Goal: Information Seeking & Learning: Find specific fact

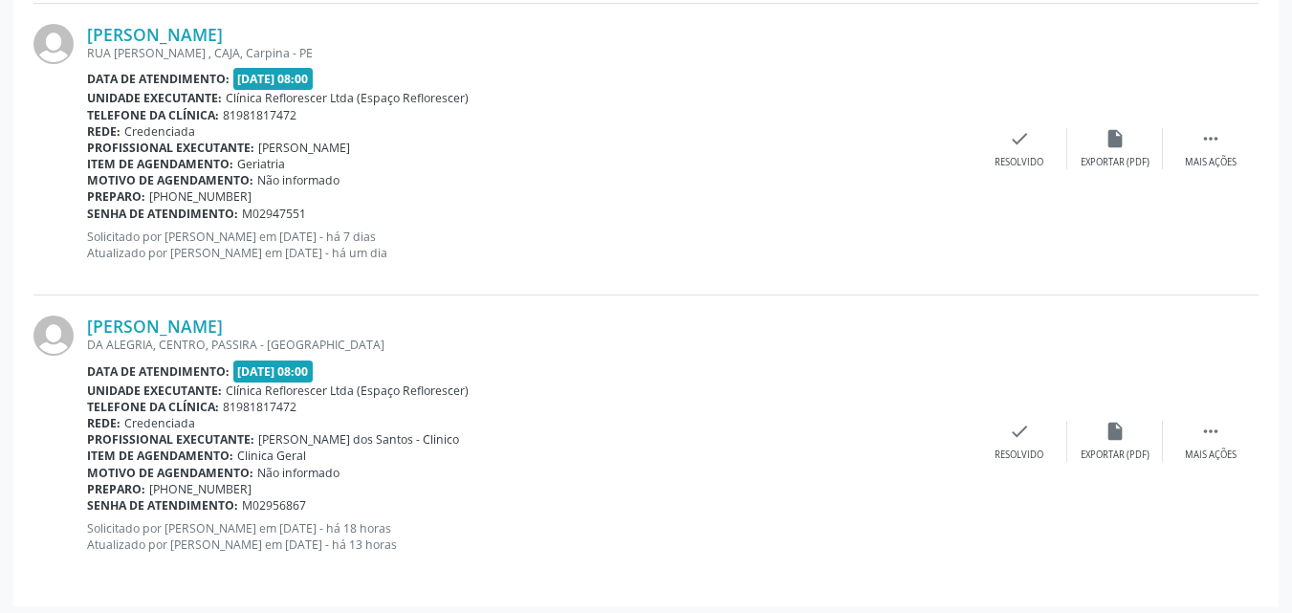
scroll to position [869, 0]
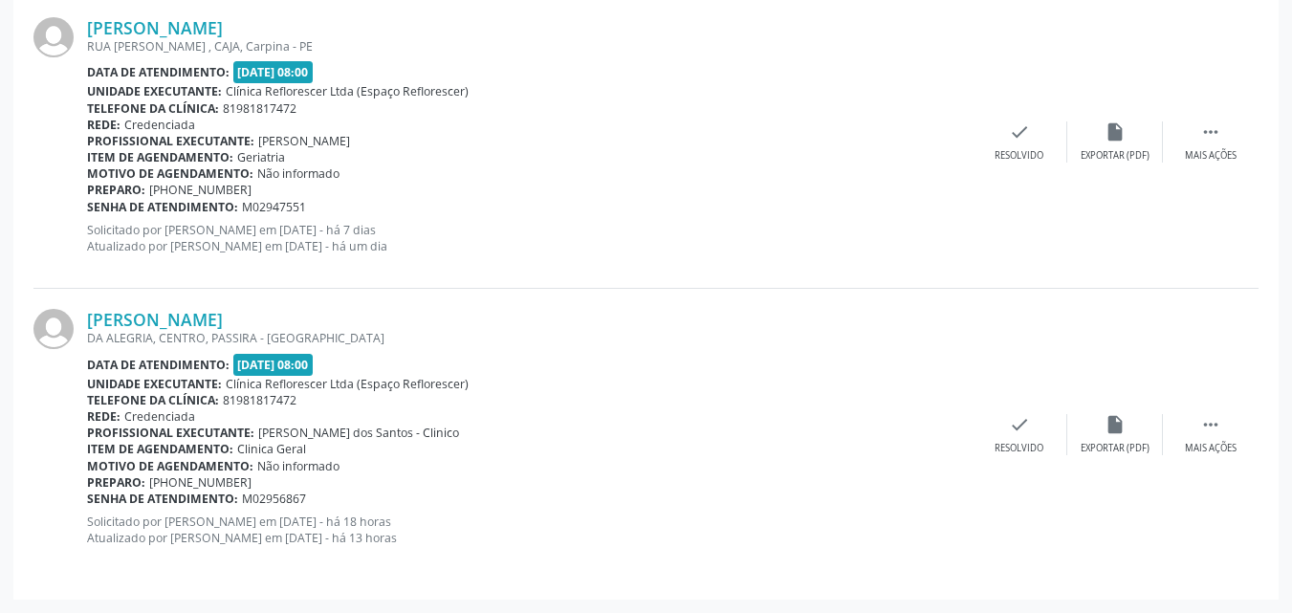
click at [737, 203] on div "Senha de atendimento: M02947551" at bounding box center [529, 207] width 885 height 16
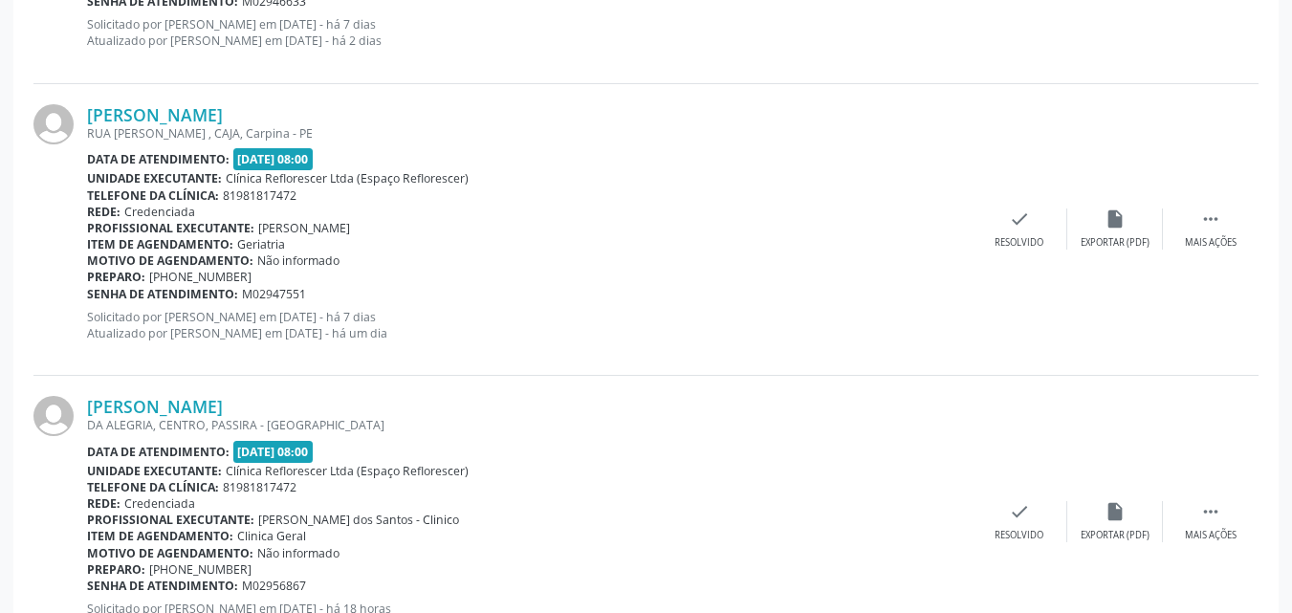
scroll to position [678, 0]
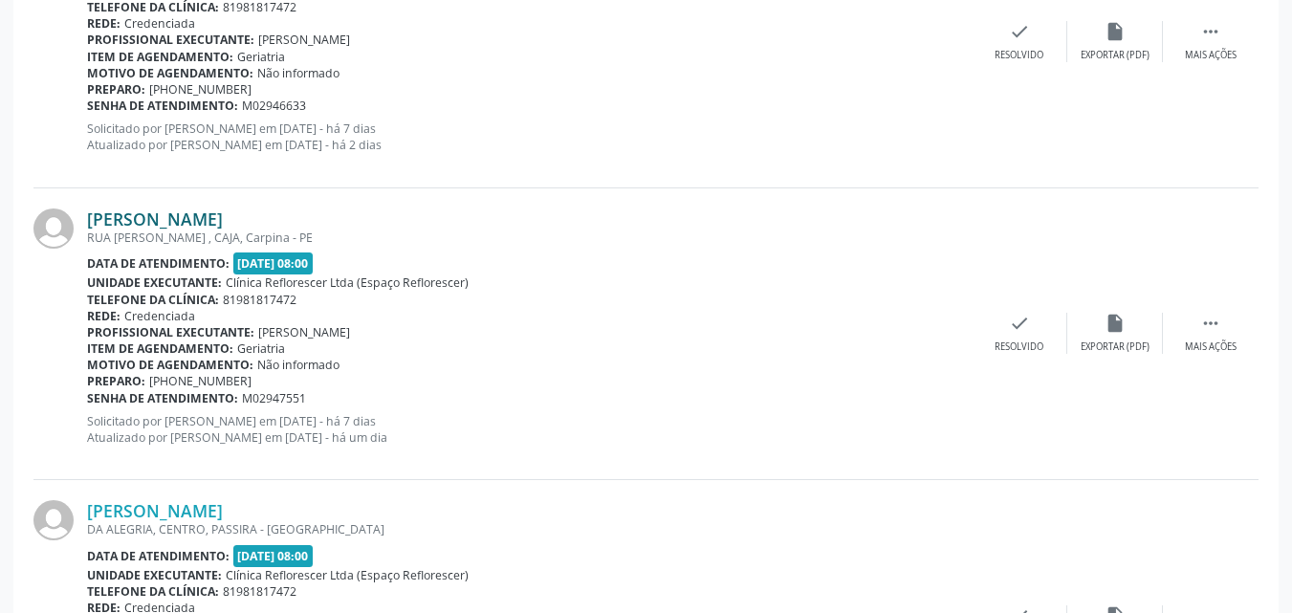
click at [146, 213] on link "Ana Maria Porto Lira" at bounding box center [155, 219] width 136 height 21
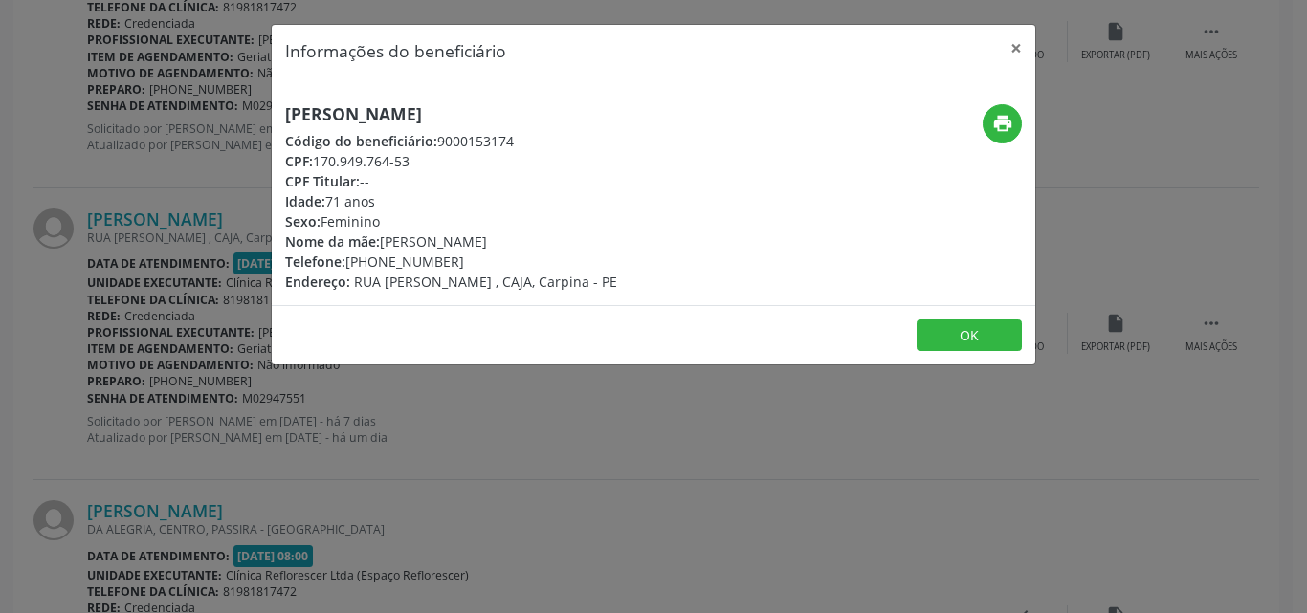
drag, startPoint x: 313, startPoint y: 159, endPoint x: 418, endPoint y: 172, distance: 106.1
click at [448, 172] on div "Ana Maria Porto Lira Código do beneficiário: 9000153174 CPF: 170.949.764-53 CPF…" at bounding box center [451, 197] width 332 height 187
click at [434, 194] on div "Idade: 71 anos" at bounding box center [451, 201] width 332 height 20
drag, startPoint x: 318, startPoint y: 160, endPoint x: 390, endPoint y: 165, distance: 72.9
click at [390, 165] on div "CPF: 170.949.764-53" at bounding box center [451, 161] width 332 height 20
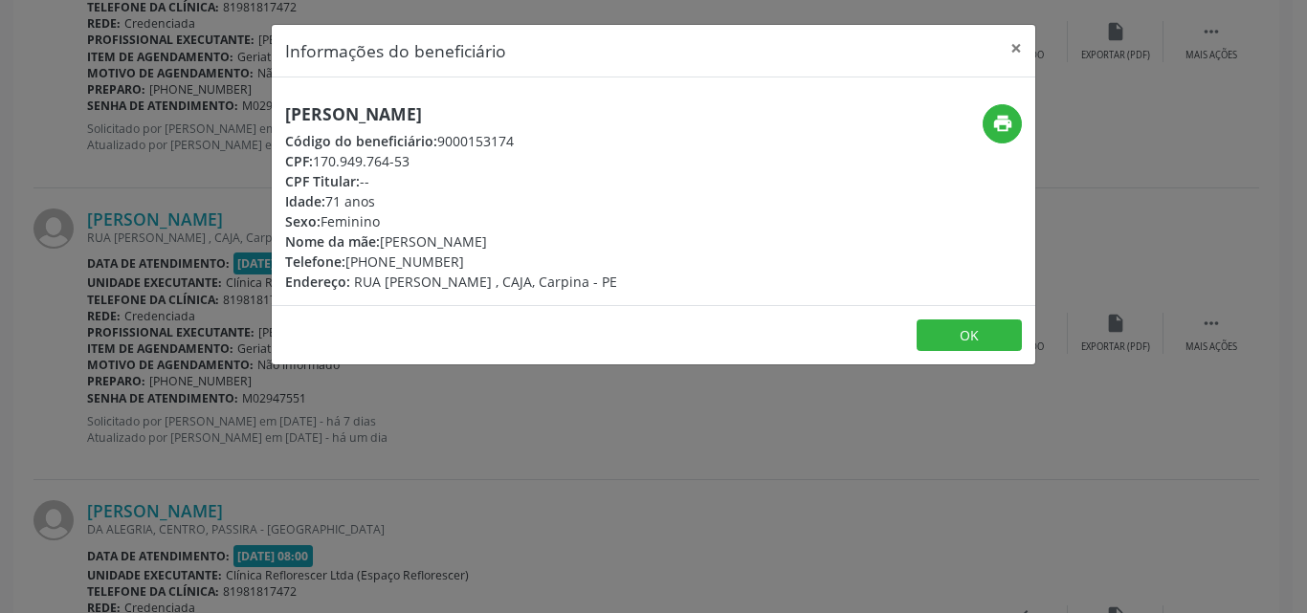
click at [452, 184] on div "CPF Titular: --" at bounding box center [451, 181] width 332 height 20
drag, startPoint x: 318, startPoint y: 163, endPoint x: 412, endPoint y: 165, distance: 94.7
click at [421, 165] on div "CPF: 170.949.764-53" at bounding box center [451, 161] width 332 height 20
copy div "170.949.764-53"
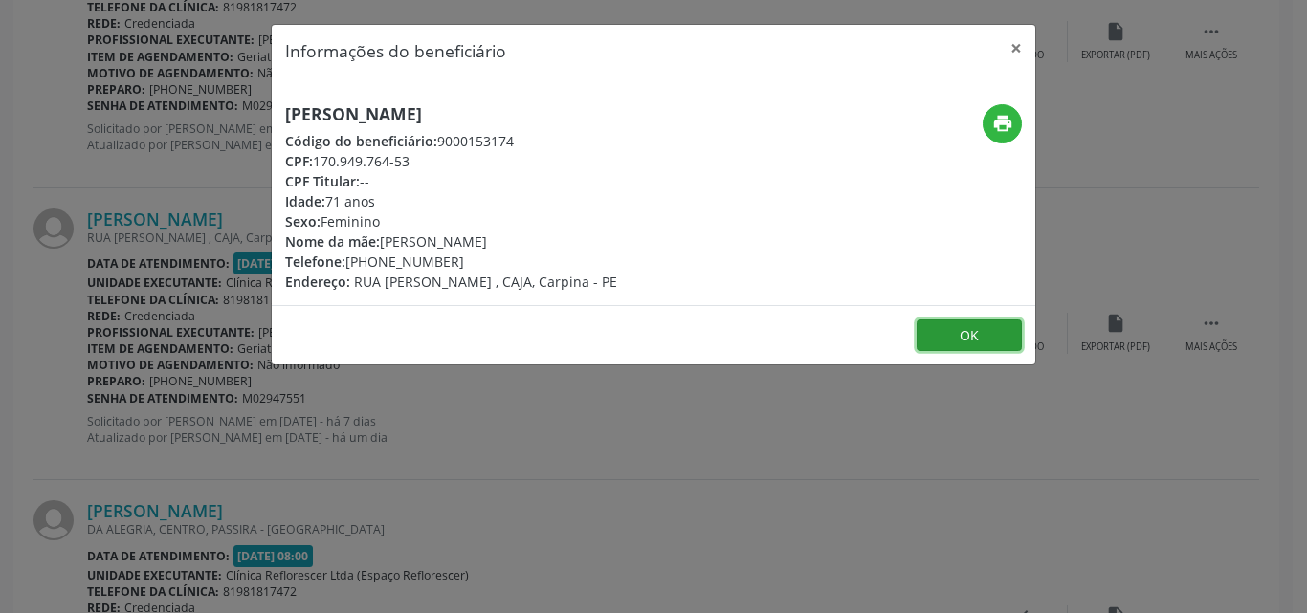
click at [955, 335] on button "OK" at bounding box center [968, 335] width 105 height 33
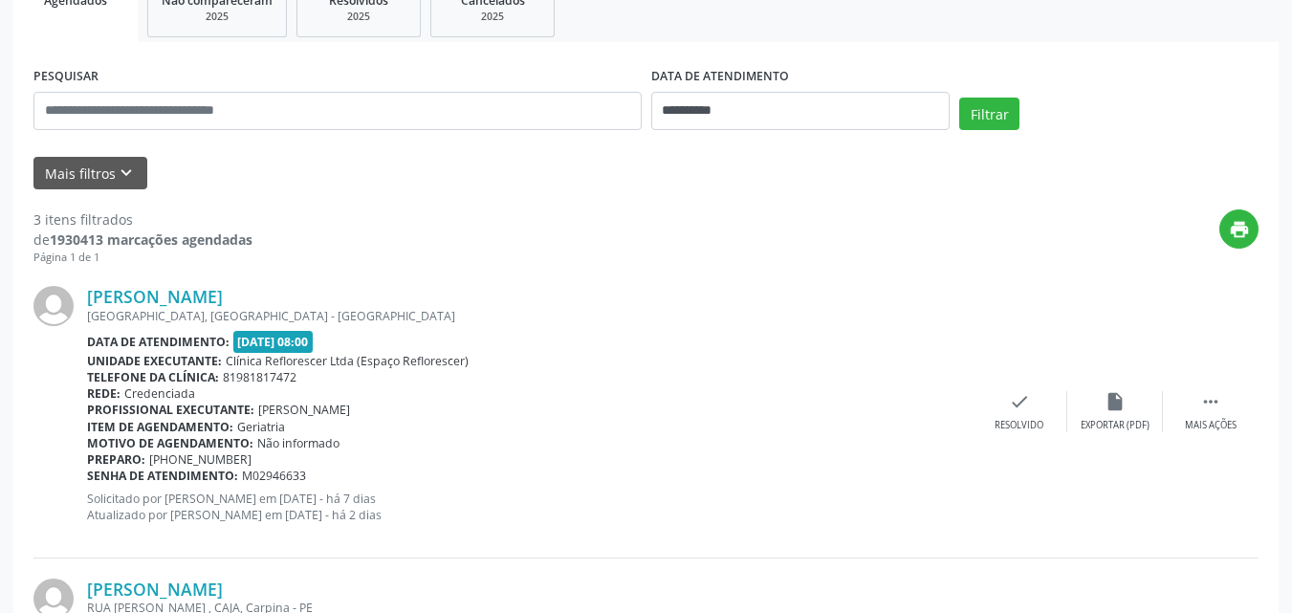
scroll to position [296, 0]
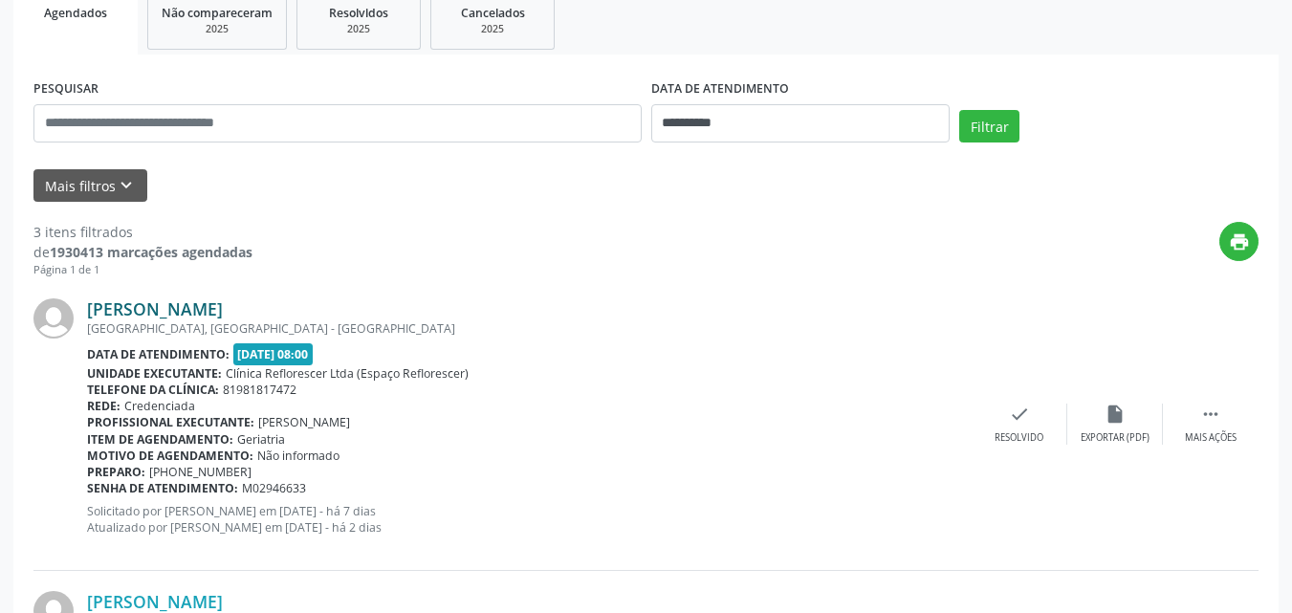
click at [209, 313] on link "Marineide Barbosa de Almeida" at bounding box center [155, 308] width 136 height 21
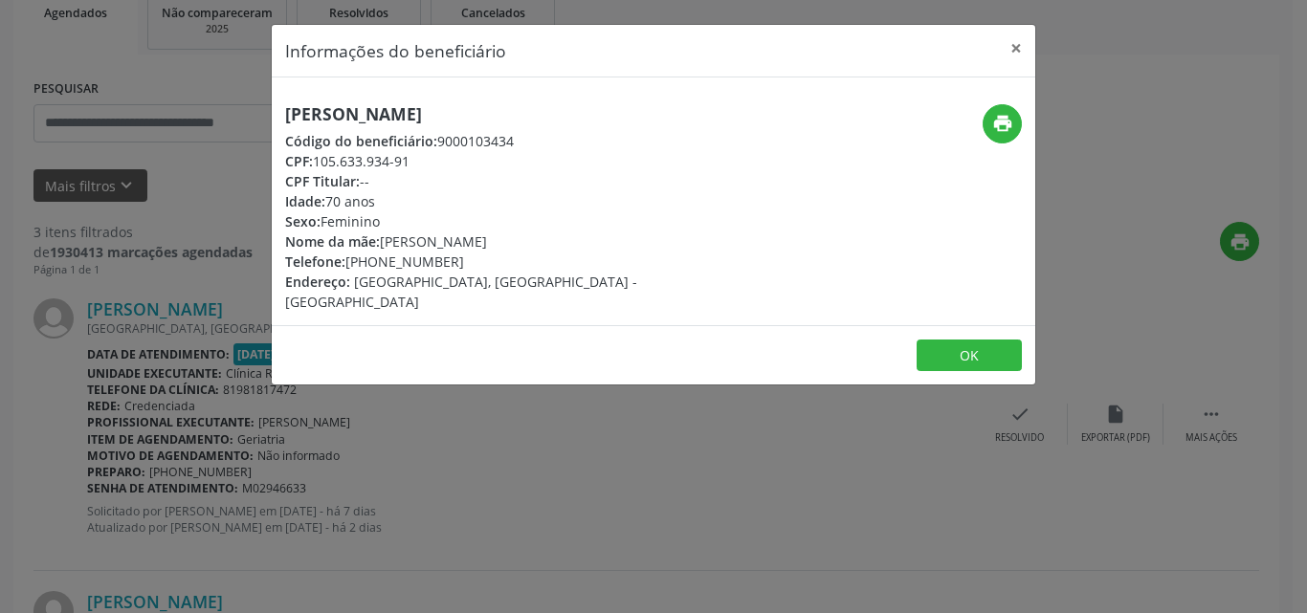
drag, startPoint x: 315, startPoint y: 164, endPoint x: 426, endPoint y: 162, distance: 111.0
click at [426, 162] on div "CPF: 105.633.934-91" at bounding box center [526, 161] width 482 height 20
copy div "105.633.934-91"
click at [943, 340] on button "OK" at bounding box center [968, 356] width 105 height 33
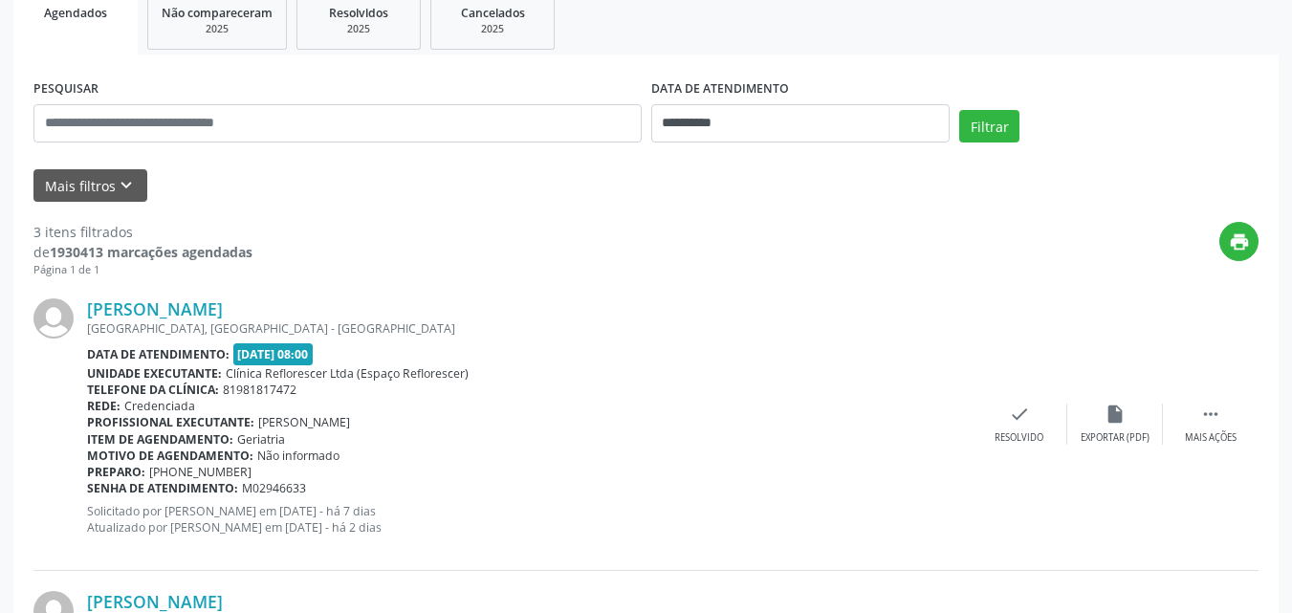
click at [764, 330] on div "RUA SILVA JARDIM, CASA, FEIRA NOVA, RECIFE - PE" at bounding box center [529, 328] width 885 height 16
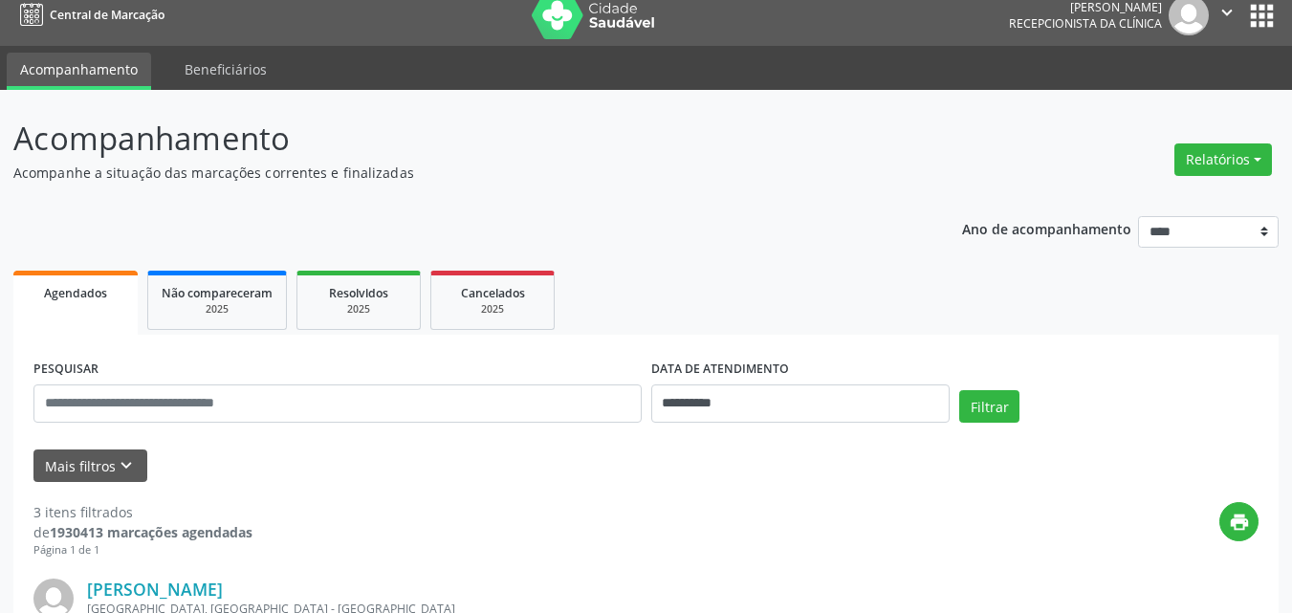
scroll to position [0, 0]
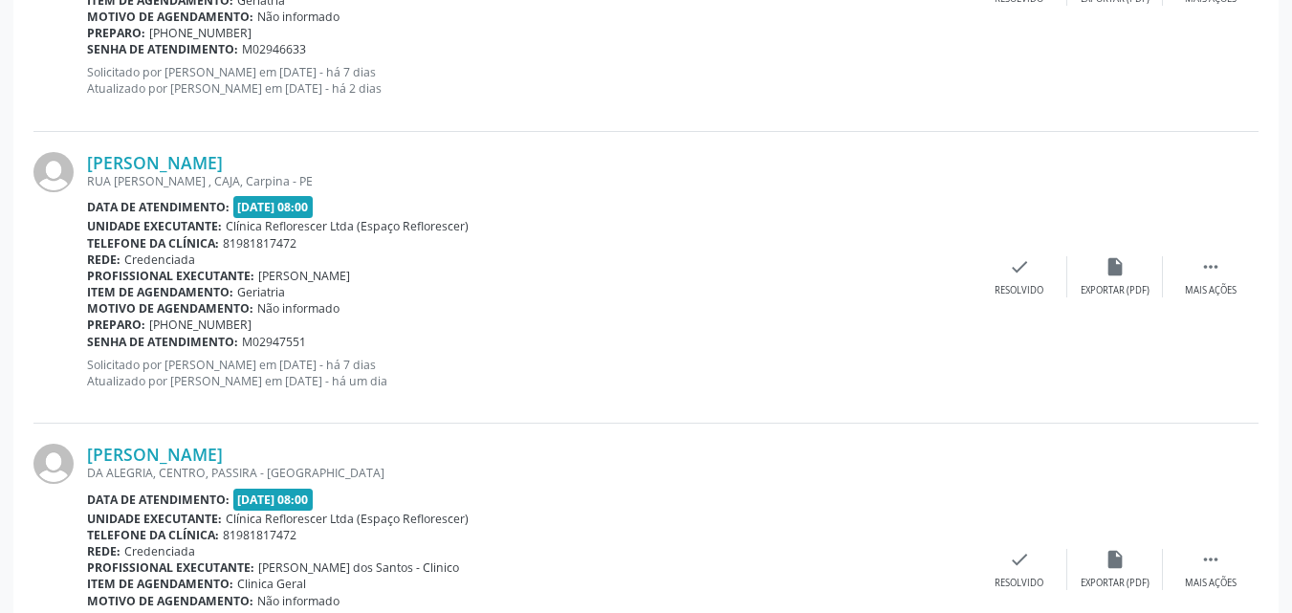
scroll to position [296, 0]
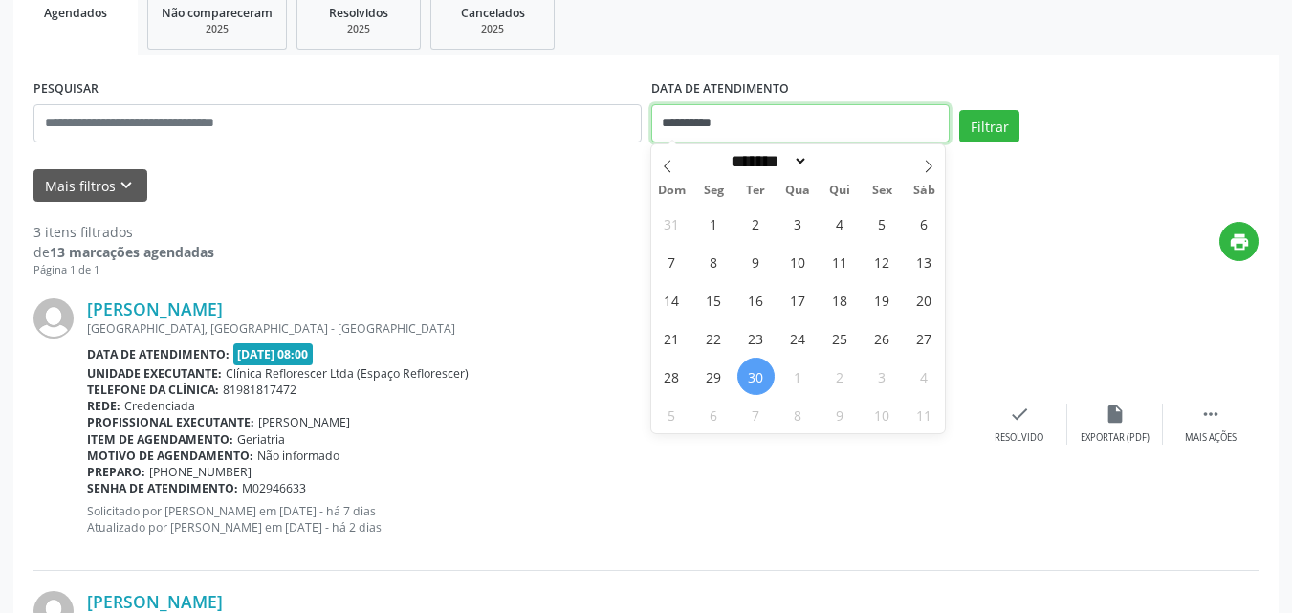
click at [753, 124] on input "**********" at bounding box center [800, 123] width 299 height 38
click at [930, 168] on icon at bounding box center [928, 166] width 13 height 13
select select "*"
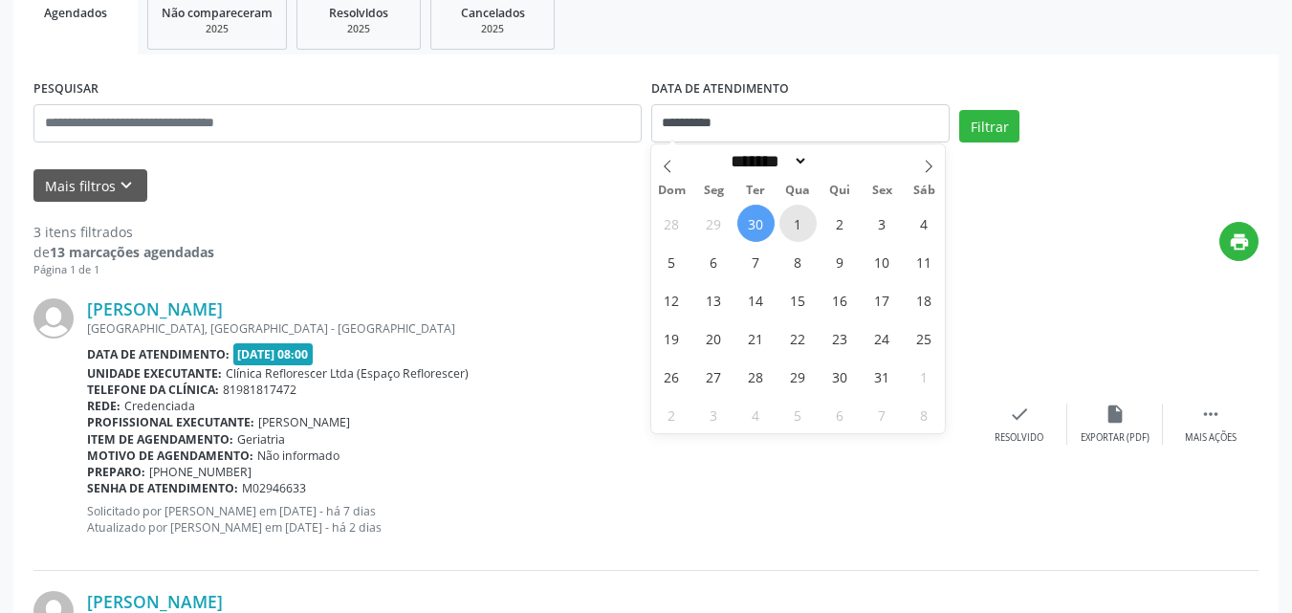
click at [808, 231] on span "1" at bounding box center [798, 223] width 37 height 37
type input "**********"
click at [808, 231] on span "1" at bounding box center [798, 223] width 37 height 37
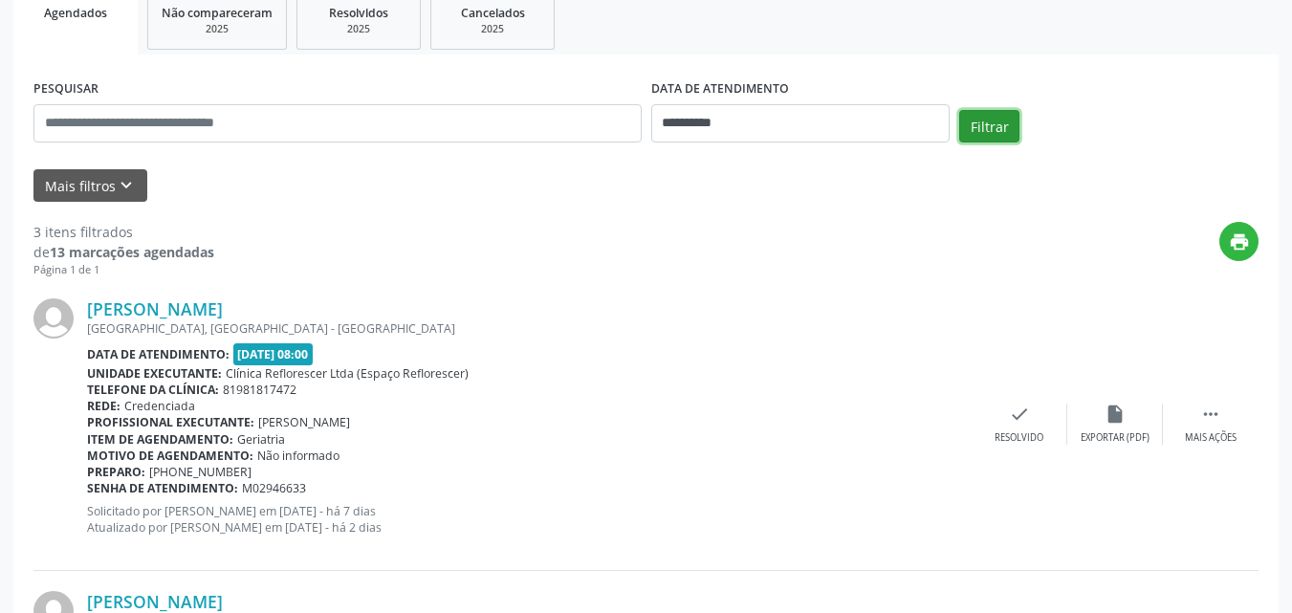
click at [1010, 128] on button "Filtrar" at bounding box center [989, 126] width 60 height 33
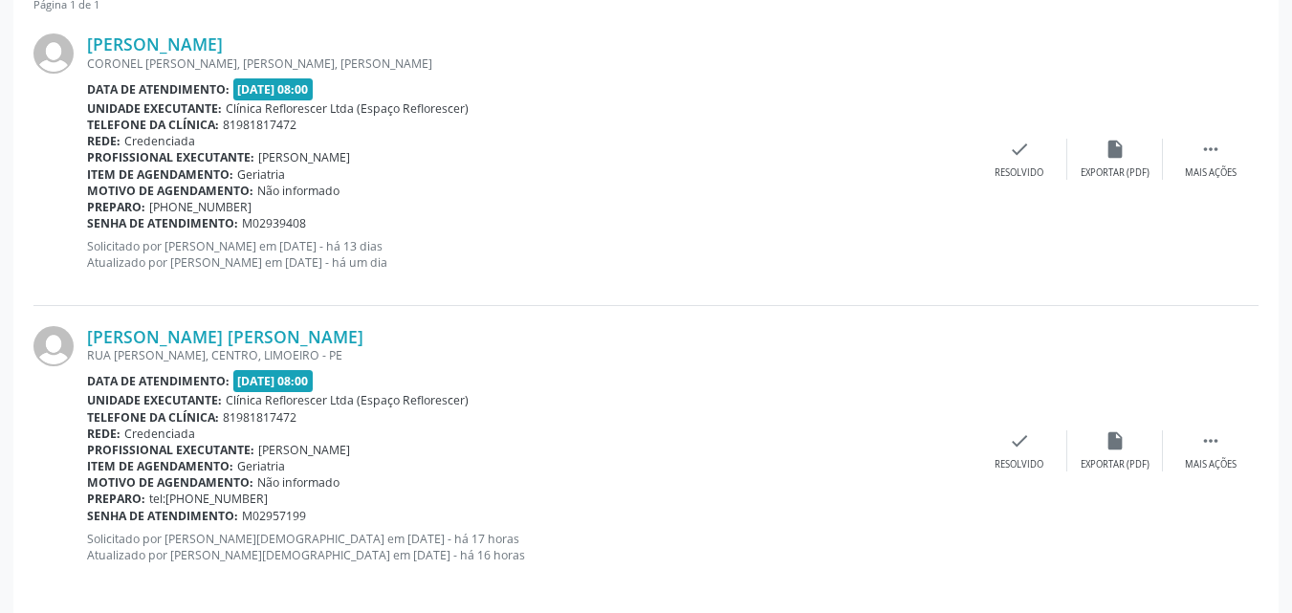
scroll to position [578, 0]
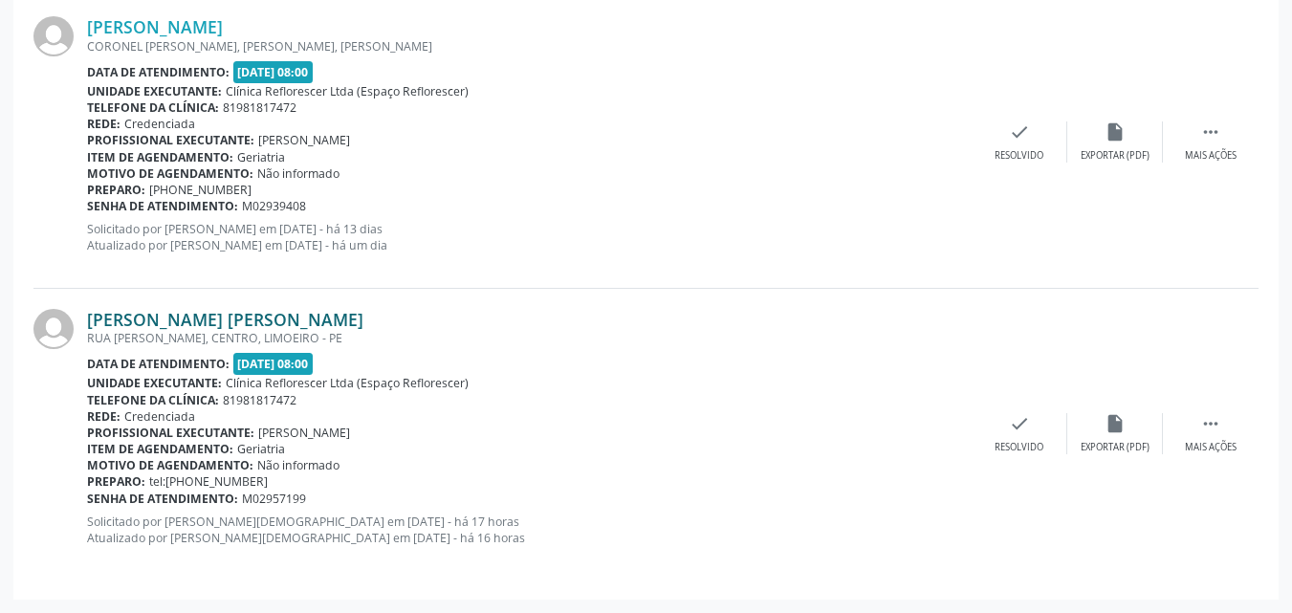
click at [182, 326] on link "Maria Anunciado Salsa de Albuquerque" at bounding box center [225, 319] width 276 height 21
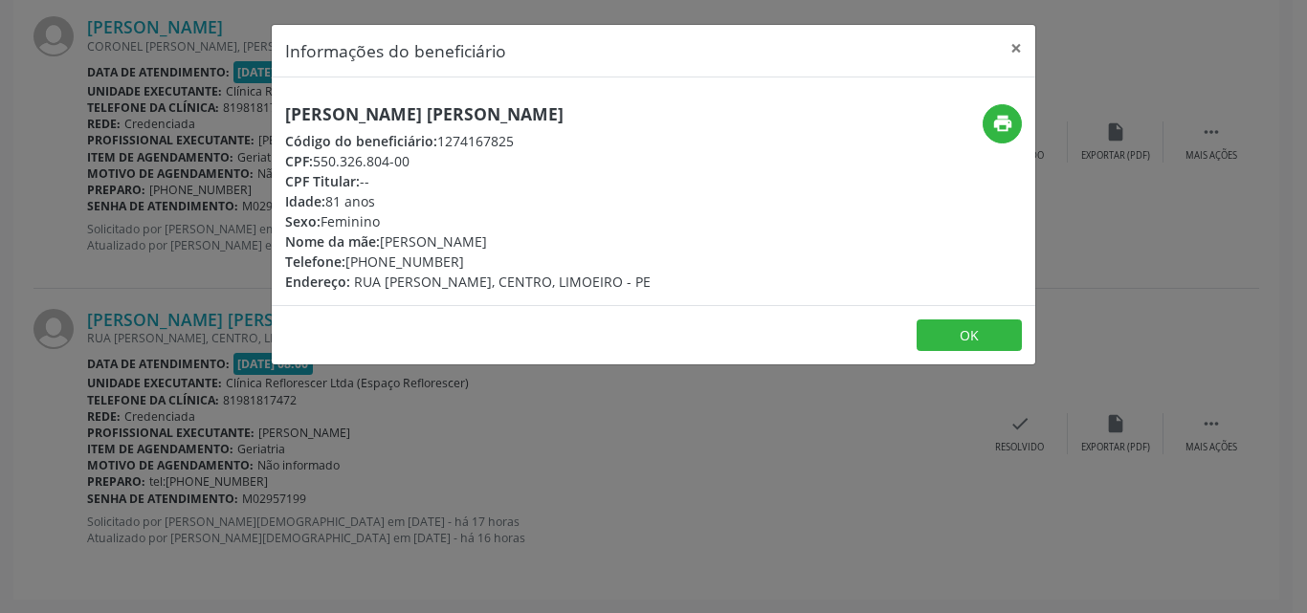
drag, startPoint x: 290, startPoint y: 114, endPoint x: 685, endPoint y: 116, distance: 395.1
click at [650, 116] on h5 "Maria Anunciado Salsa de Albuquerque" at bounding box center [467, 114] width 365 height 20
copy h5 "Maria Anunciado Salsa de Albuquerque"
click at [1008, 121] on icon "print" at bounding box center [1002, 123] width 21 height 21
drag, startPoint x: 439, startPoint y: 136, endPoint x: 546, endPoint y: 138, distance: 107.1
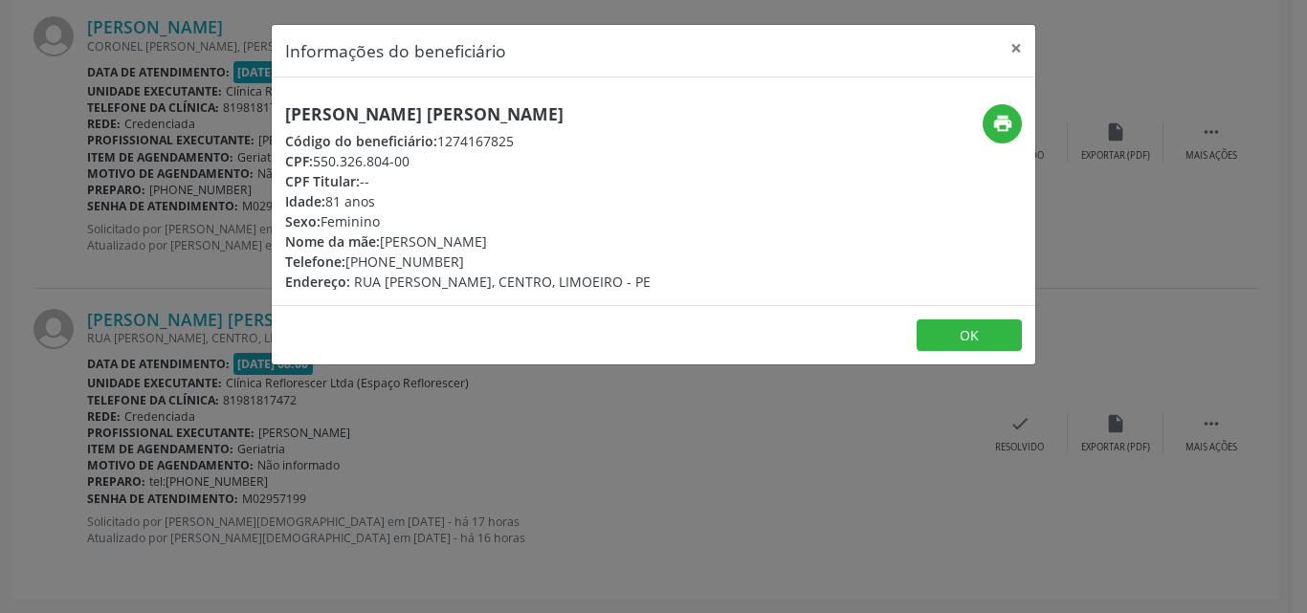
click at [546, 138] on div "Código do beneficiário: 1274167825" at bounding box center [467, 141] width 365 height 20
copy div "1274167825"
click at [322, 157] on div "CPF: 550.326.804-00" at bounding box center [467, 161] width 365 height 20
drag, startPoint x: 316, startPoint y: 158, endPoint x: 434, endPoint y: 160, distance: 118.6
click at [434, 160] on div "CPF: 550.326.804-00" at bounding box center [467, 161] width 365 height 20
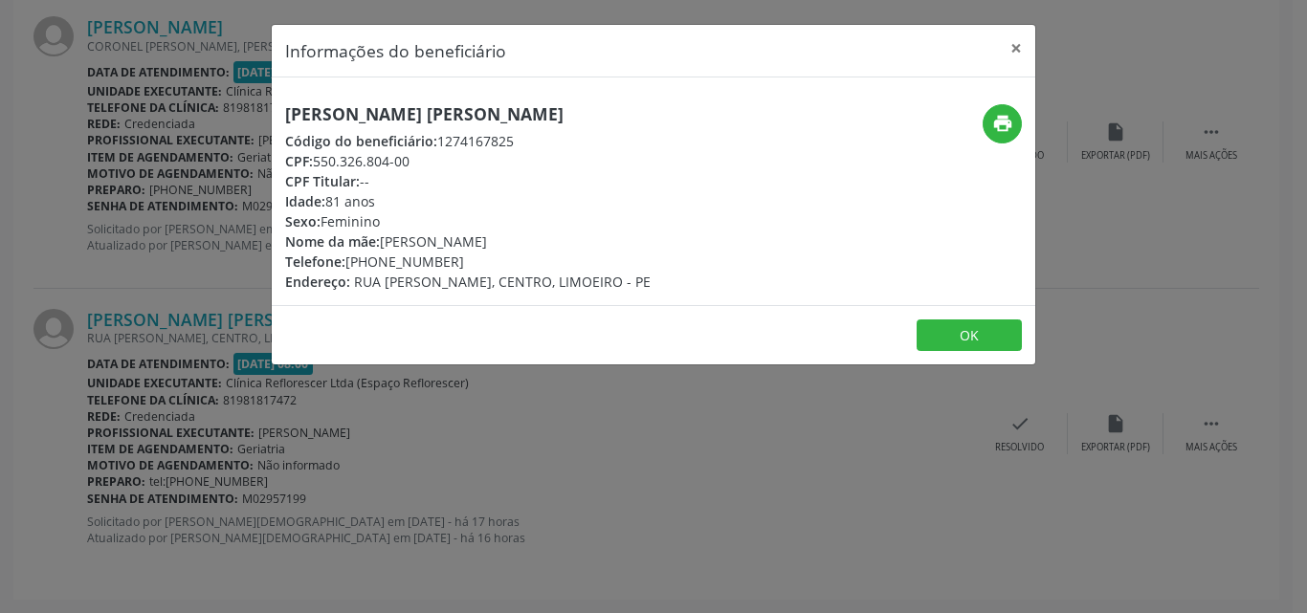
copy div "550.326.804-00"
drag, startPoint x: 361, startPoint y: 259, endPoint x: 460, endPoint y: 258, distance: 99.5
click at [460, 258] on div "Telefone: (81) 99648-7846" at bounding box center [467, 262] width 365 height 20
copy div "(81) 99648-7846"
click at [962, 344] on button "OK" at bounding box center [968, 335] width 105 height 33
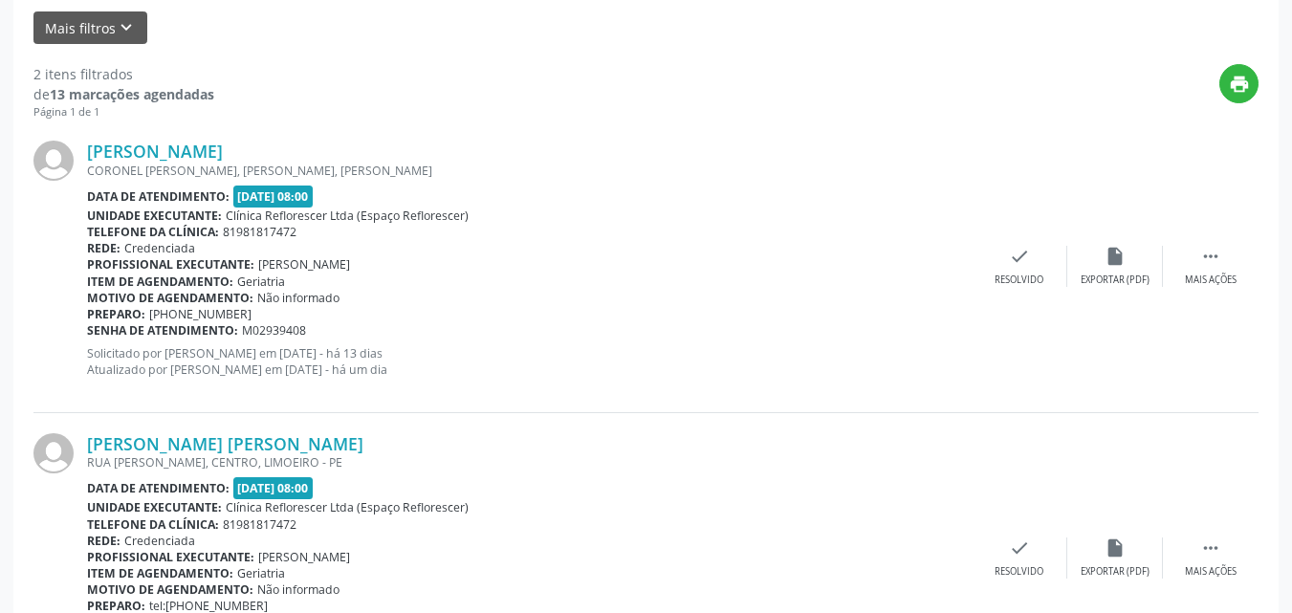
scroll to position [195, 0]
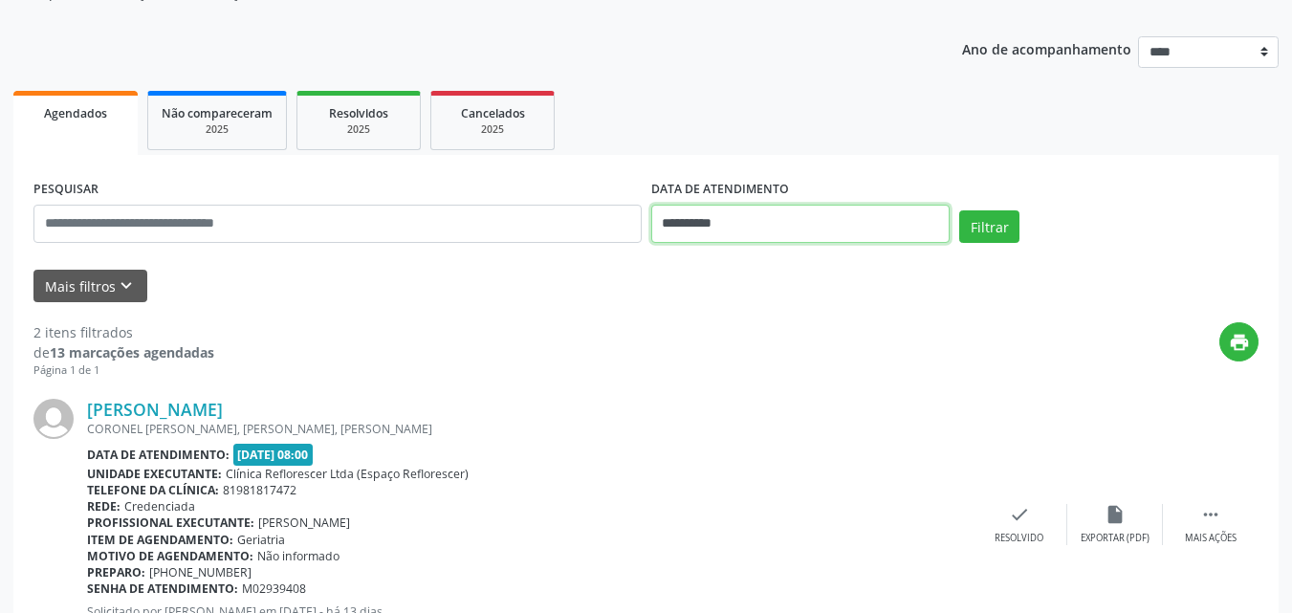
click at [661, 231] on input "**********" at bounding box center [800, 224] width 299 height 38
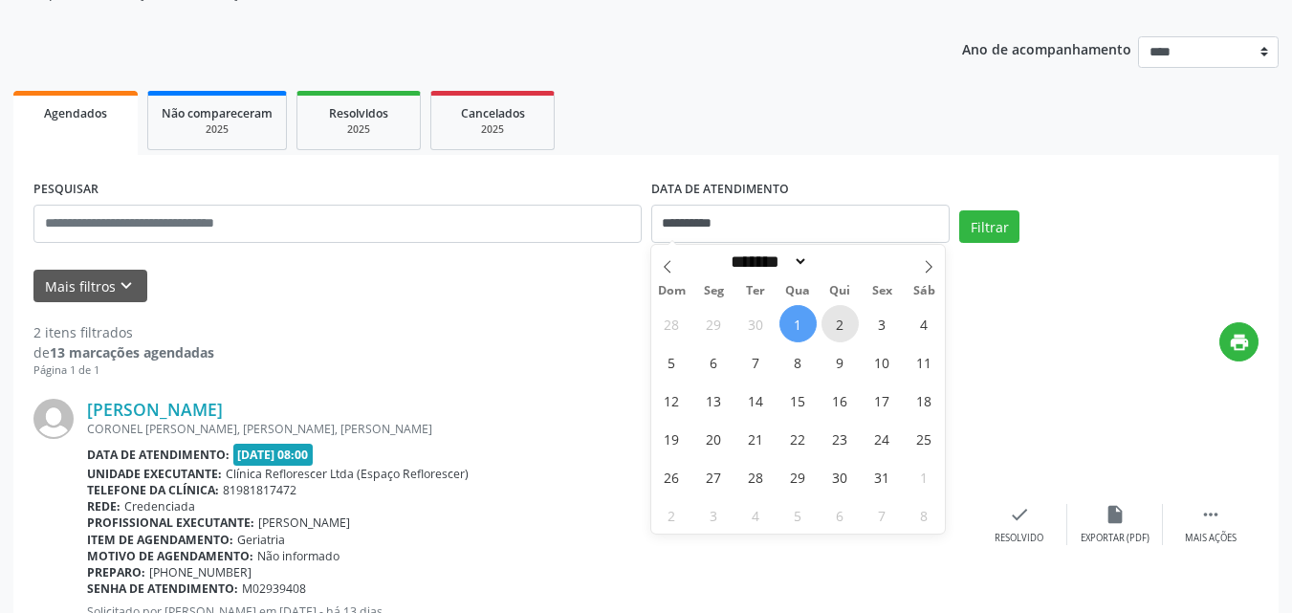
click at [832, 331] on span "2" at bounding box center [840, 323] width 37 height 37
type input "**********"
click at [832, 331] on span "2" at bounding box center [840, 323] width 37 height 37
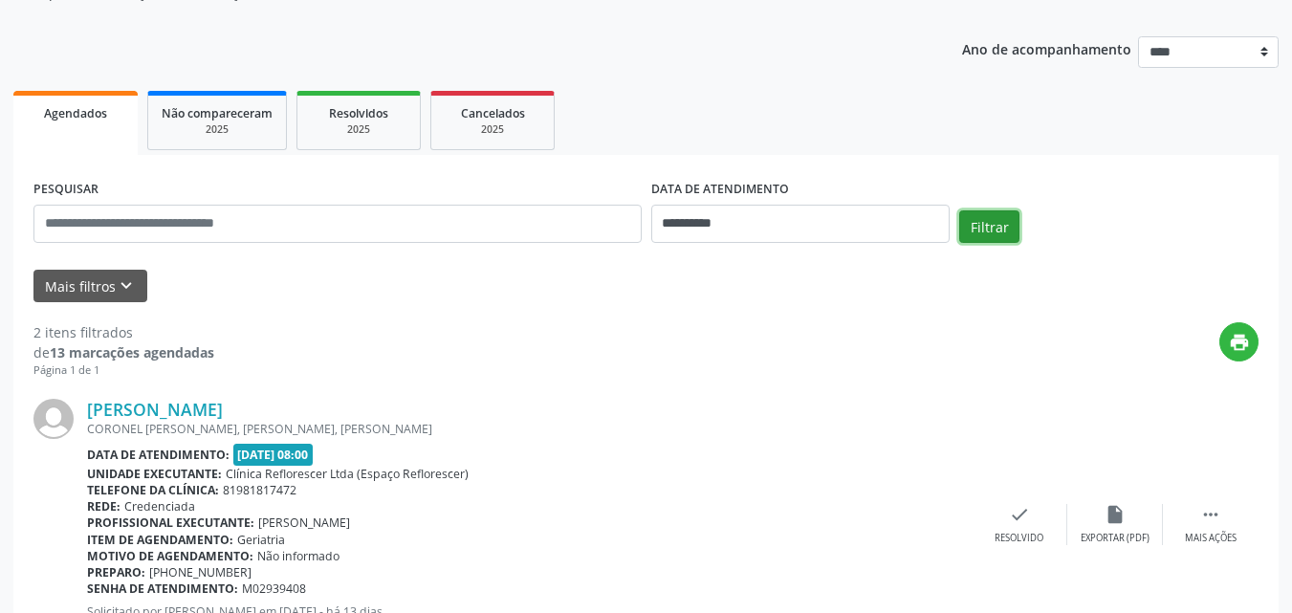
click at [971, 237] on button "Filtrar" at bounding box center [989, 226] width 60 height 33
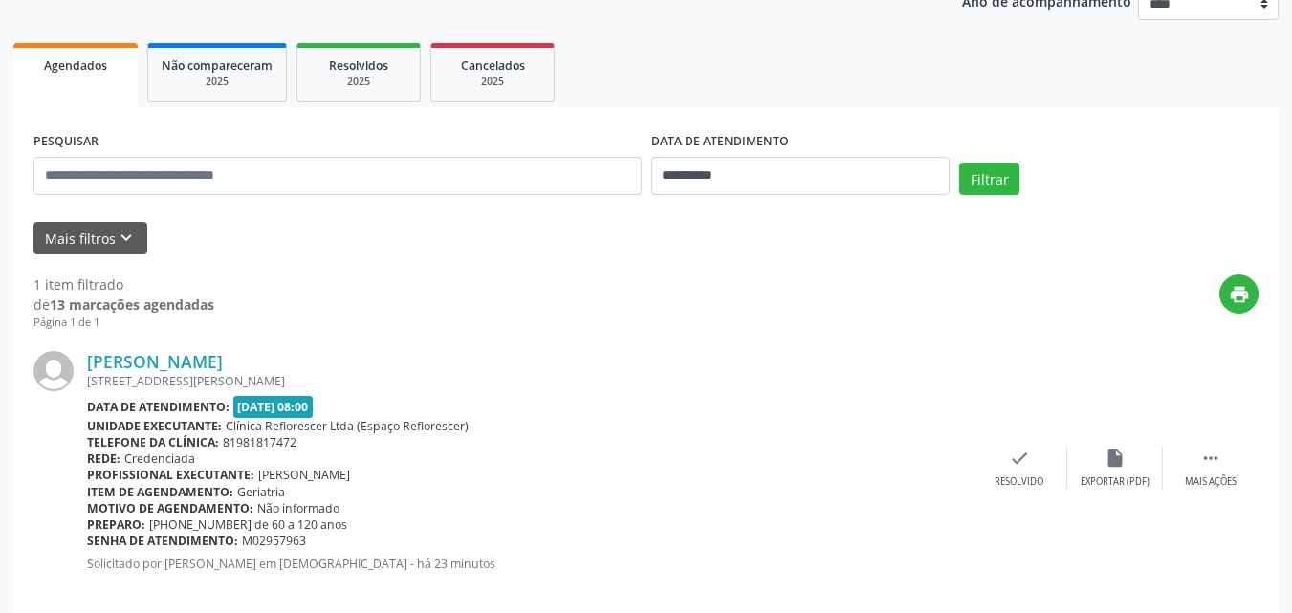
scroll to position [269, 0]
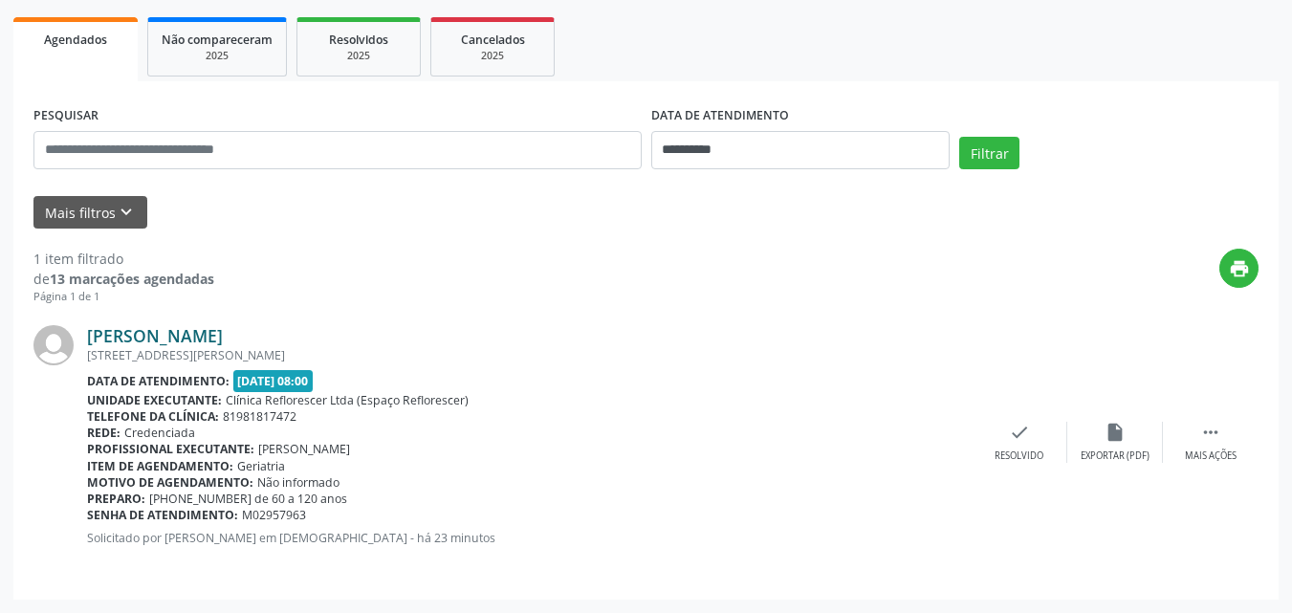
click at [111, 338] on link "Maria Bezerra da Silva" at bounding box center [155, 335] width 136 height 21
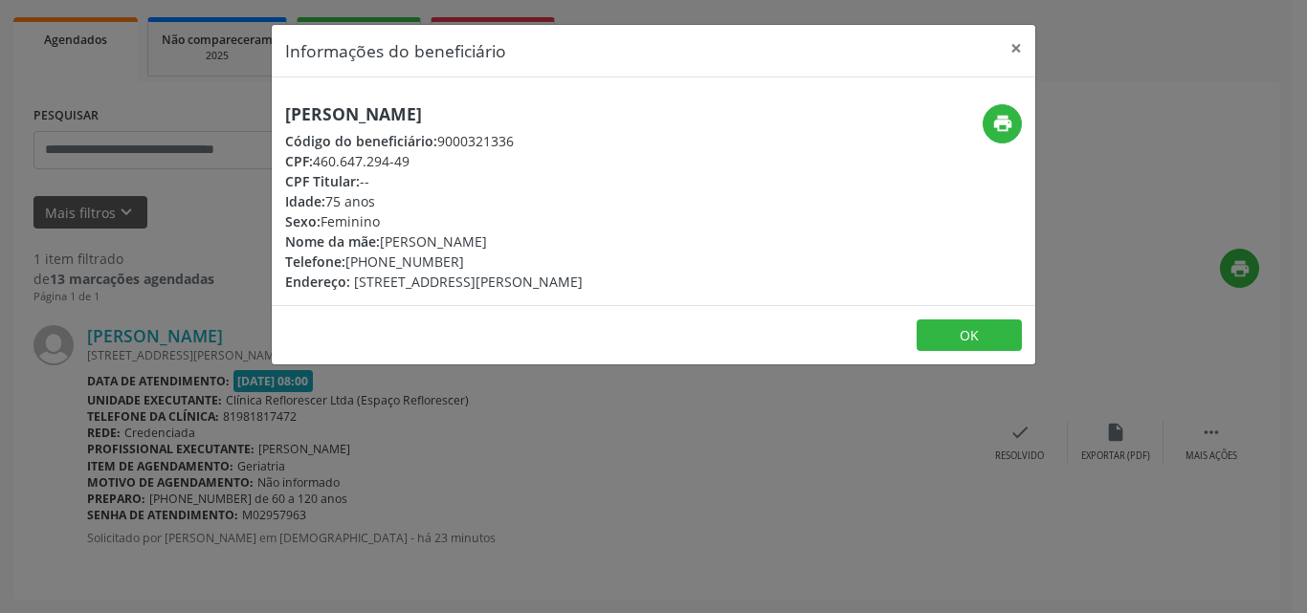
drag, startPoint x: 280, startPoint y: 112, endPoint x: 534, endPoint y: 113, distance: 253.5
click at [534, 113] on div "Maria Bezerra da Silva Código do beneficiário: 9000321336 CPF: 460.647.294-49 C…" at bounding box center [526, 197] width 509 height 187
copy h5 "Maria Bezerra da Silva"
click at [1003, 127] on icon "print" at bounding box center [1002, 123] width 21 height 21
drag, startPoint x: 435, startPoint y: 137, endPoint x: 542, endPoint y: 146, distance: 107.6
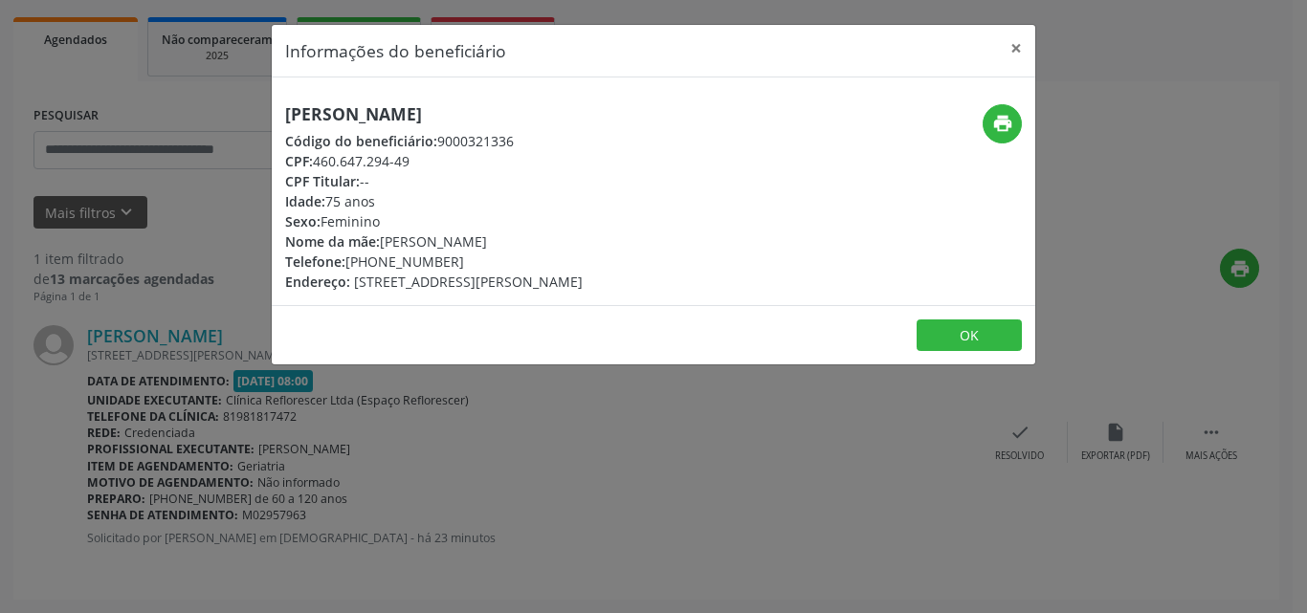
click at [561, 145] on div "Código do beneficiário: 9000321336" at bounding box center [433, 141] width 297 height 20
copy div "9000321336"
drag, startPoint x: 315, startPoint y: 158, endPoint x: 431, endPoint y: 159, distance: 116.7
click at [431, 159] on div "CPF: 460.647.294-49" at bounding box center [433, 161] width 297 height 20
copy div "460.647.294-49"
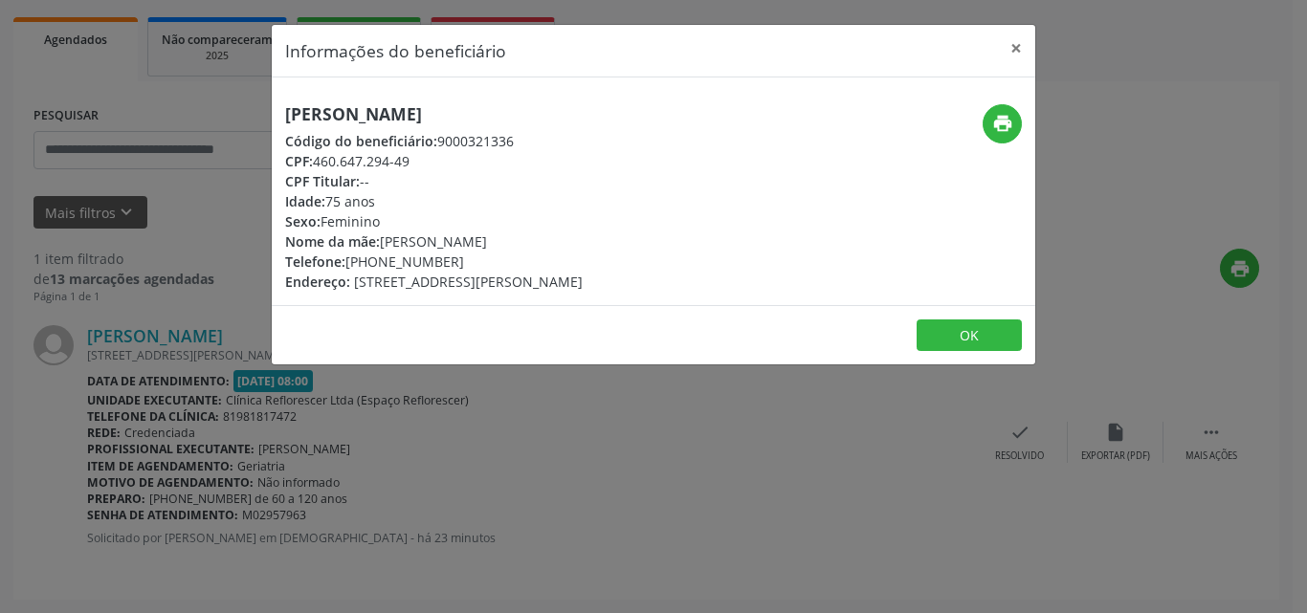
drag, startPoint x: 347, startPoint y: 262, endPoint x: 449, endPoint y: 262, distance: 101.4
click at [460, 262] on div "Telefone: (81) 99774-2466" at bounding box center [433, 262] width 297 height 20
copy div "(81) 99774-2466"
click at [974, 343] on button "OK" at bounding box center [968, 335] width 105 height 33
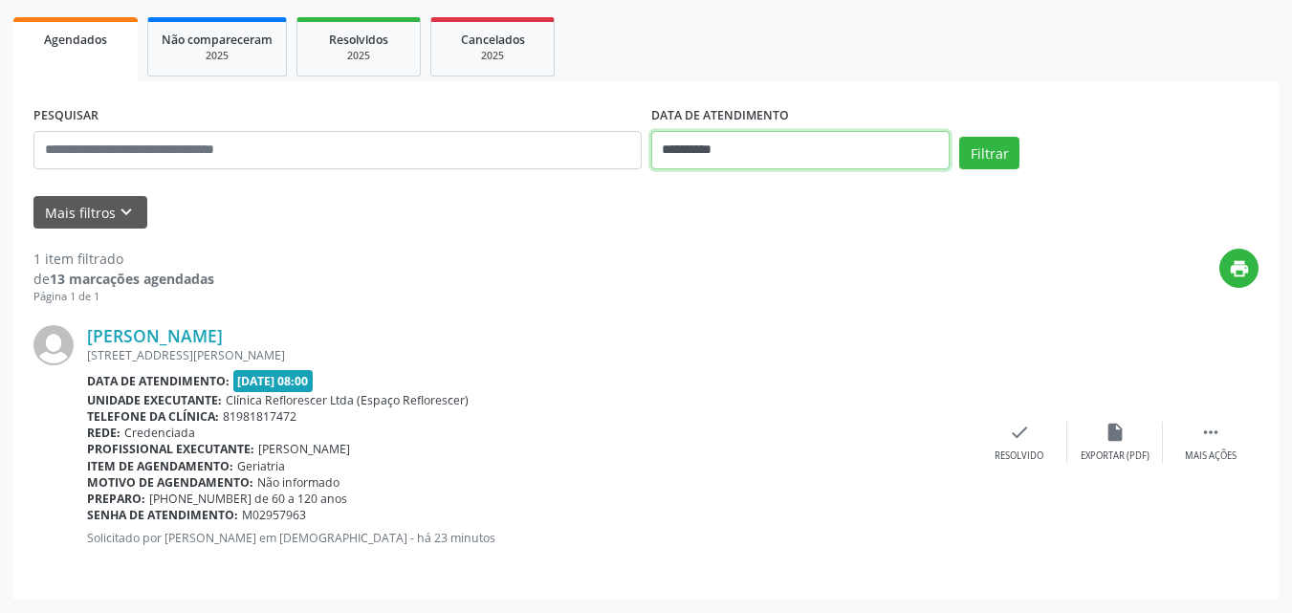
click at [781, 149] on input "**********" at bounding box center [800, 150] width 299 height 38
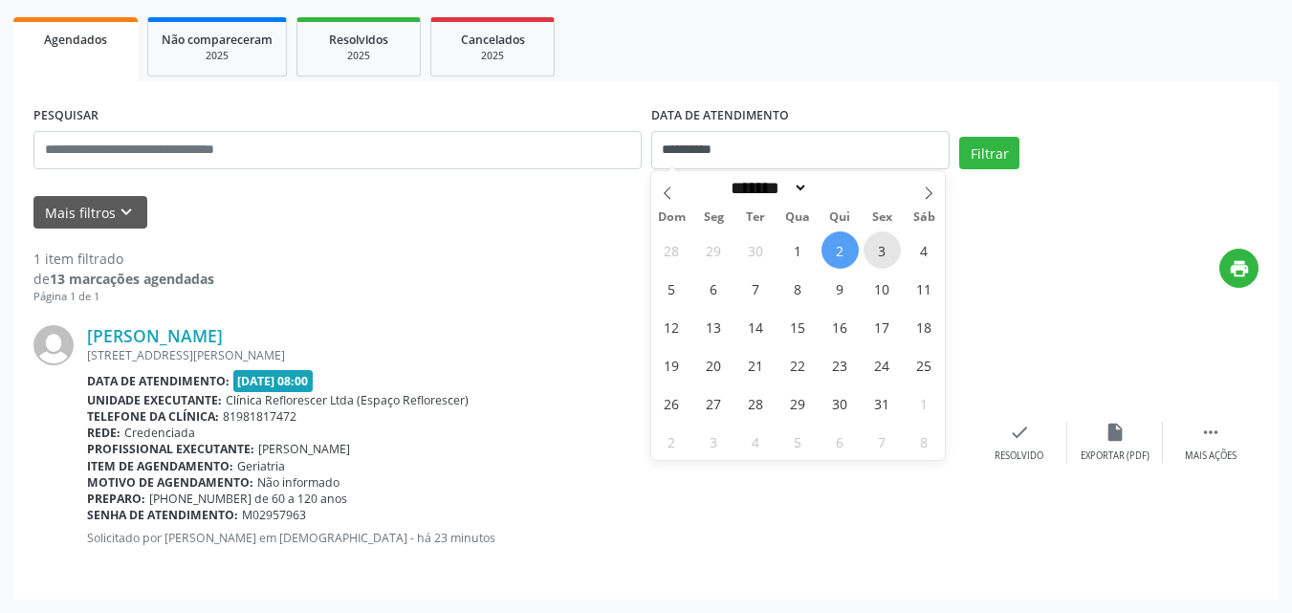
click at [877, 263] on span "3" at bounding box center [882, 249] width 37 height 37
type input "**********"
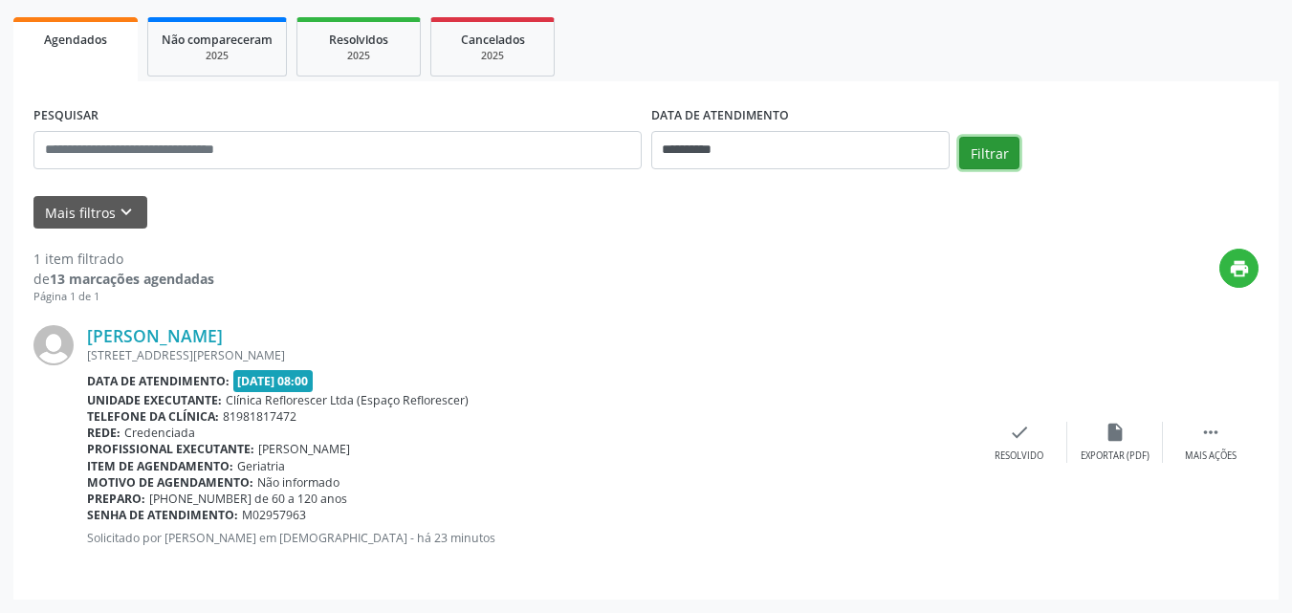
click at [978, 160] on button "Filtrar" at bounding box center [989, 153] width 60 height 33
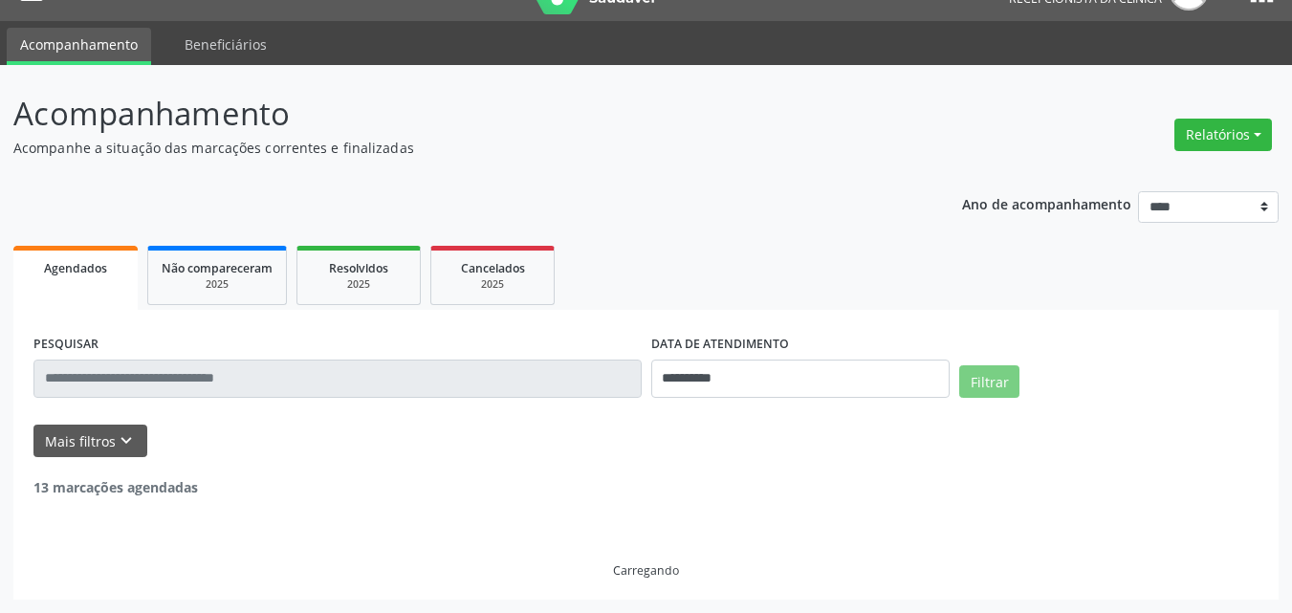
scroll to position [0, 0]
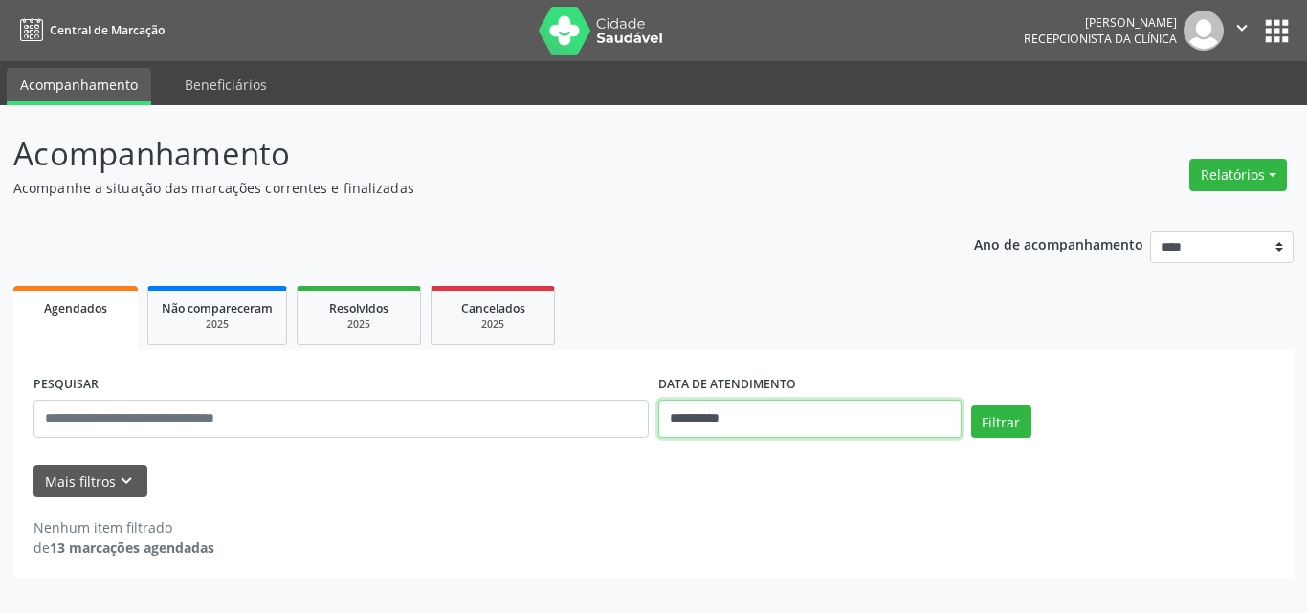
click at [746, 417] on input "**********" at bounding box center [809, 419] width 303 height 38
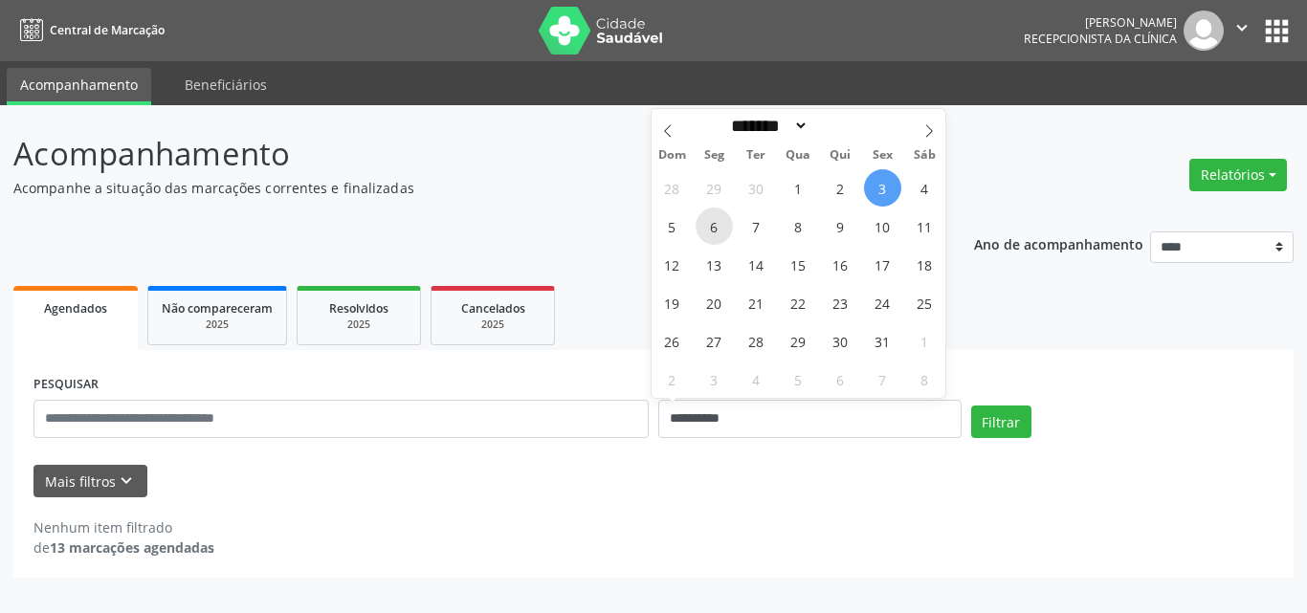
click at [725, 237] on span "6" at bounding box center [713, 226] width 37 height 37
type input "**********"
click at [725, 237] on span "6" at bounding box center [713, 226] width 37 height 37
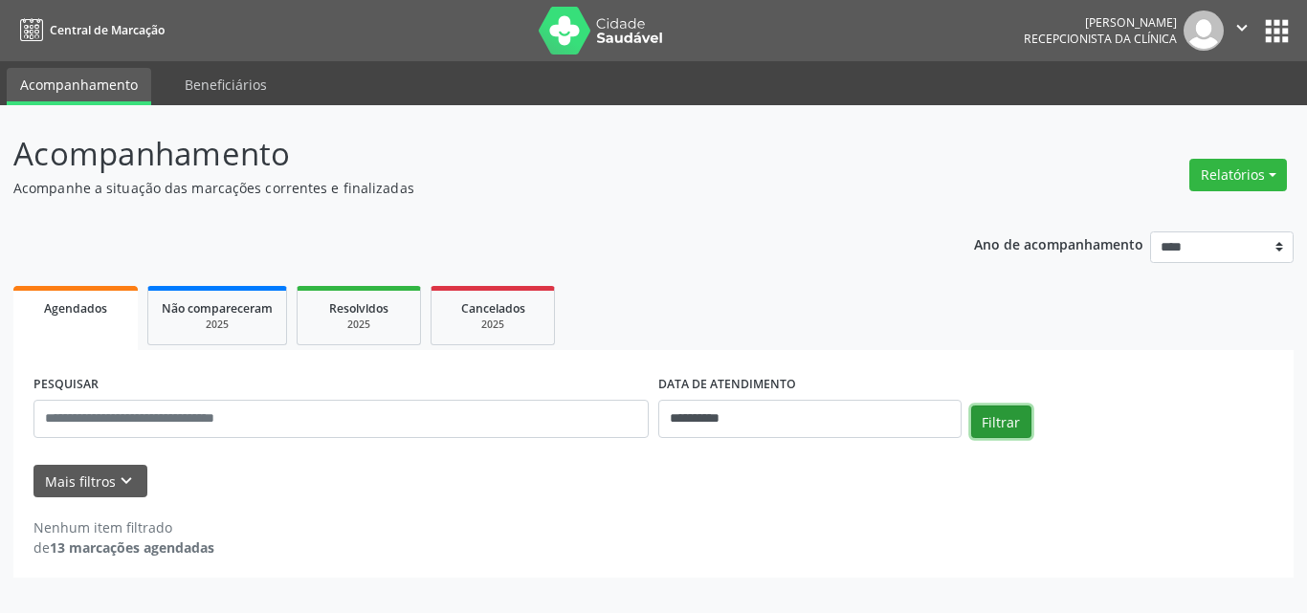
click at [990, 420] on button "Filtrar" at bounding box center [1001, 422] width 60 height 33
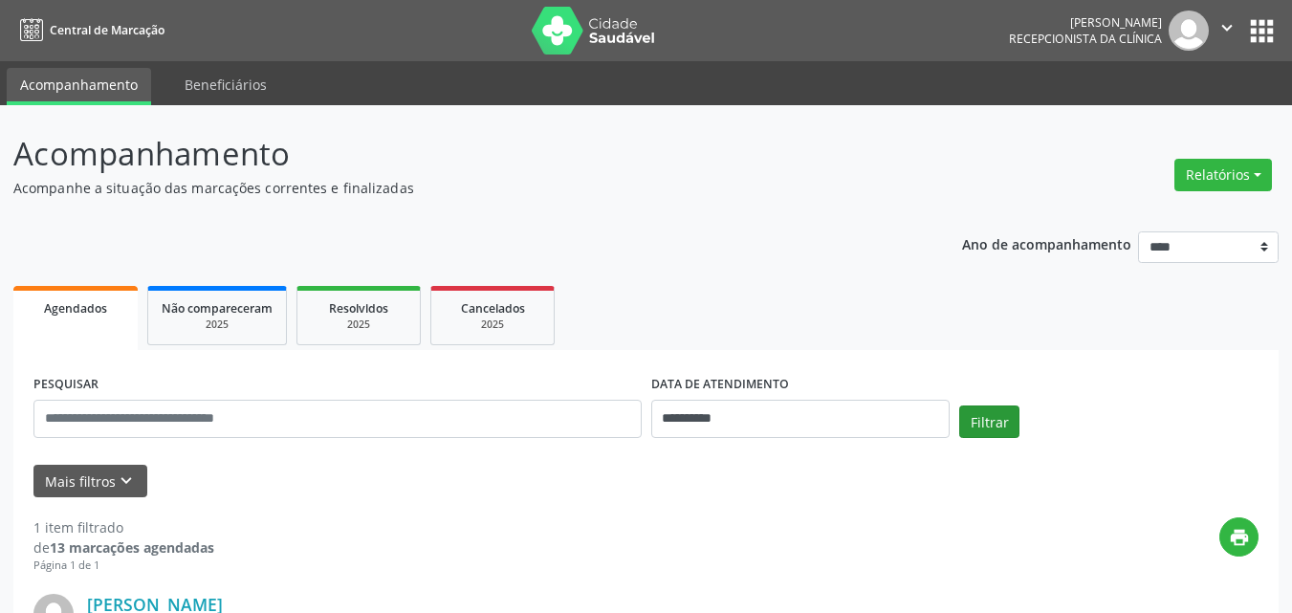
scroll to position [269, 0]
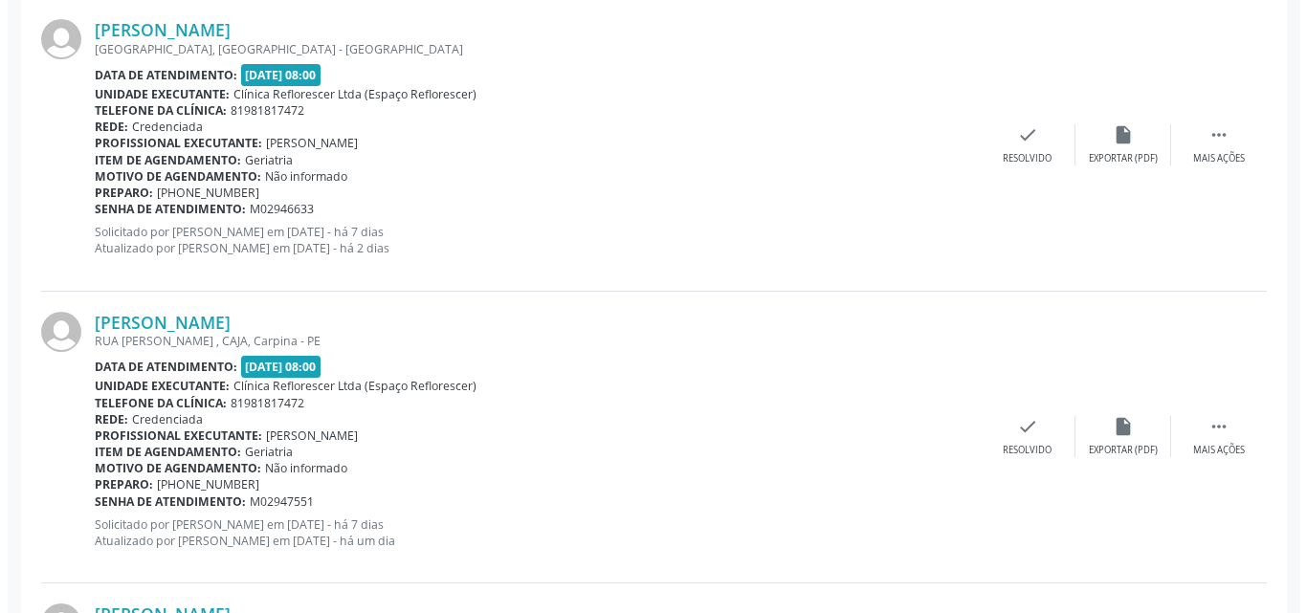
scroll to position [583, 0]
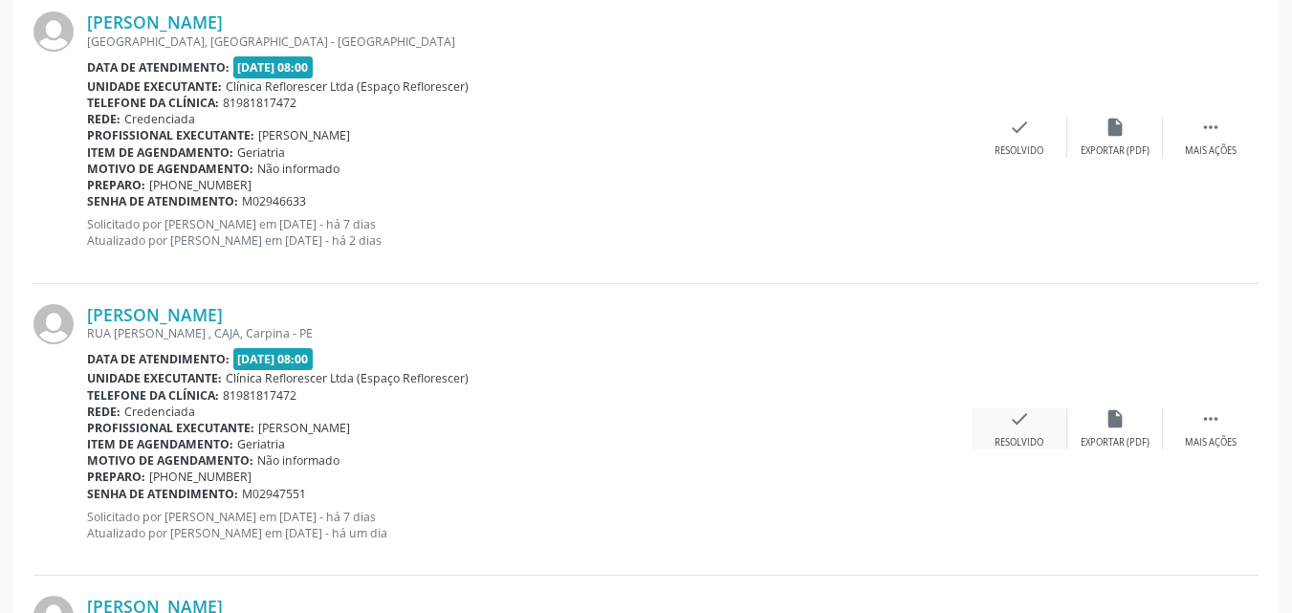
click at [1004, 430] on div "check Resolvido" at bounding box center [1020, 428] width 96 height 41
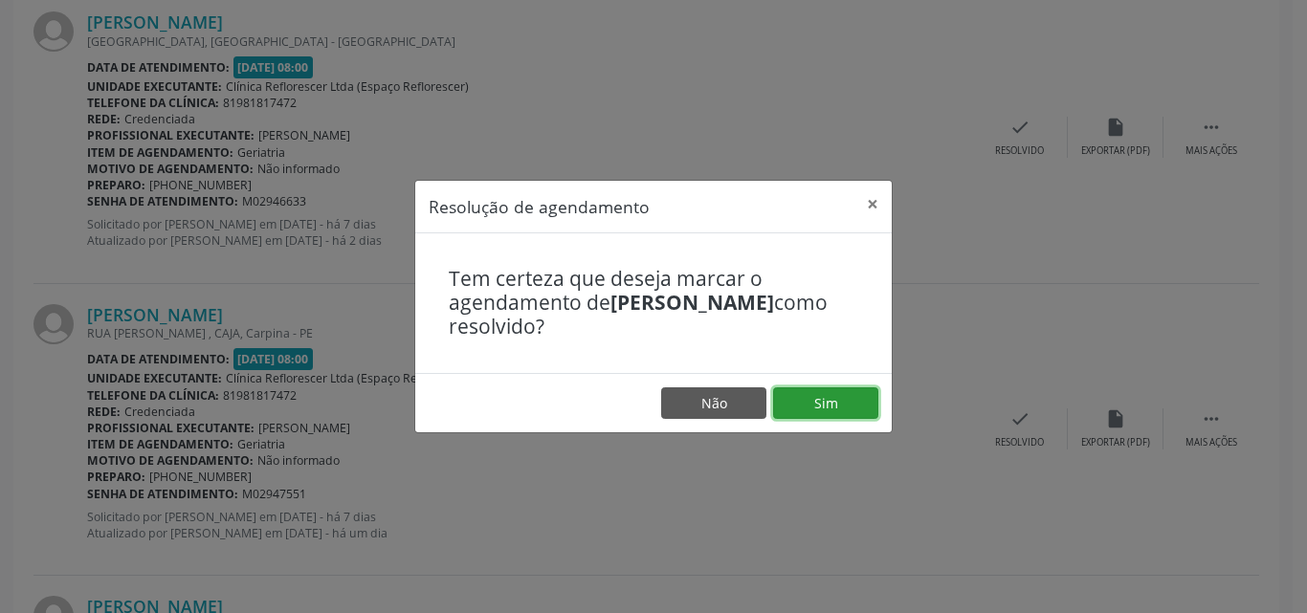
click at [824, 406] on button "Sim" at bounding box center [825, 403] width 105 height 33
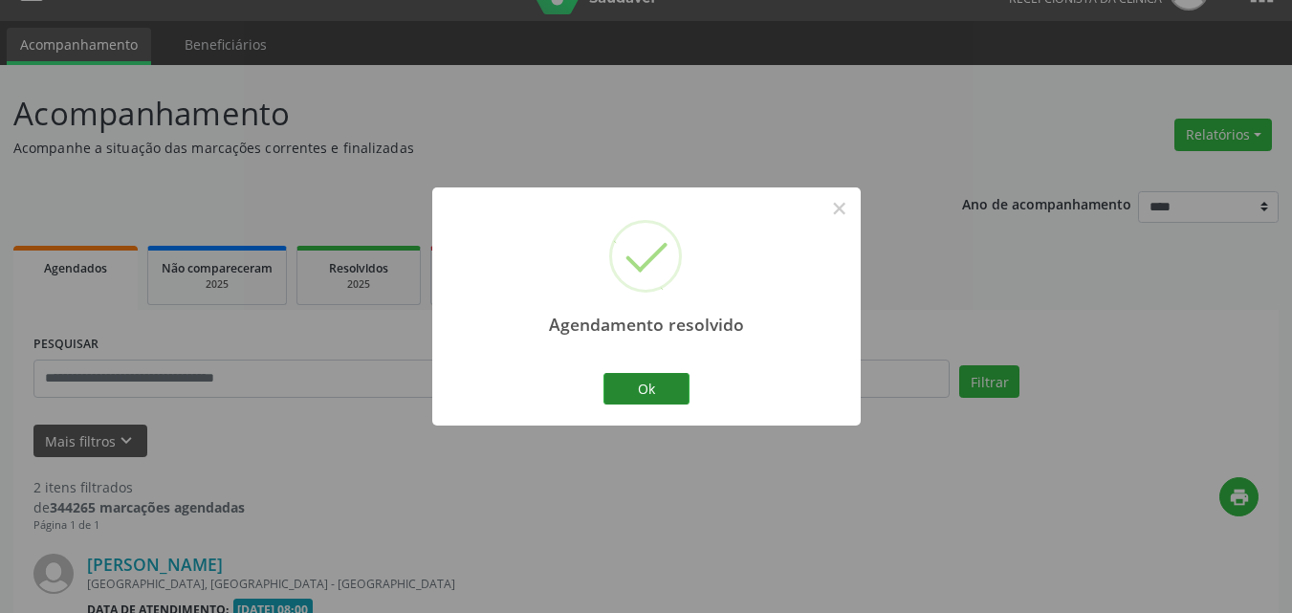
scroll to position [578, 0]
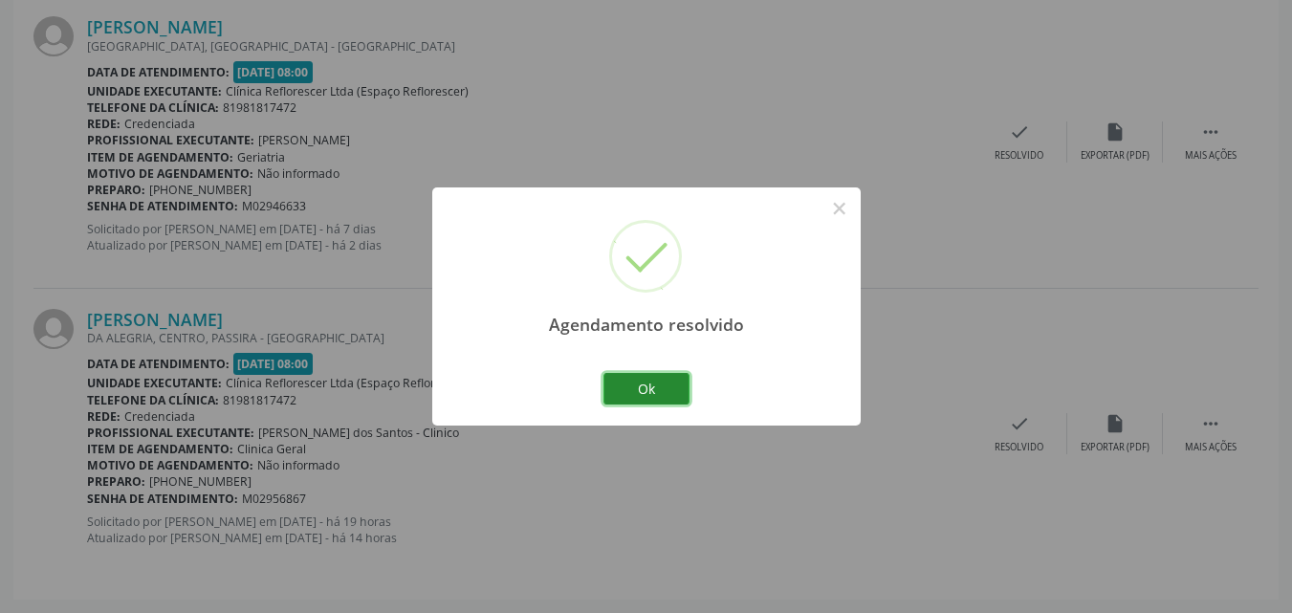
click at [632, 390] on button "Ok" at bounding box center [647, 389] width 86 height 33
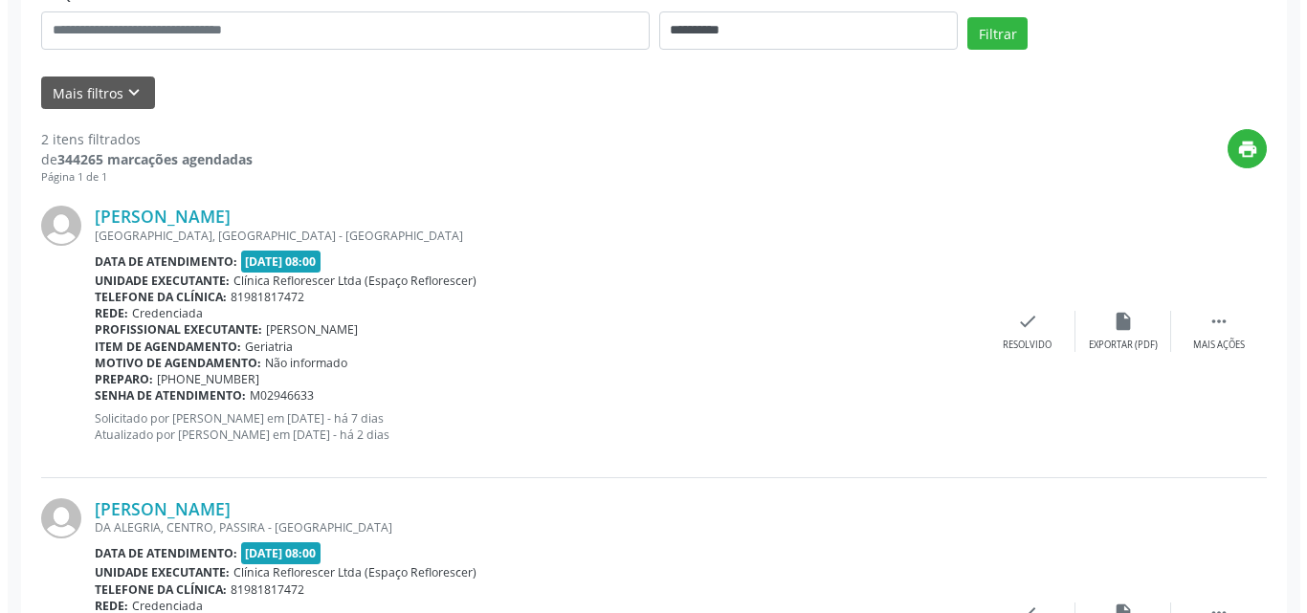
scroll to position [386, 0]
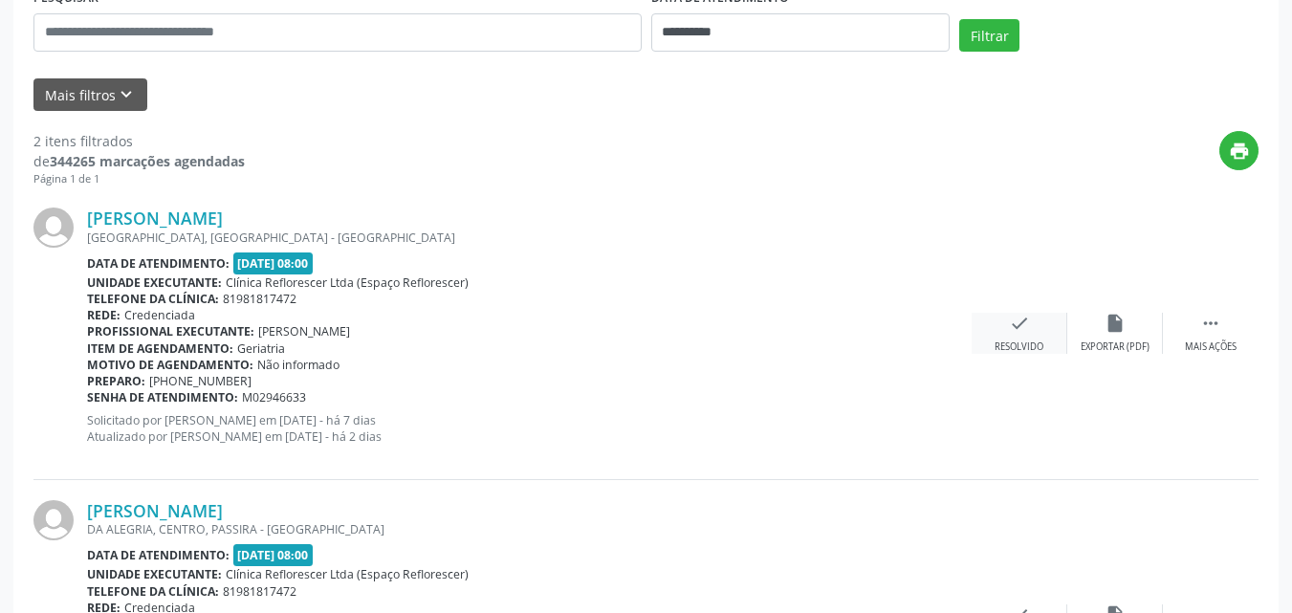
click at [1022, 337] on div "check Resolvido" at bounding box center [1020, 333] width 96 height 41
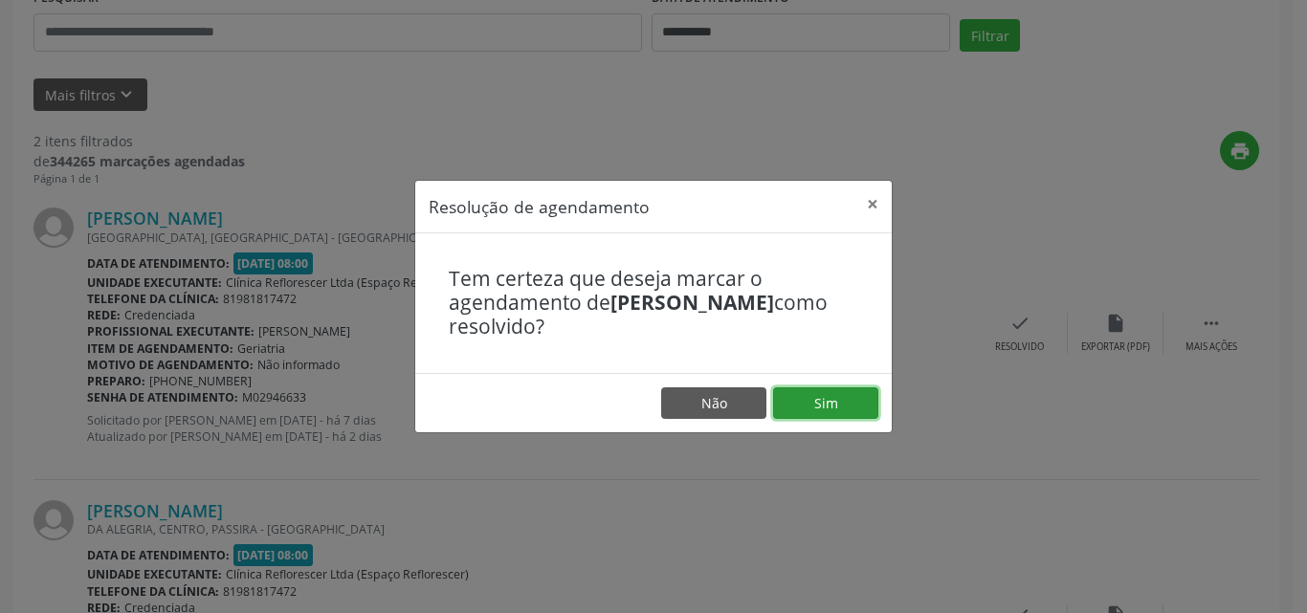
click at [826, 397] on button "Sim" at bounding box center [825, 403] width 105 height 33
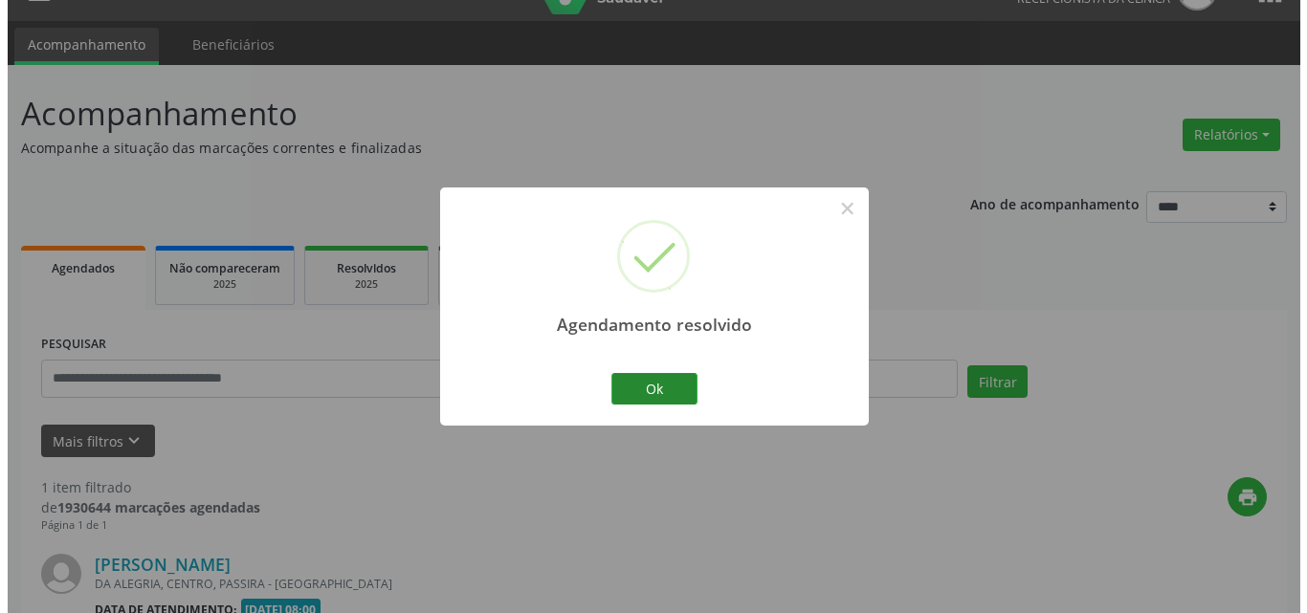
scroll to position [286, 0]
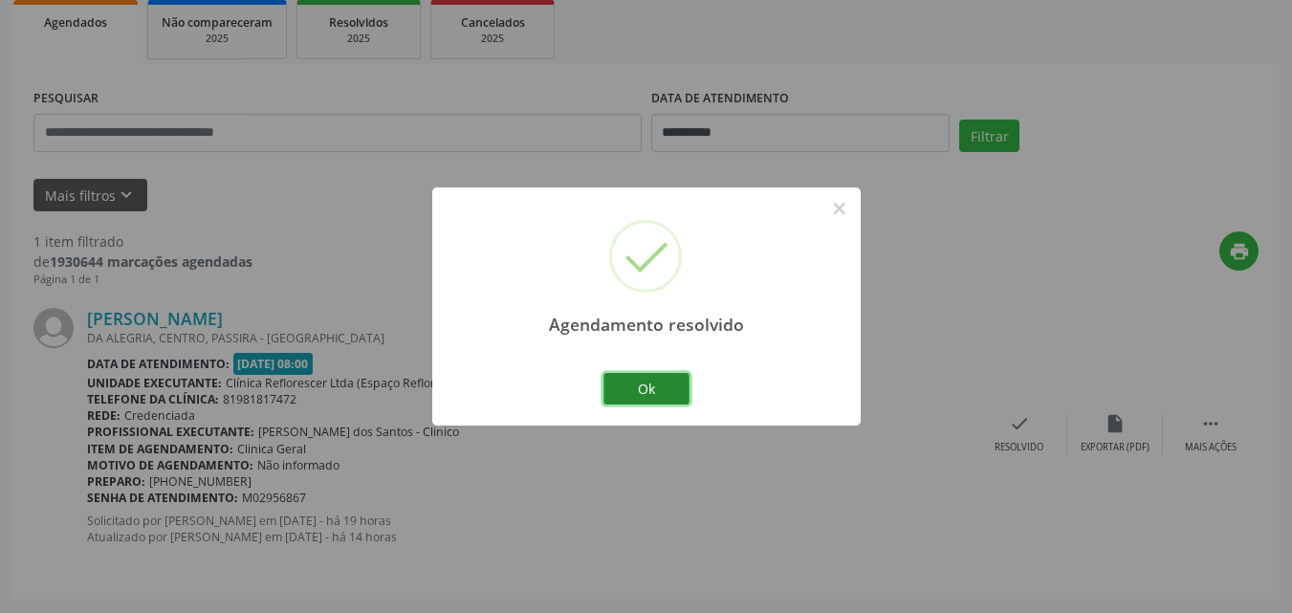
click at [648, 386] on button "Ok" at bounding box center [647, 389] width 86 height 33
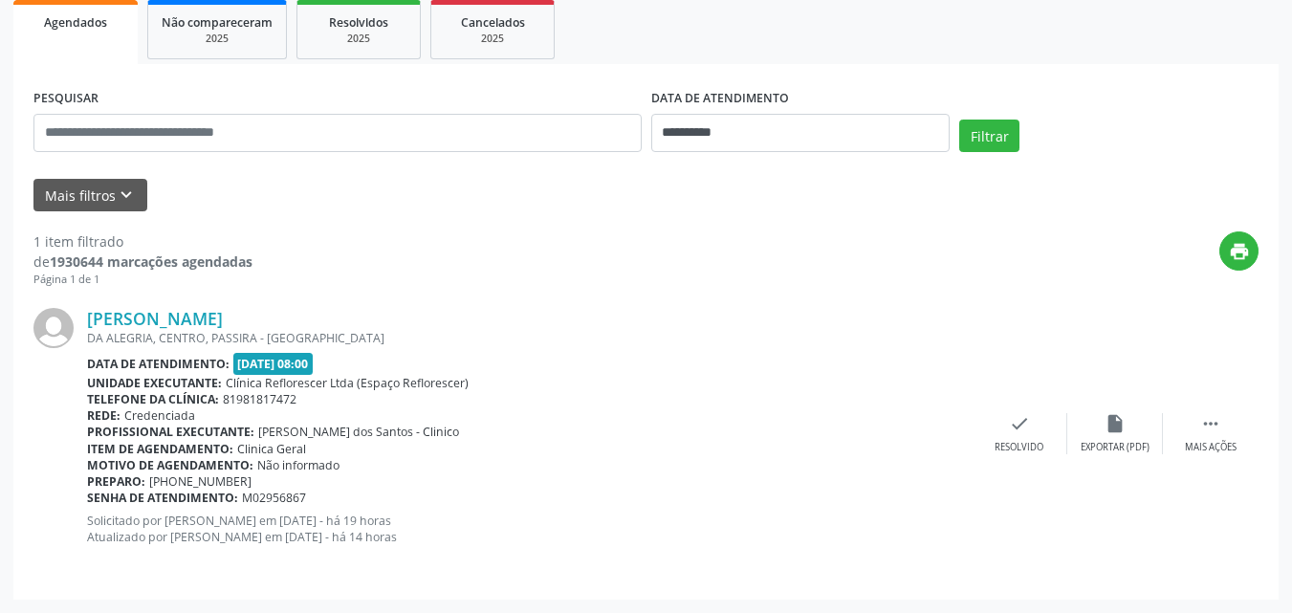
click at [731, 273] on div "print" at bounding box center [756, 259] width 1006 height 56
click at [217, 320] on link "Tarciso Simoes da Silva" at bounding box center [155, 318] width 136 height 21
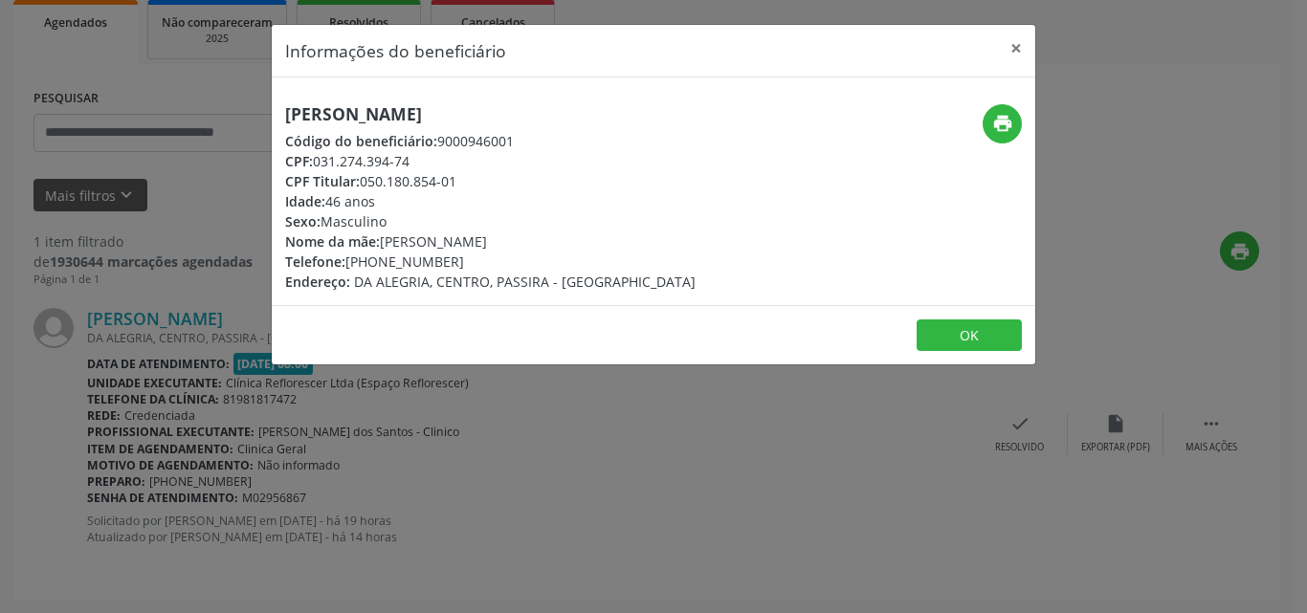
drag, startPoint x: 317, startPoint y: 158, endPoint x: 443, endPoint y: 158, distance: 126.3
click at [443, 158] on div "CPF: 031.274.394-74" at bounding box center [490, 161] width 410 height 20
copy div "031.274.394-74"
click at [943, 338] on button "OK" at bounding box center [968, 335] width 105 height 33
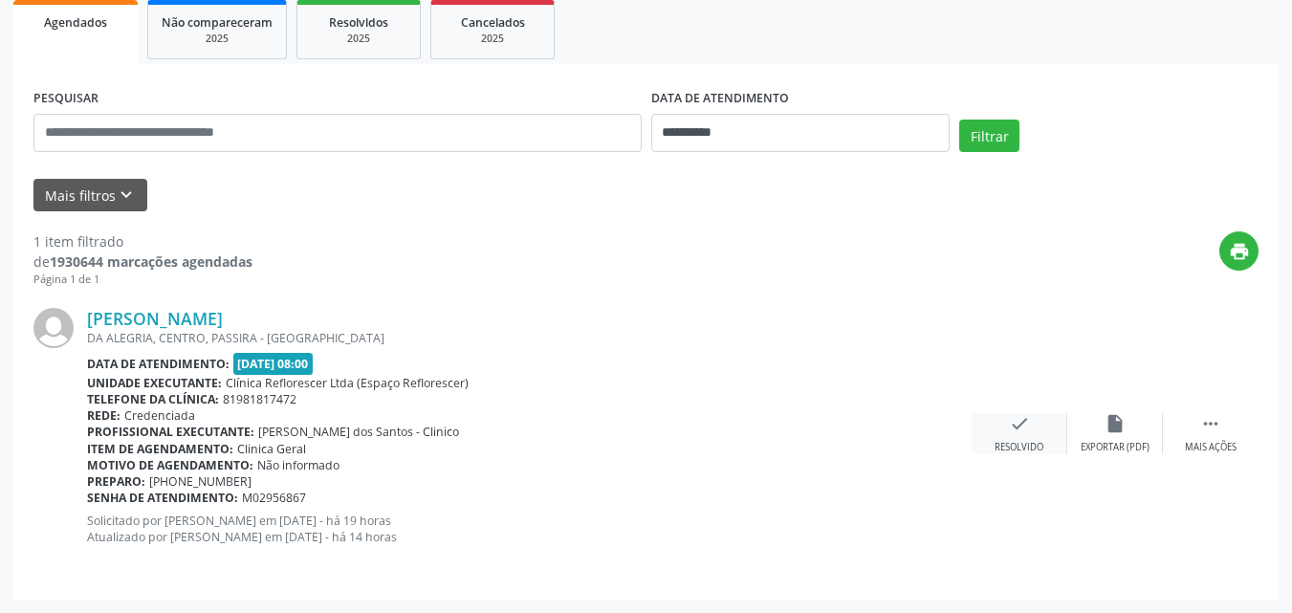
click at [1012, 436] on div "check Resolvido" at bounding box center [1020, 433] width 96 height 41
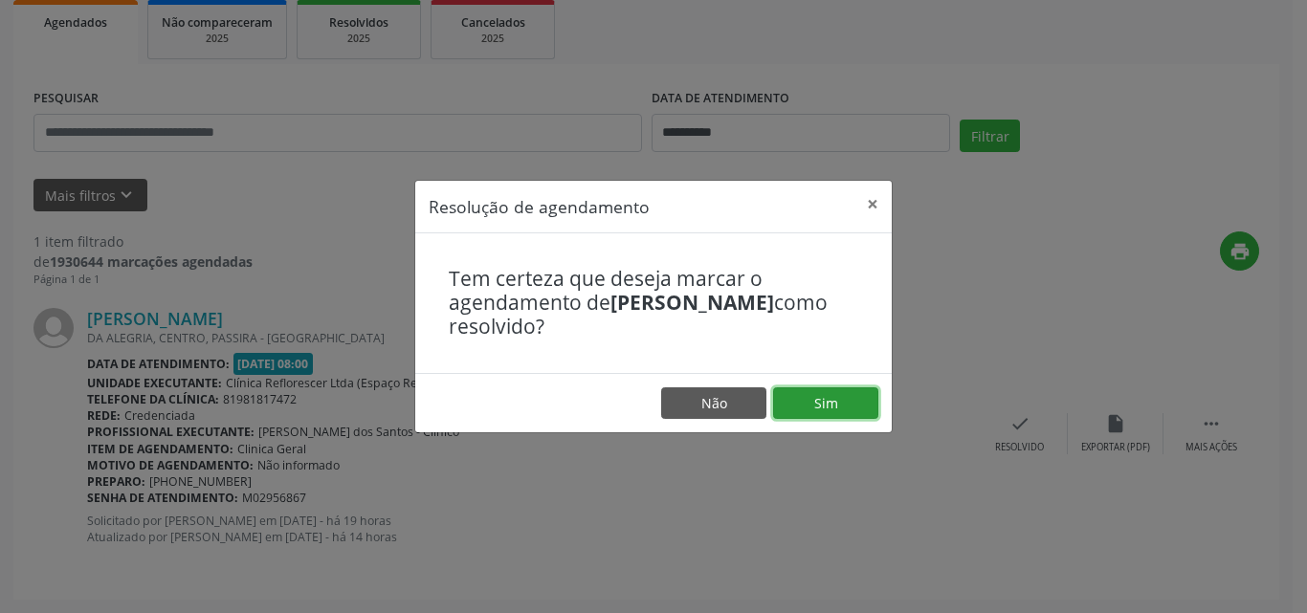
click at [846, 409] on button "Sim" at bounding box center [825, 403] width 105 height 33
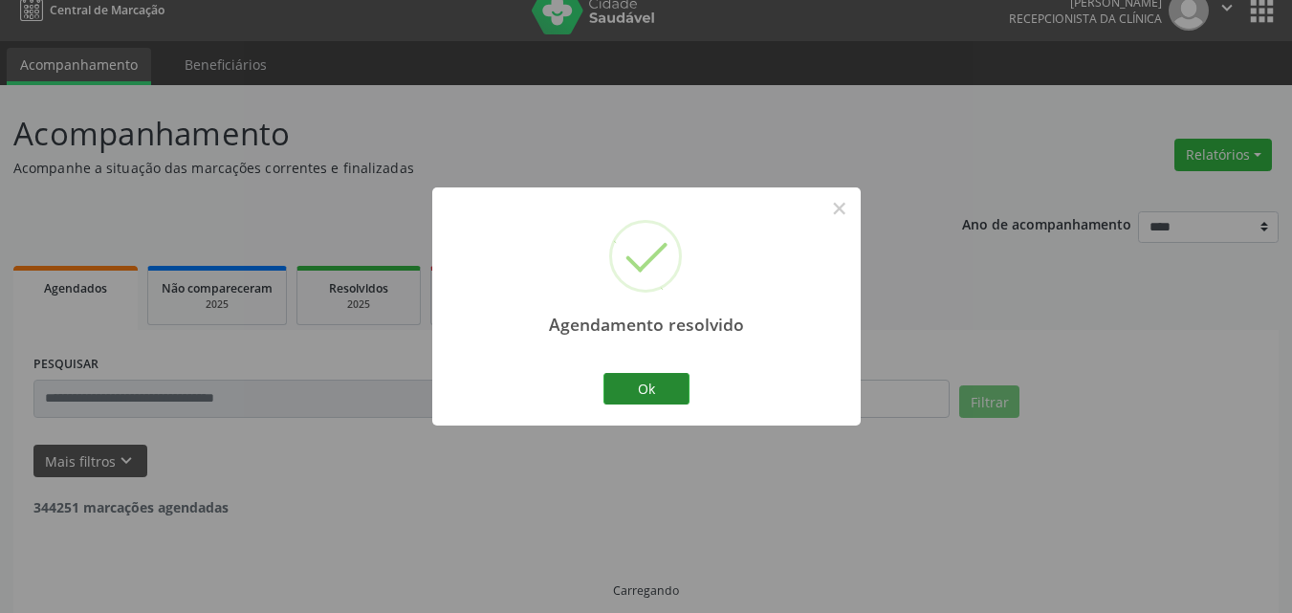
scroll to position [40, 0]
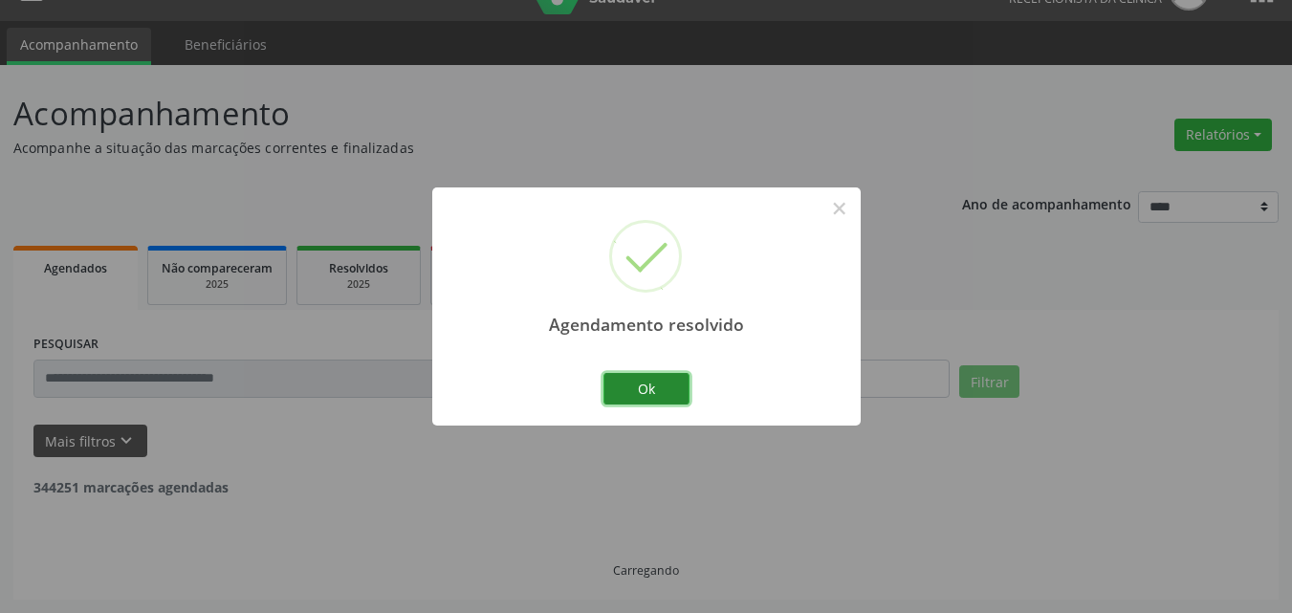
click at [668, 394] on button "Ok" at bounding box center [647, 389] width 86 height 33
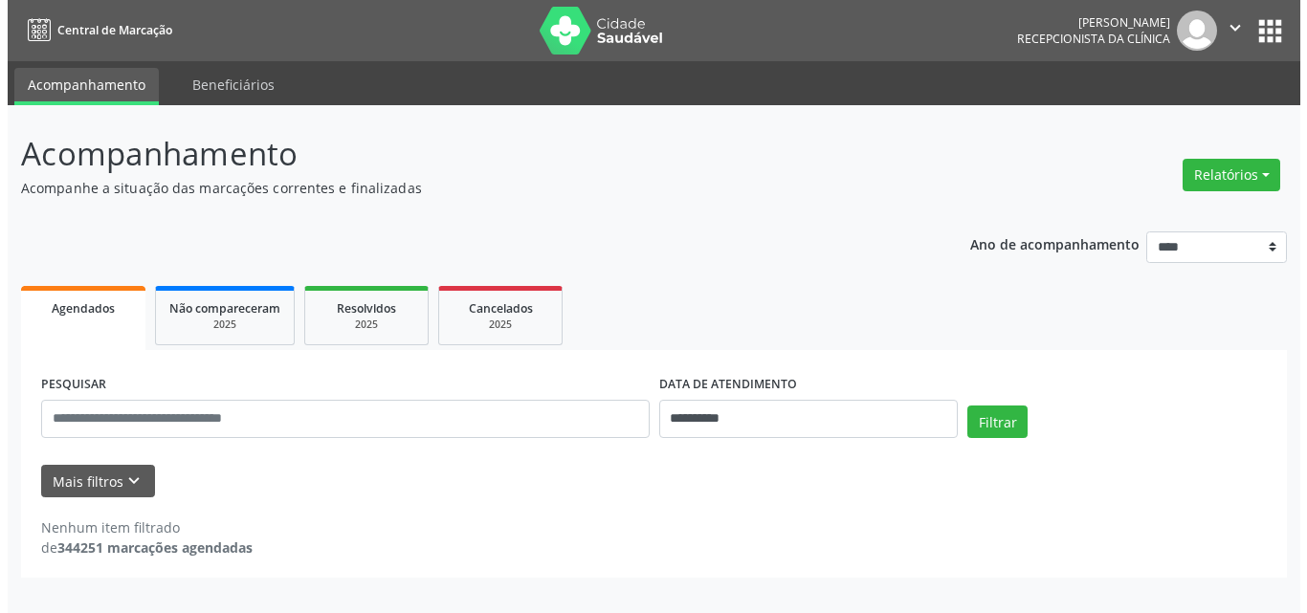
scroll to position [0, 0]
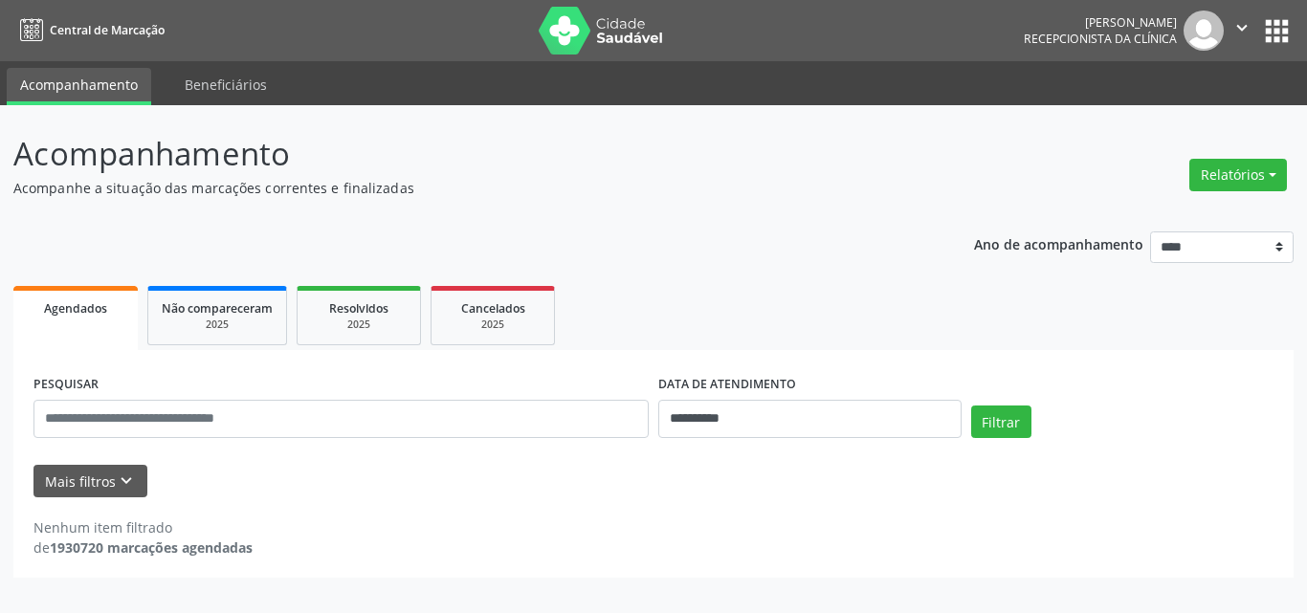
click at [695, 198] on div "**********" at bounding box center [653, 354] width 1280 height 448
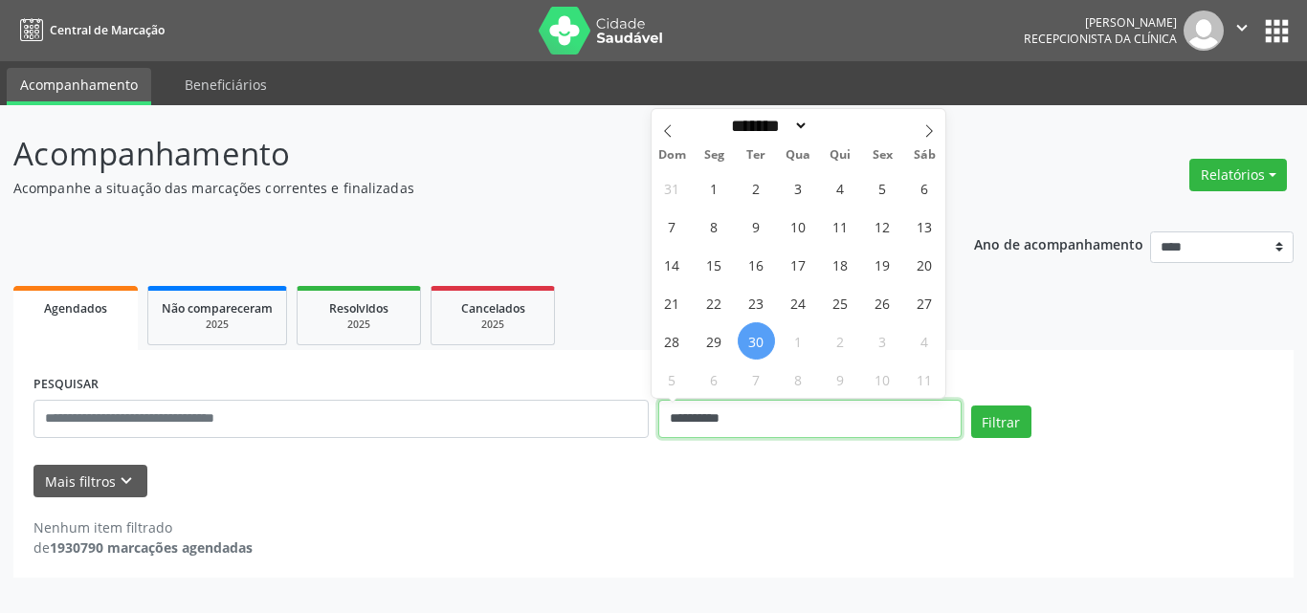
click at [706, 417] on input "**********" at bounding box center [809, 419] width 303 height 38
click at [928, 140] on span at bounding box center [929, 125] width 33 height 33
select select "*"
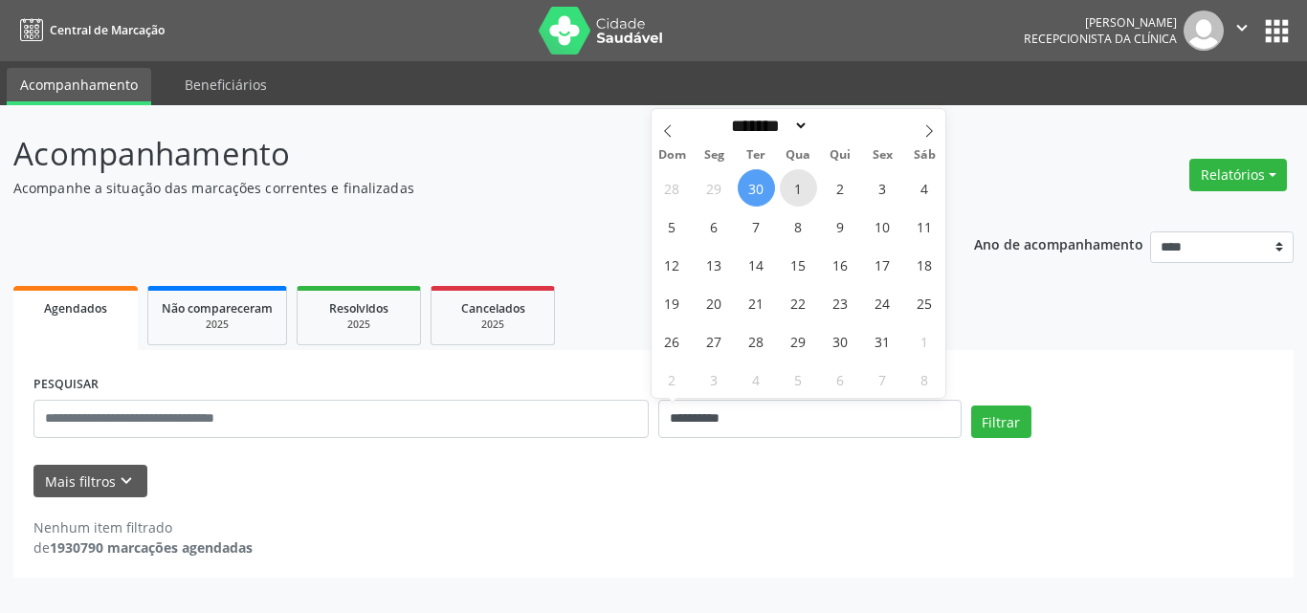
click at [803, 190] on span "1" at bounding box center [798, 187] width 37 height 37
type input "**********"
click at [803, 190] on span "1" at bounding box center [798, 187] width 37 height 37
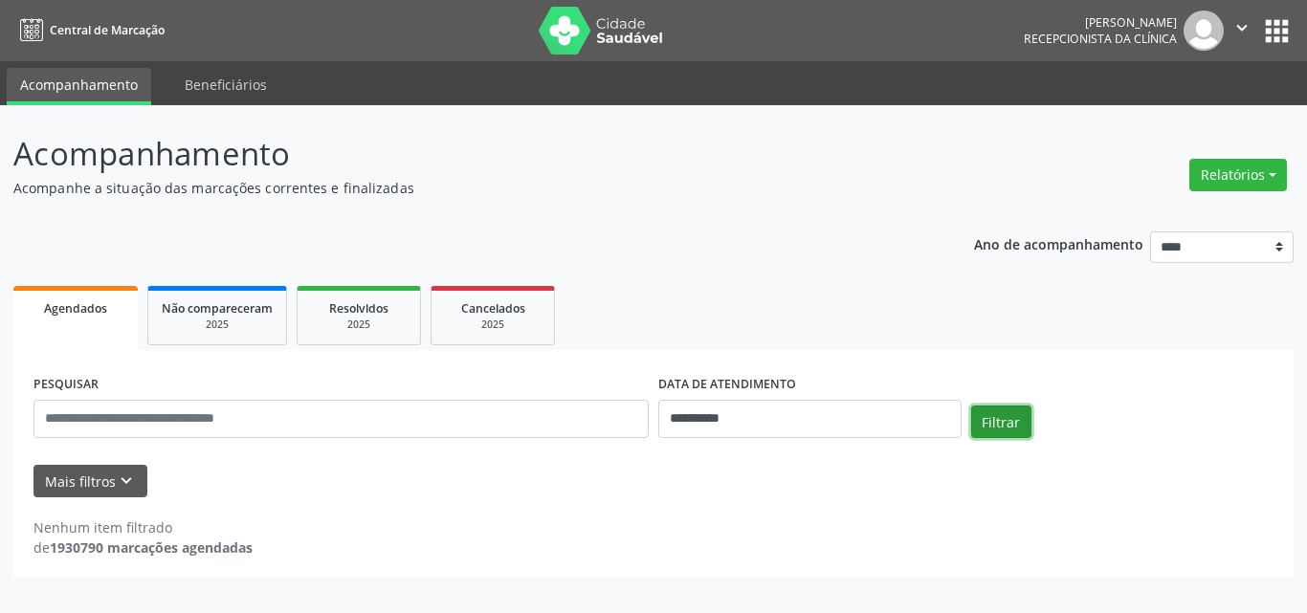
click at [991, 429] on button "Filtrar" at bounding box center [1001, 422] width 60 height 33
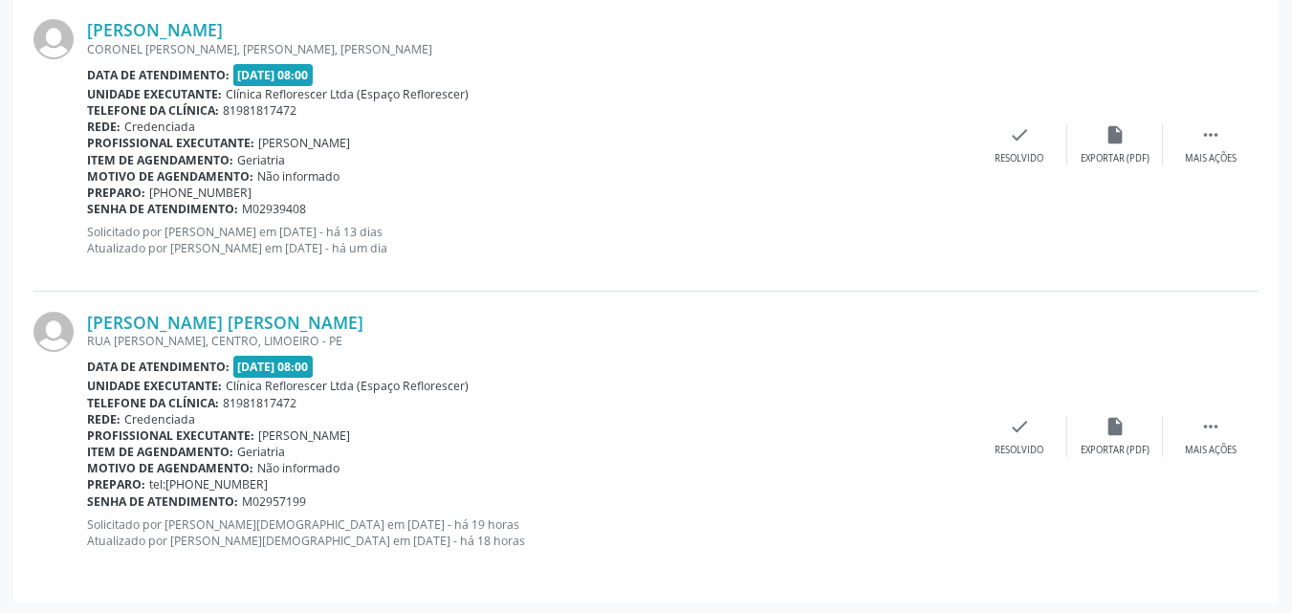
scroll to position [578, 0]
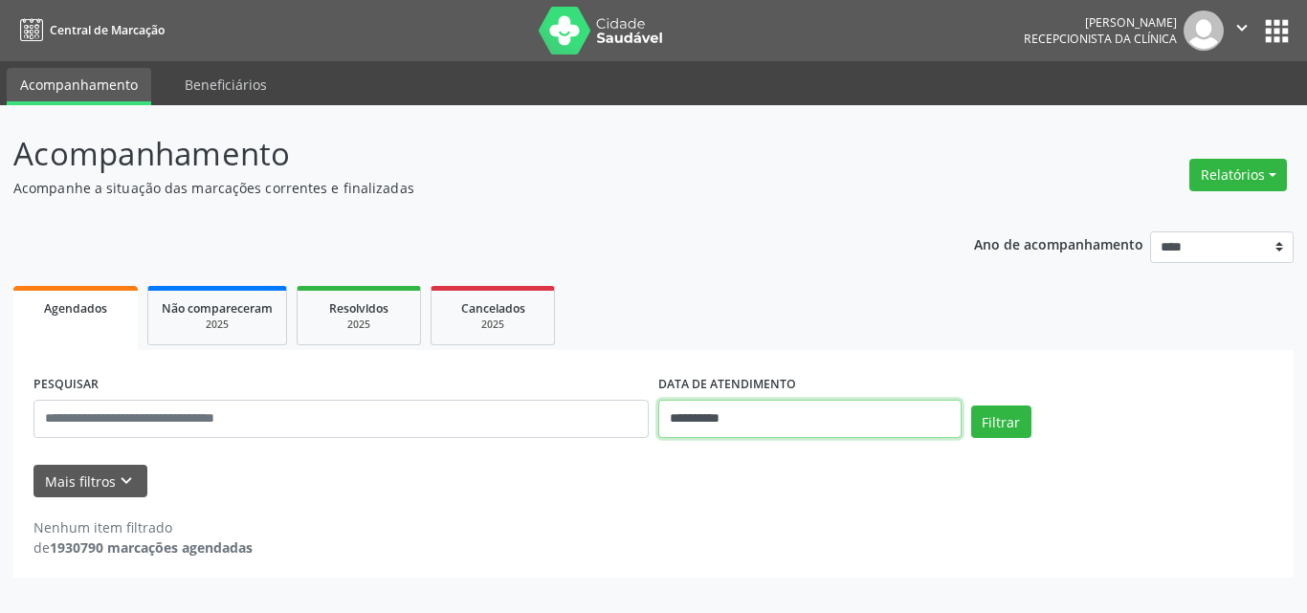
click at [743, 420] on input "**********" at bounding box center [809, 419] width 303 height 38
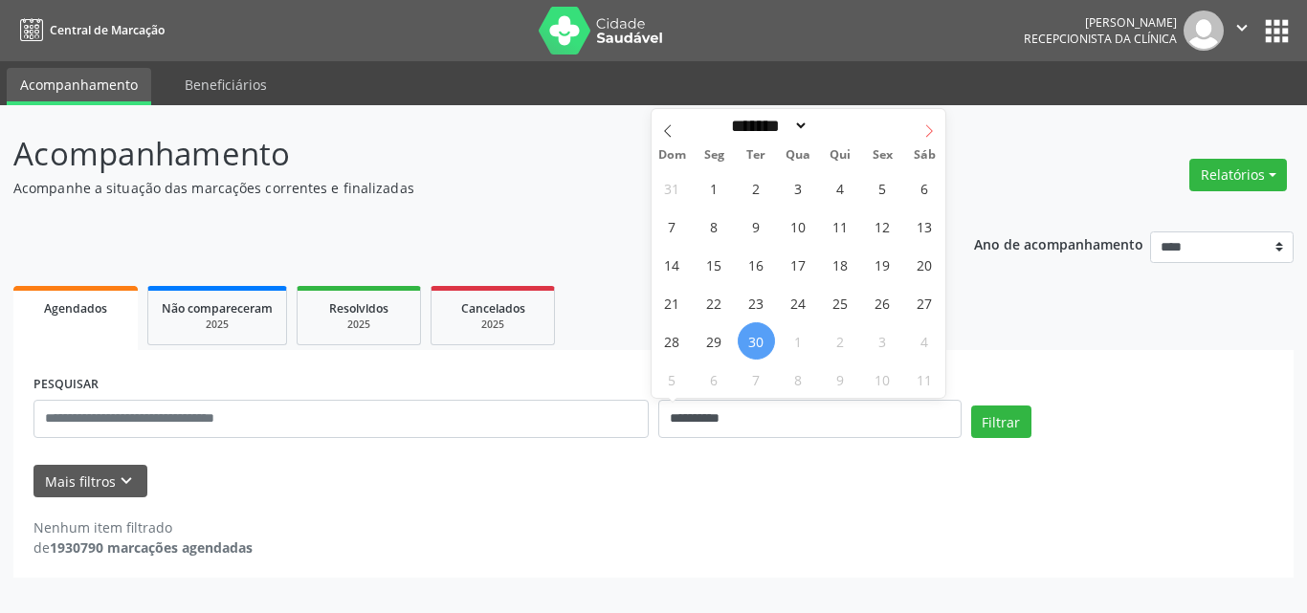
click at [927, 133] on icon at bounding box center [928, 130] width 13 height 13
select select "*"
click at [804, 187] on span "1" at bounding box center [798, 187] width 37 height 37
type input "**********"
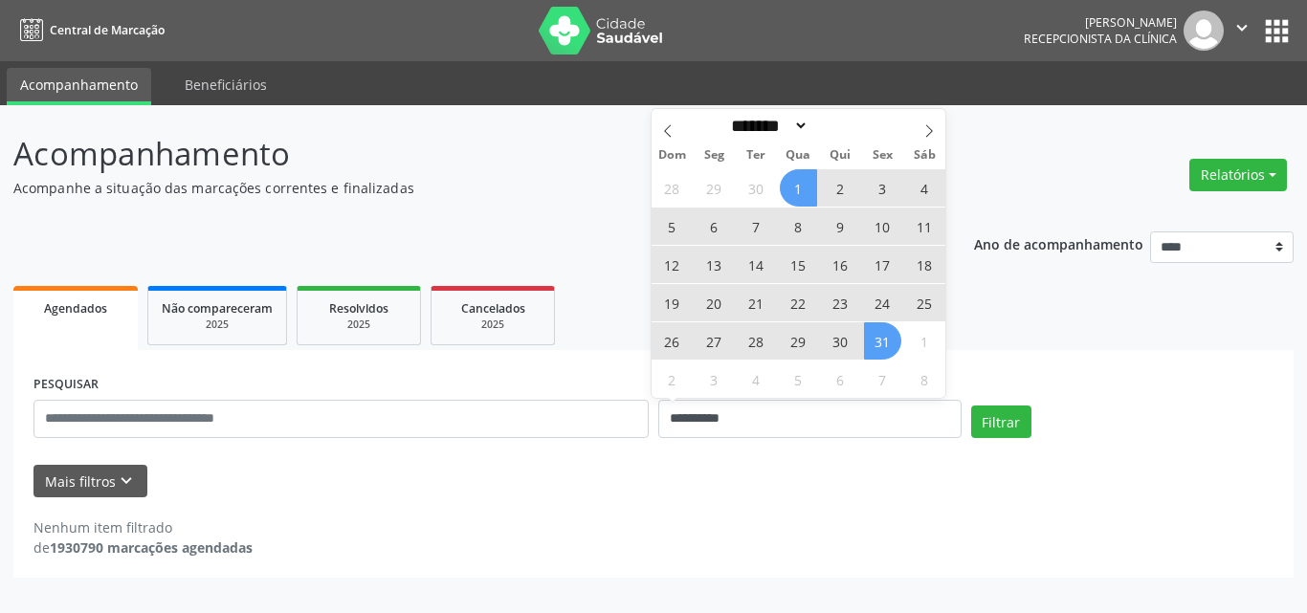
click at [883, 334] on span "31" at bounding box center [882, 340] width 37 height 37
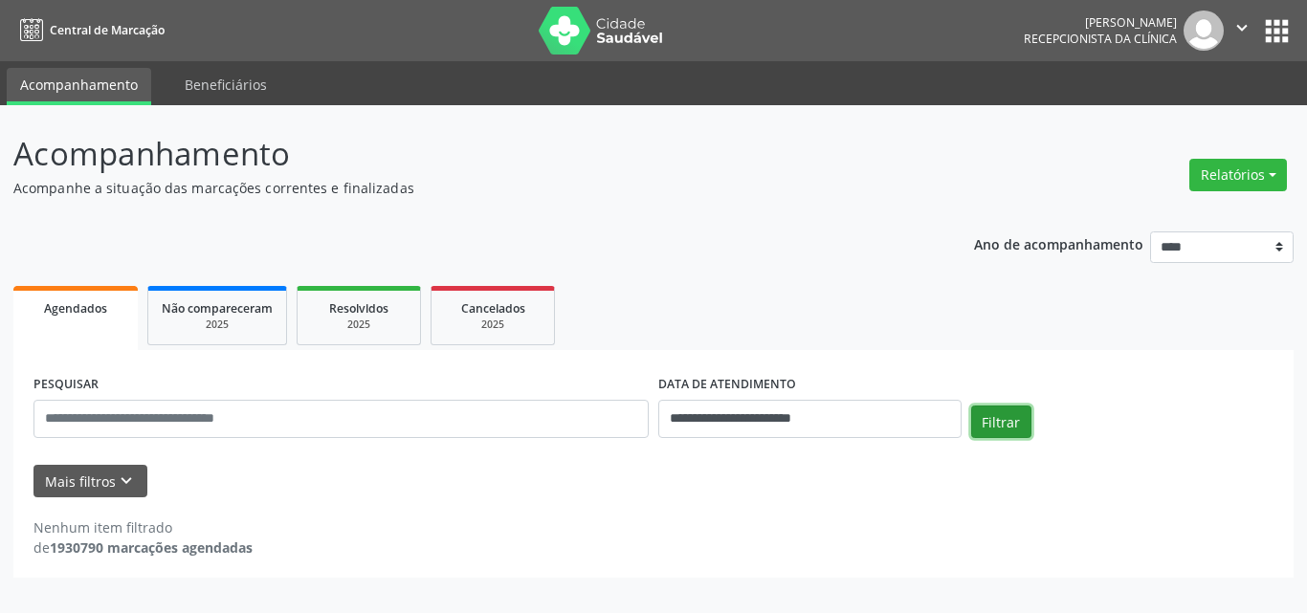
click at [1002, 435] on button "Filtrar" at bounding box center [1001, 422] width 60 height 33
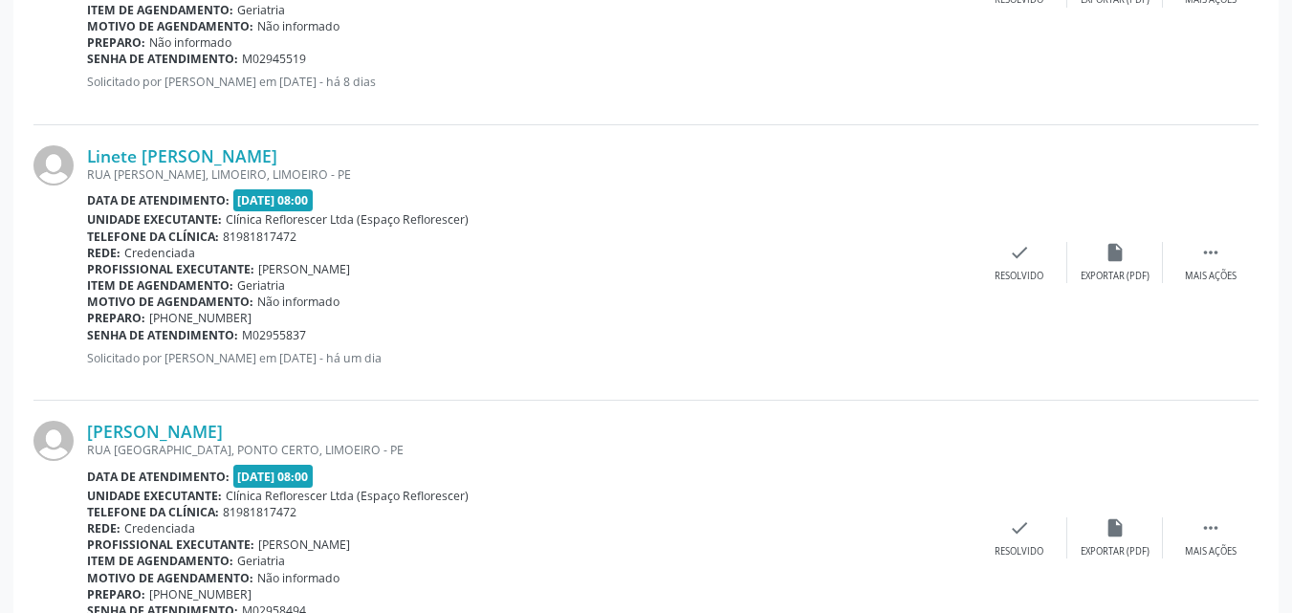
scroll to position [1697, 0]
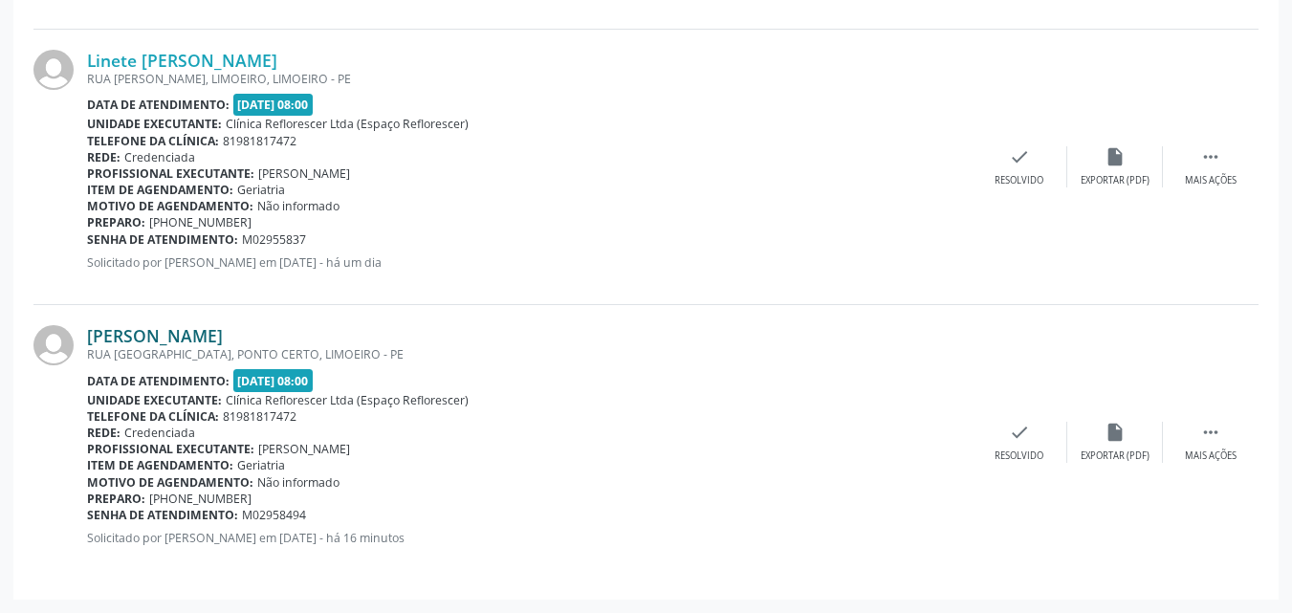
click at [223, 332] on link "Maria da Conceicao Mendonca da Silva" at bounding box center [155, 335] width 136 height 21
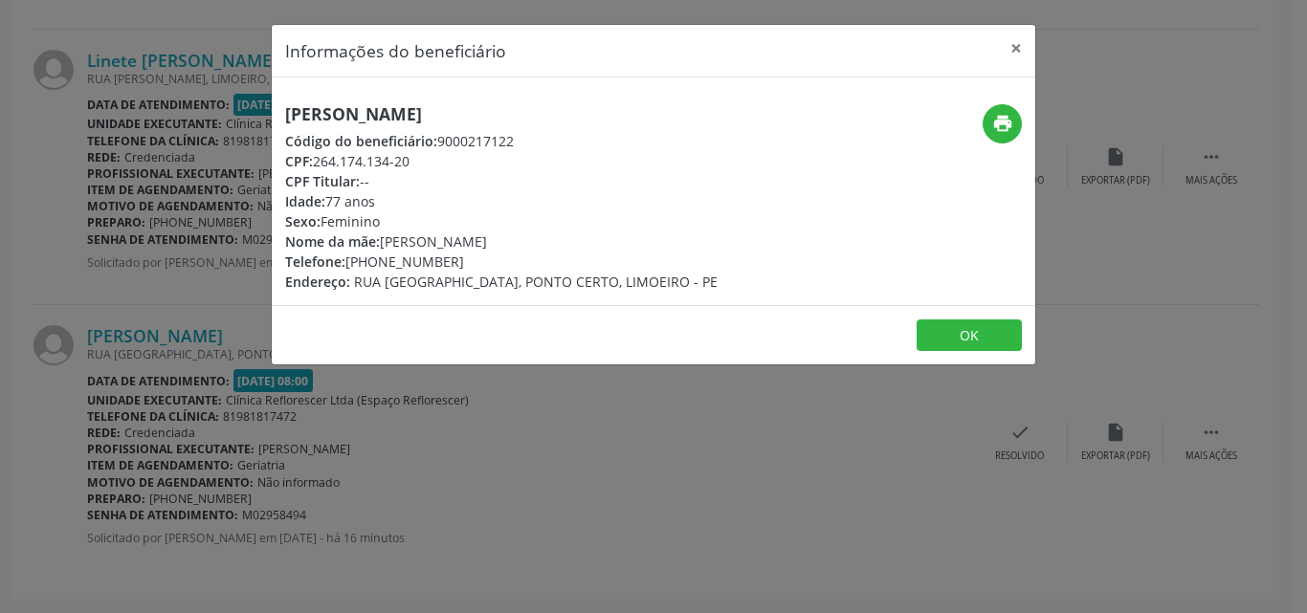
drag, startPoint x: 286, startPoint y: 110, endPoint x: 616, endPoint y: 112, distance: 330.0
click at [693, 111] on h5 "Maria da Conceicao Mendonca da Silva" at bounding box center [501, 114] width 432 height 20
copy h5 "[PERSON_NAME]"
click at [1017, 131] on button "print" at bounding box center [1001, 123] width 39 height 39
drag, startPoint x: 437, startPoint y: 142, endPoint x: 536, endPoint y: 143, distance: 98.5
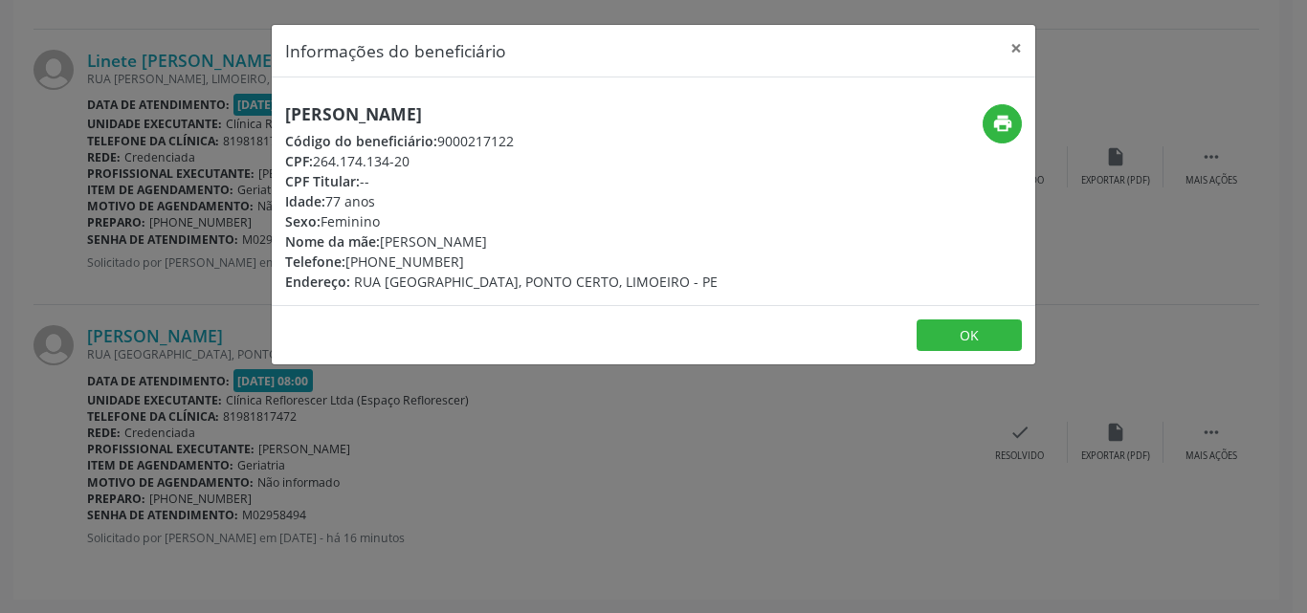
click at [536, 143] on div "Código do beneficiário: 9000217122" at bounding box center [501, 141] width 432 height 20
copy div "9000217122"
drag, startPoint x: 319, startPoint y: 161, endPoint x: 422, endPoint y: 165, distance: 103.4
click at [422, 165] on div "CPF: 264.174.134-20" at bounding box center [501, 161] width 432 height 20
copy div "264.174.134-20"
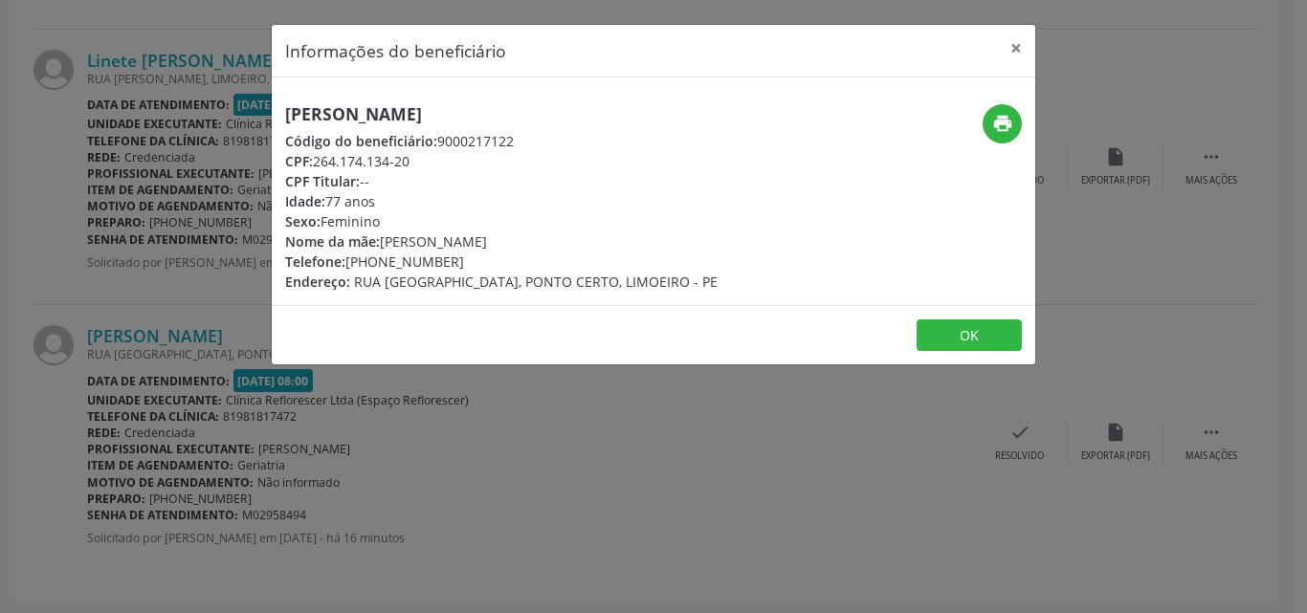
drag, startPoint x: 347, startPoint y: 260, endPoint x: 468, endPoint y: 259, distance: 120.5
click at [468, 259] on div "Telefone: (81) 99191-6454" at bounding box center [501, 262] width 432 height 20
copy div "(81) 99191-6454"
click at [945, 336] on button "OK" at bounding box center [968, 335] width 105 height 33
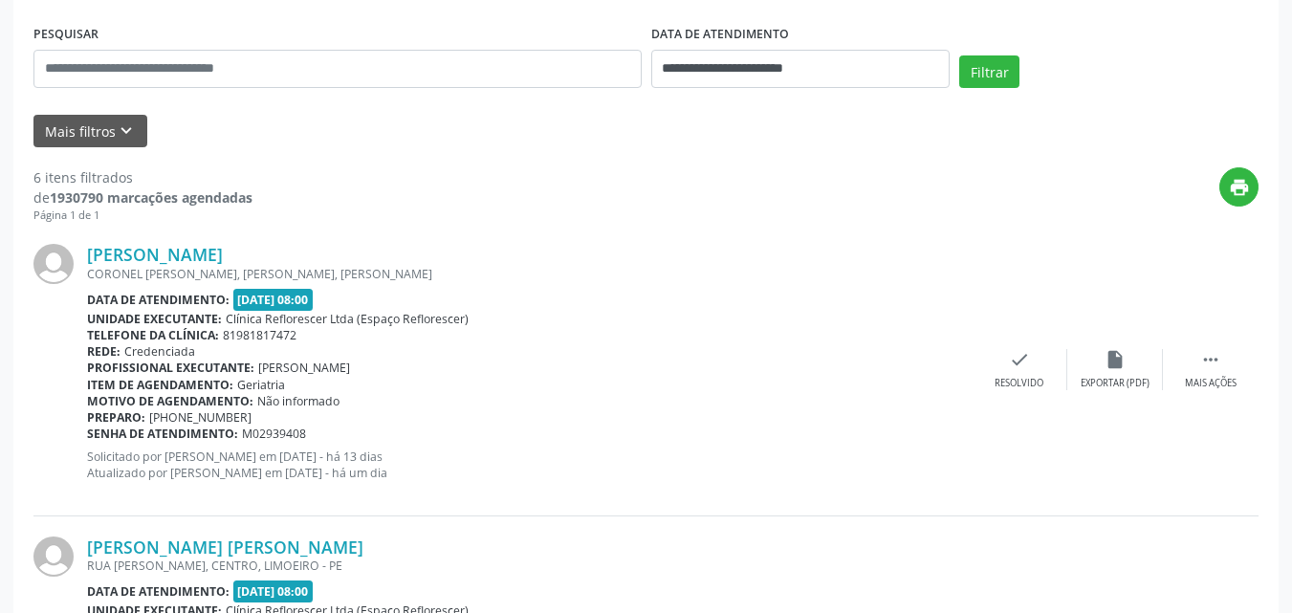
scroll to position [358, 0]
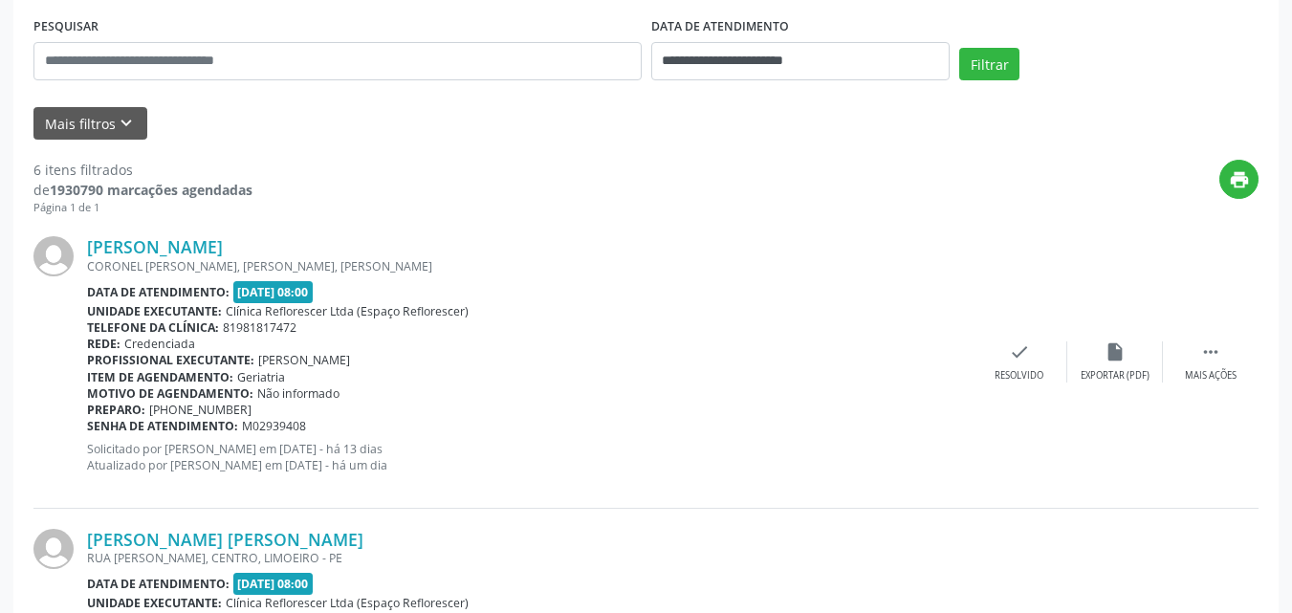
click at [805, 271] on div "CORONEL MANOEL DE AQUINO, JOSE FERNANDO SALSA, LIMOEIRO - PE" at bounding box center [529, 266] width 885 height 16
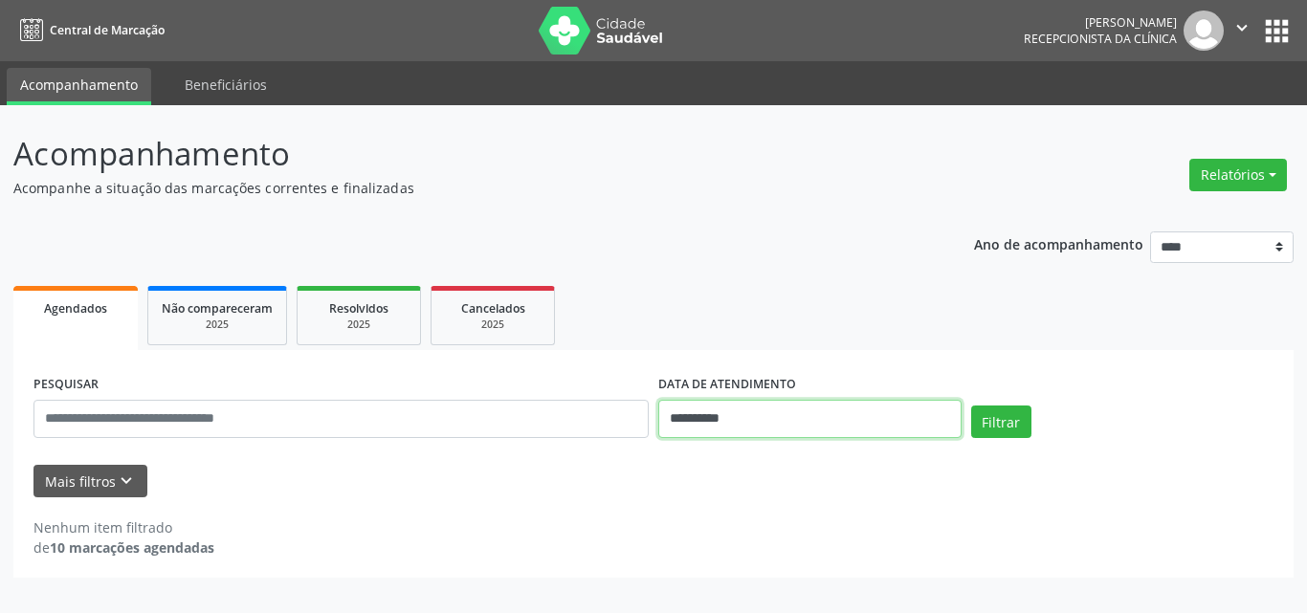
click at [799, 421] on input "**********" at bounding box center [809, 419] width 303 height 38
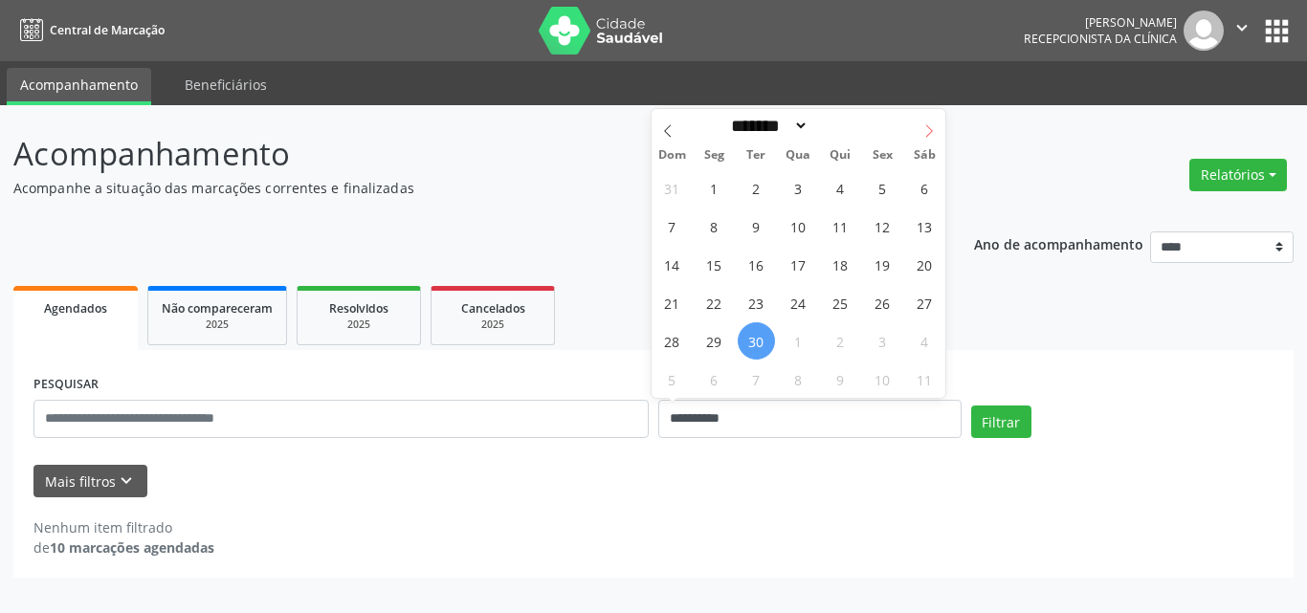
click at [935, 136] on span at bounding box center [929, 125] width 33 height 33
select select "*"
click at [794, 194] on span "1" at bounding box center [798, 187] width 37 height 37
type input "**********"
click at [794, 194] on span "1" at bounding box center [798, 187] width 37 height 37
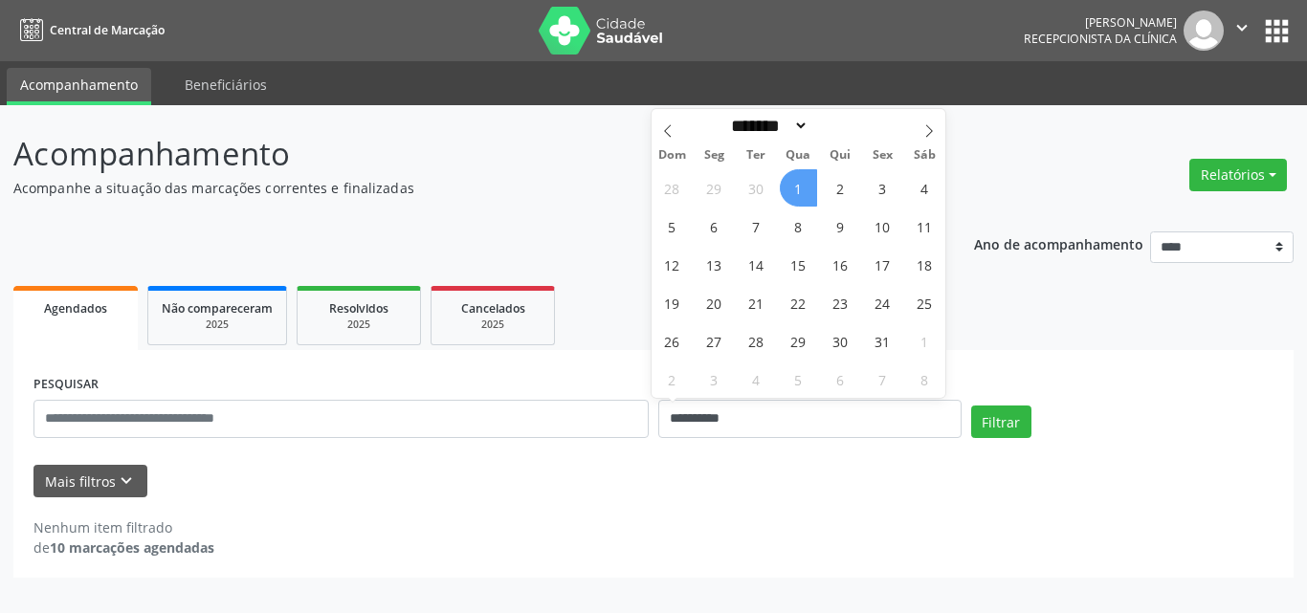
click at [794, 194] on p "Acompanhe a situação das marcações correntes e finalizadas" at bounding box center [461, 188] width 896 height 20
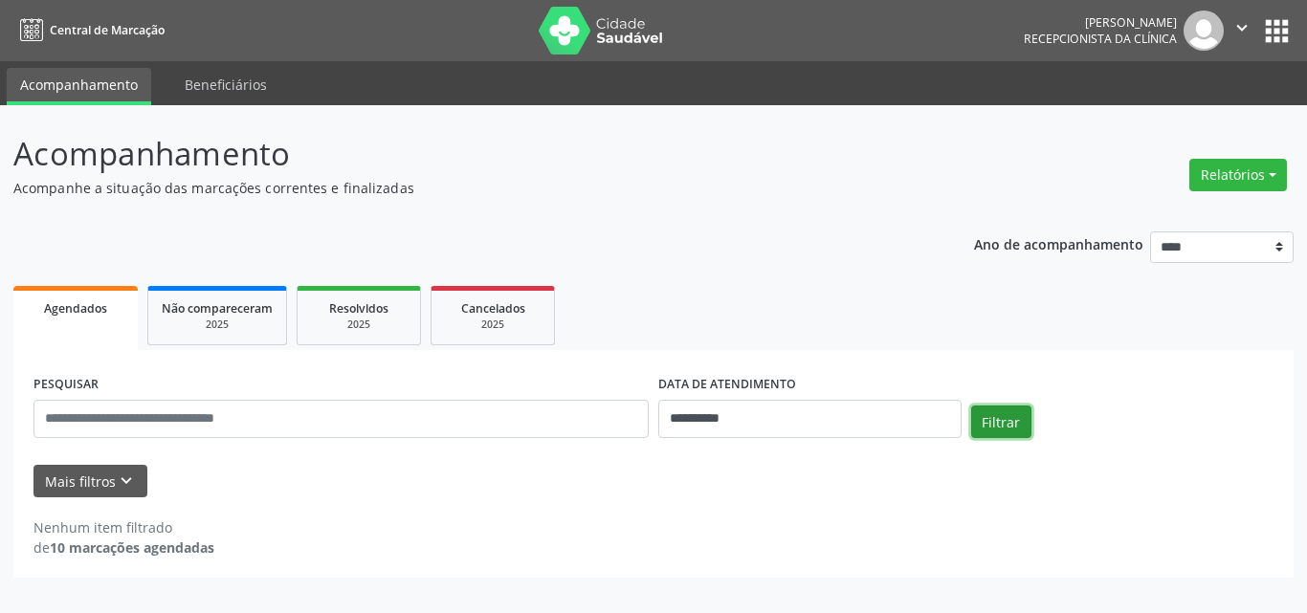
click at [1001, 412] on button "Filtrar" at bounding box center [1001, 422] width 60 height 33
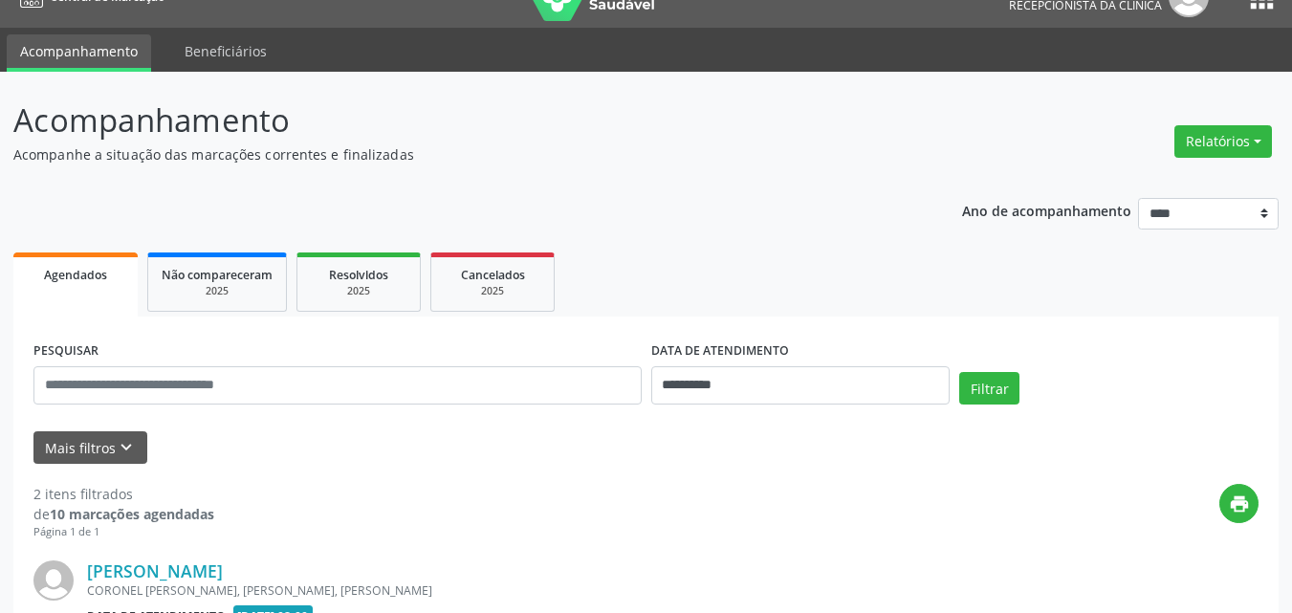
scroll to position [4, 0]
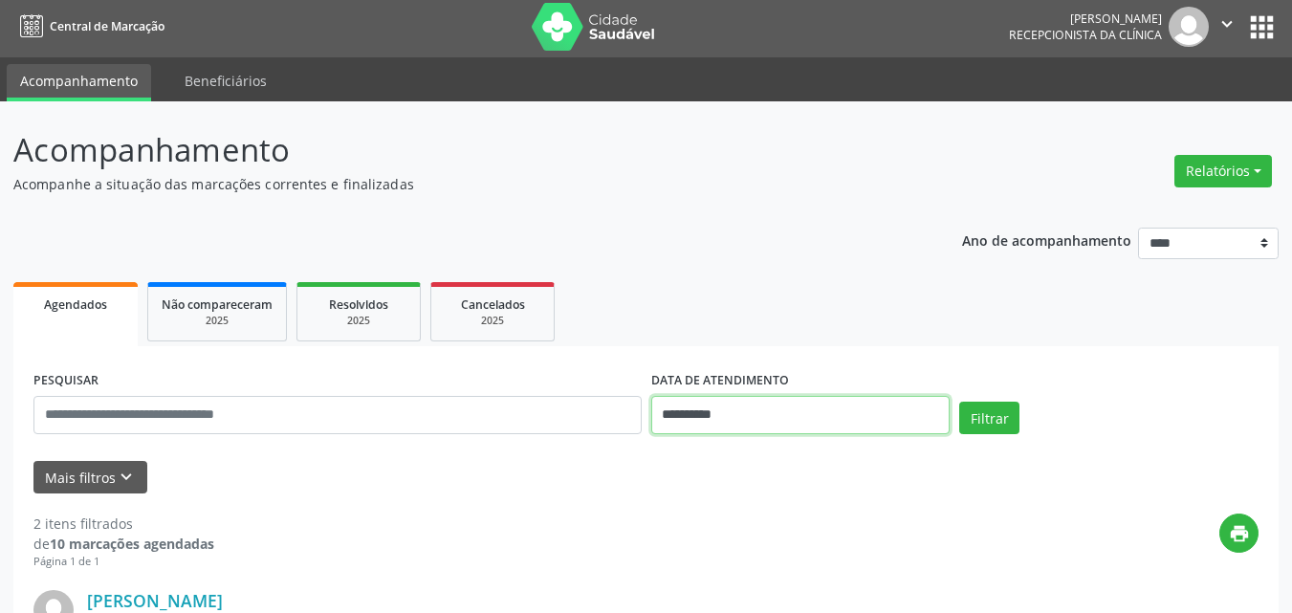
click at [707, 412] on input "**********" at bounding box center [800, 415] width 299 height 38
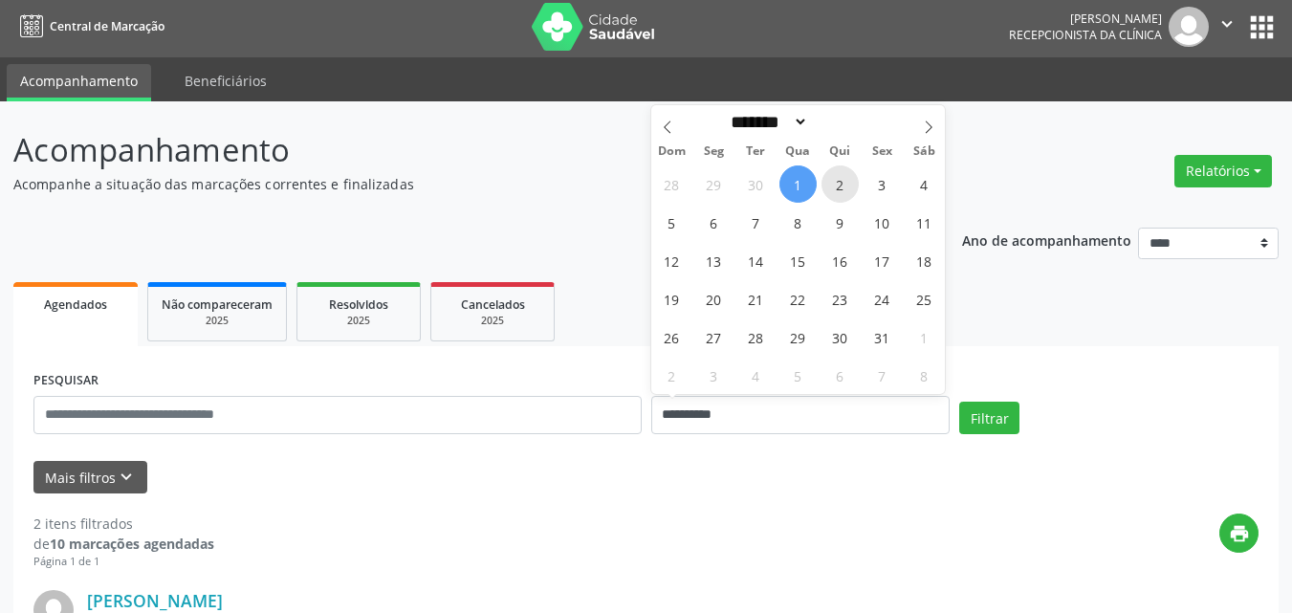
click at [838, 189] on span "2" at bounding box center [840, 183] width 37 height 37
type input "**********"
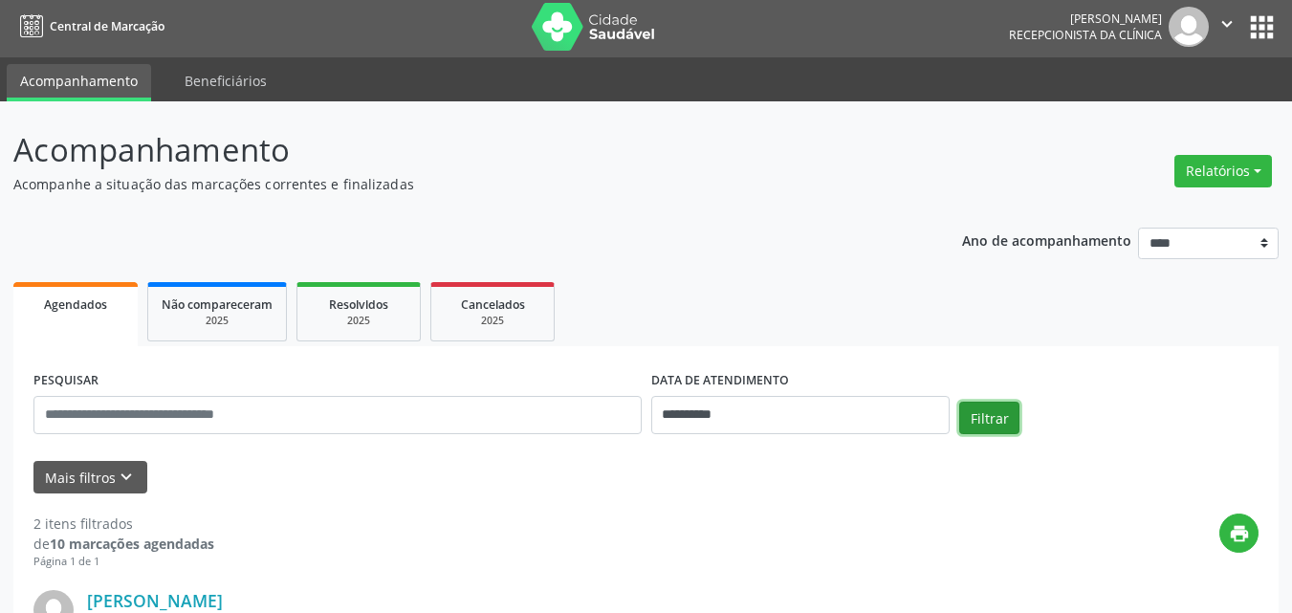
click at [981, 407] on button "Filtrar" at bounding box center [989, 418] width 60 height 33
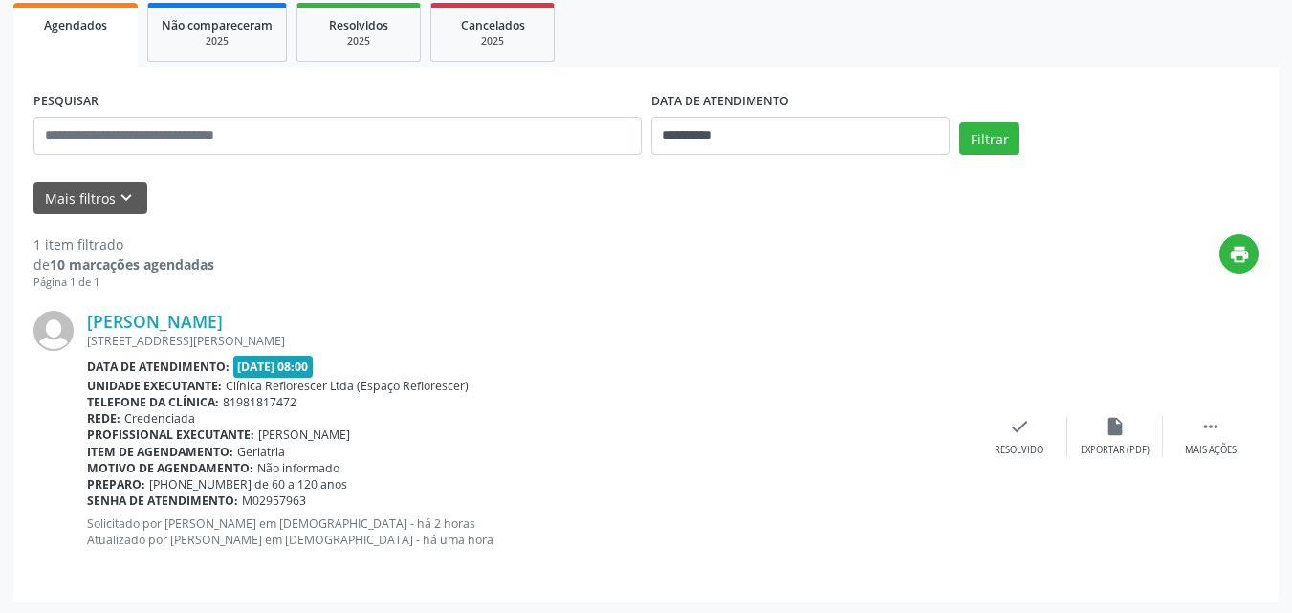
scroll to position [286, 0]
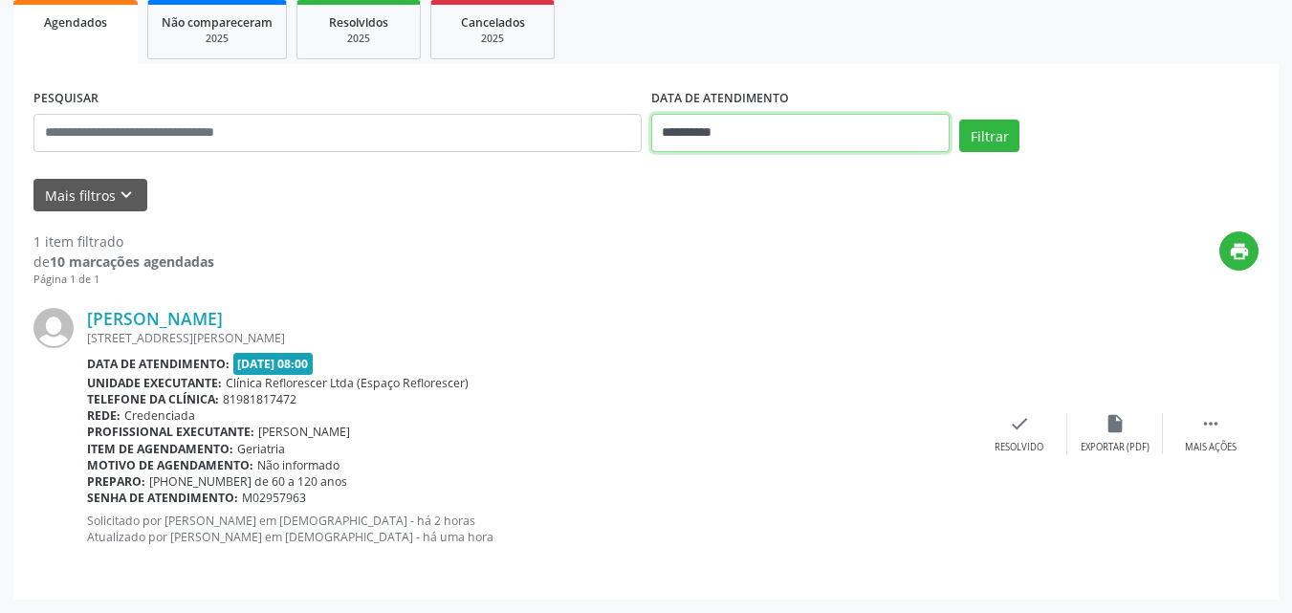
click at [733, 130] on input "**********" at bounding box center [800, 133] width 299 height 38
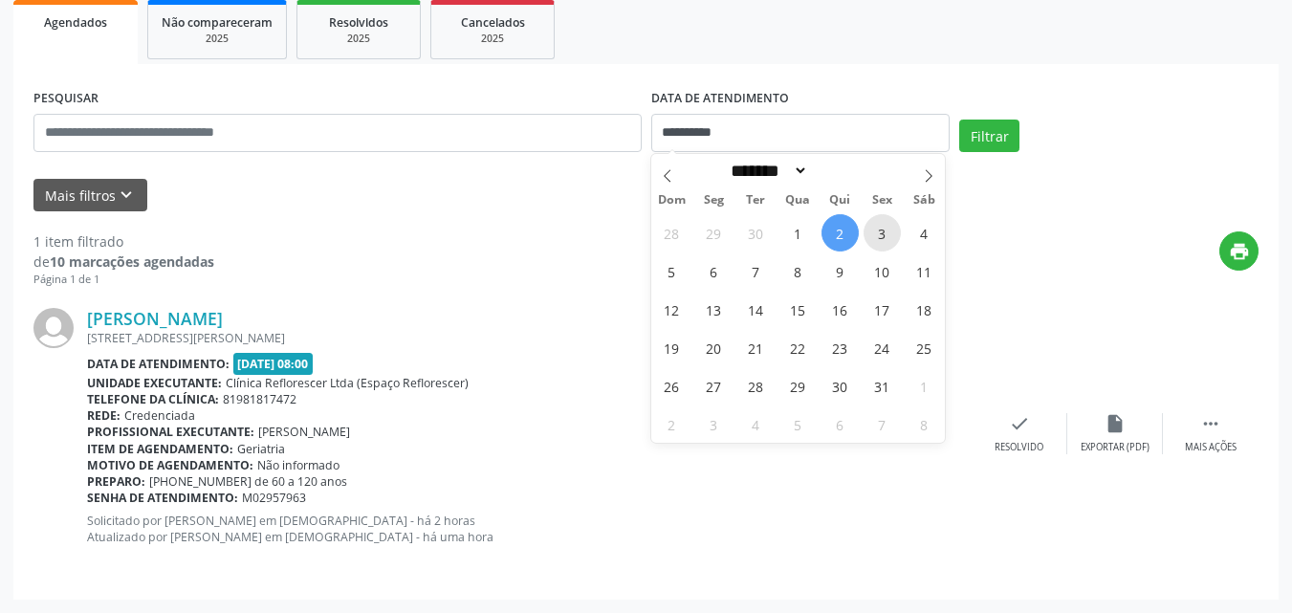
click at [887, 247] on span "3" at bounding box center [882, 232] width 37 height 37
type input "**********"
click at [887, 247] on span "3" at bounding box center [882, 232] width 37 height 37
select select "*"
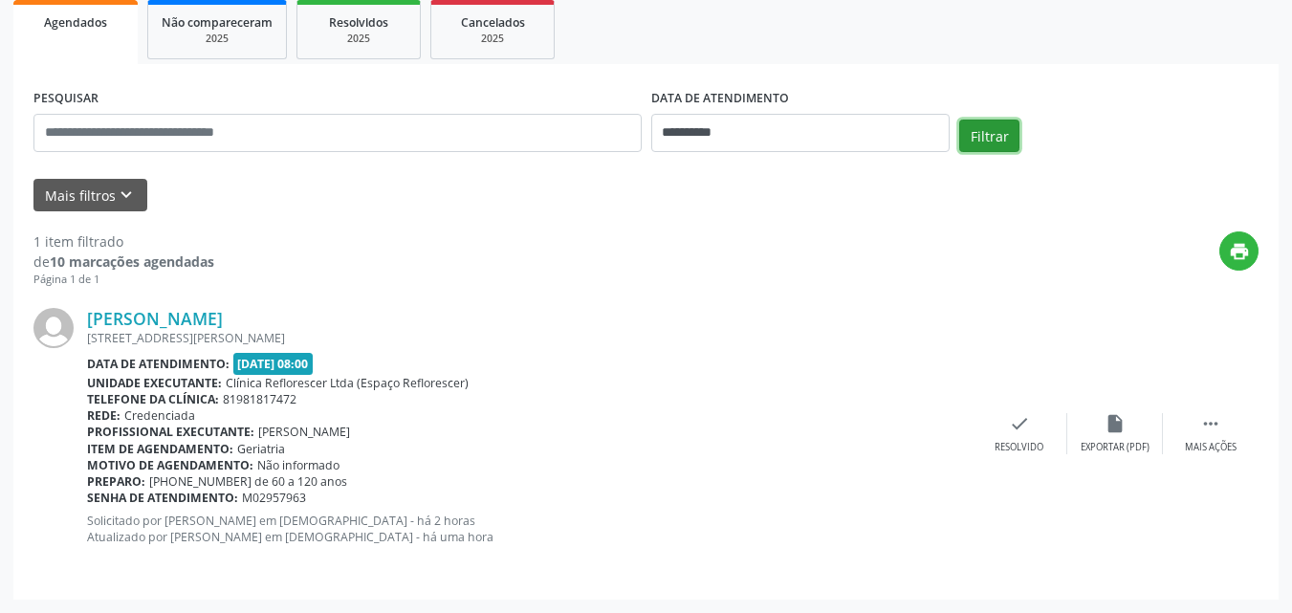
click at [982, 129] on button "Filtrar" at bounding box center [989, 136] width 60 height 33
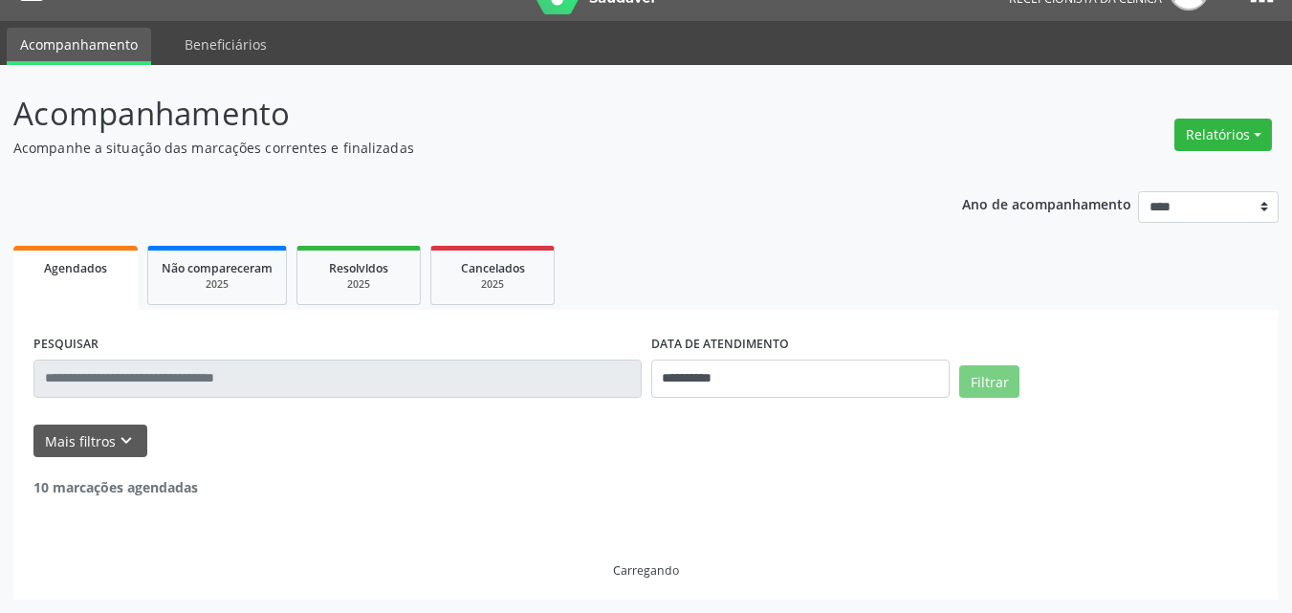
scroll to position [0, 0]
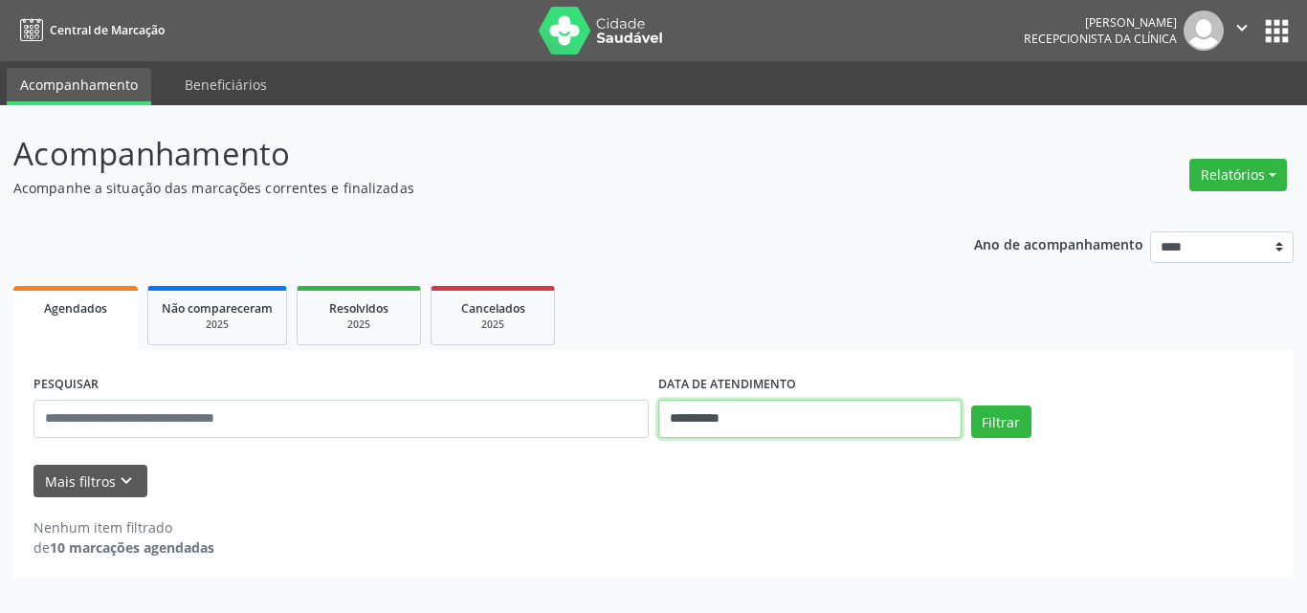
click at [762, 426] on input "**********" at bounding box center [809, 419] width 303 height 38
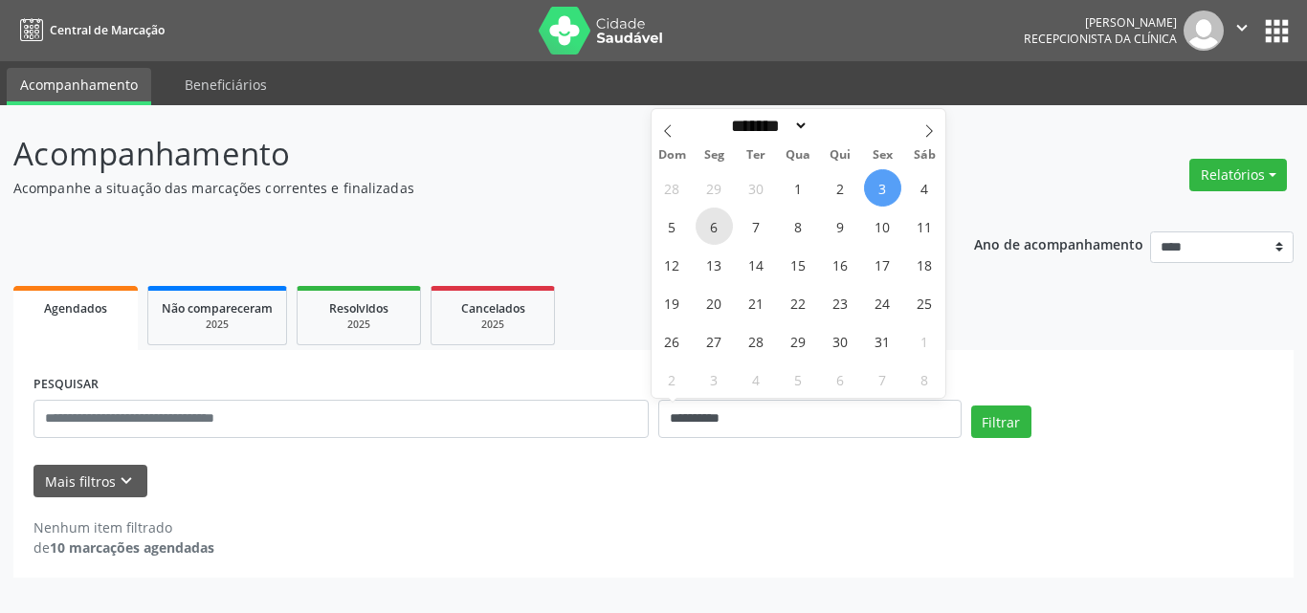
click at [728, 234] on span "6" at bounding box center [713, 226] width 37 height 37
type input "**********"
click at [728, 234] on span "6" at bounding box center [713, 226] width 37 height 37
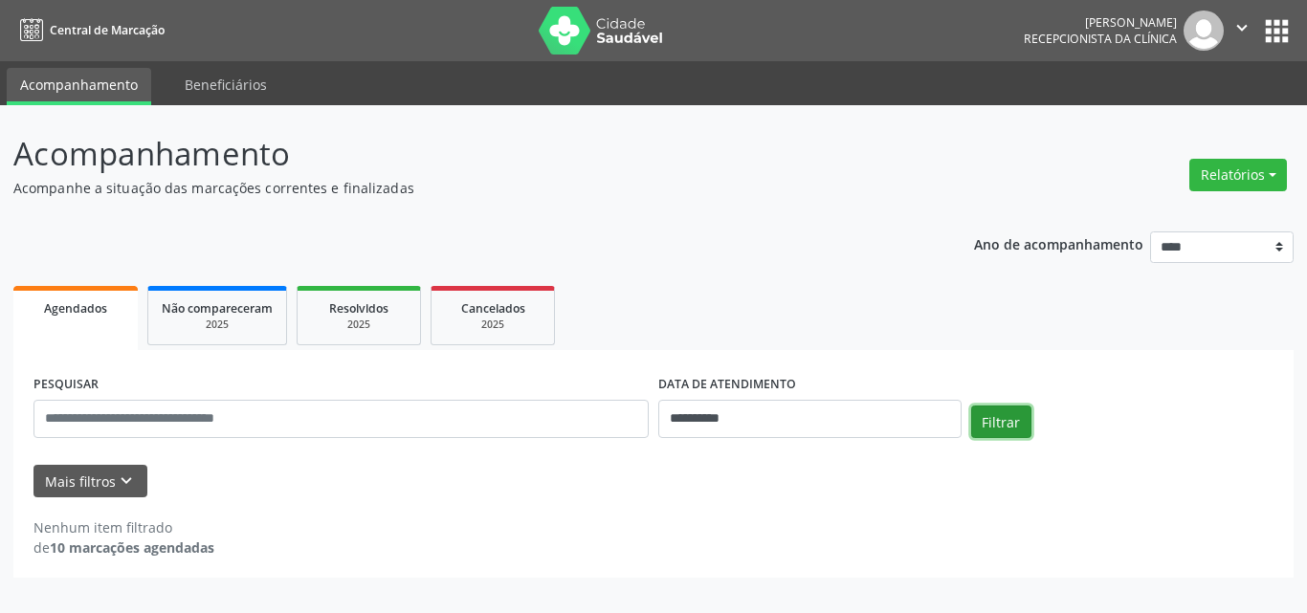
click at [1003, 427] on button "Filtrar" at bounding box center [1001, 422] width 60 height 33
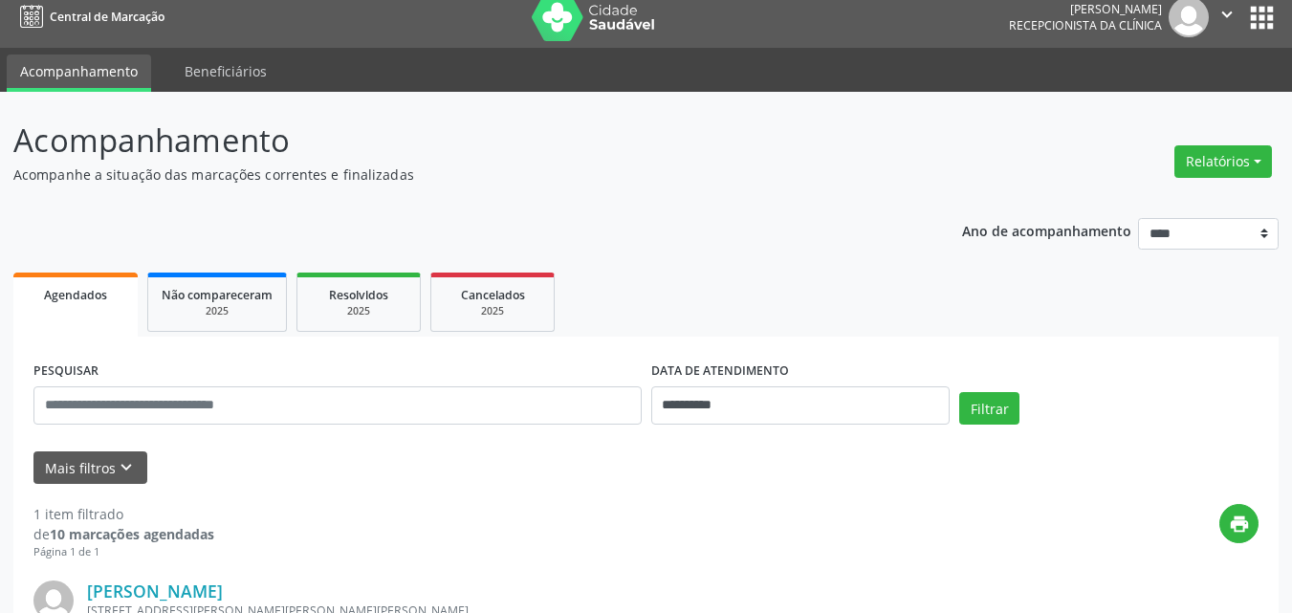
scroll to position [269, 0]
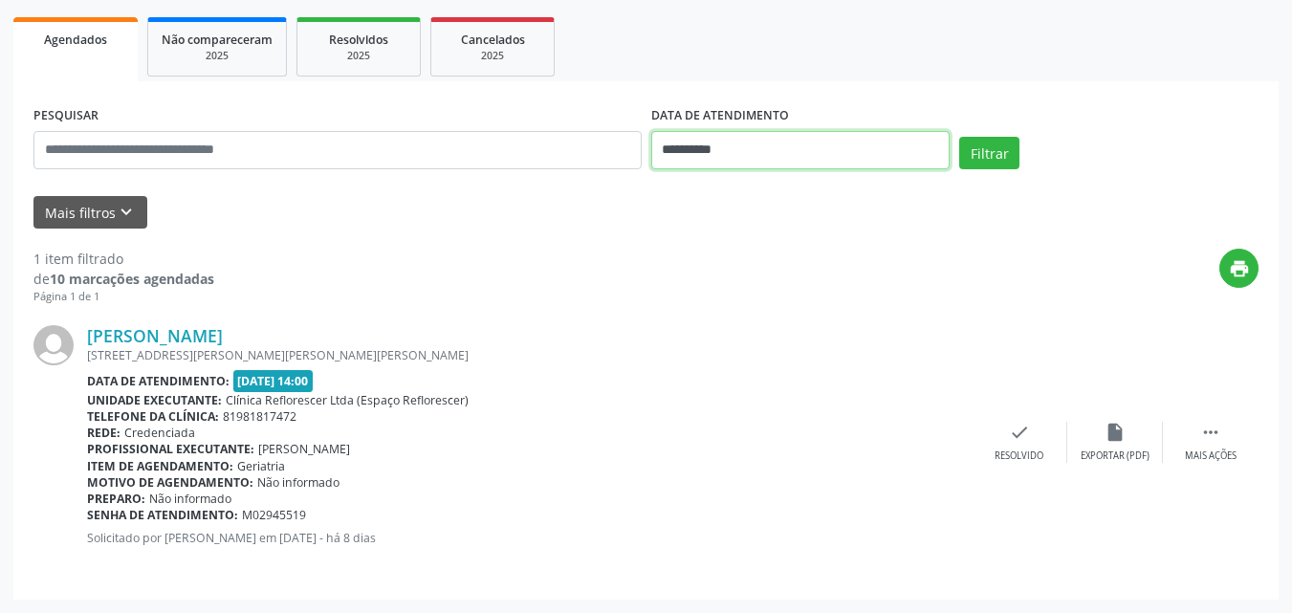
click at [774, 159] on input "**********" at bounding box center [800, 150] width 299 height 38
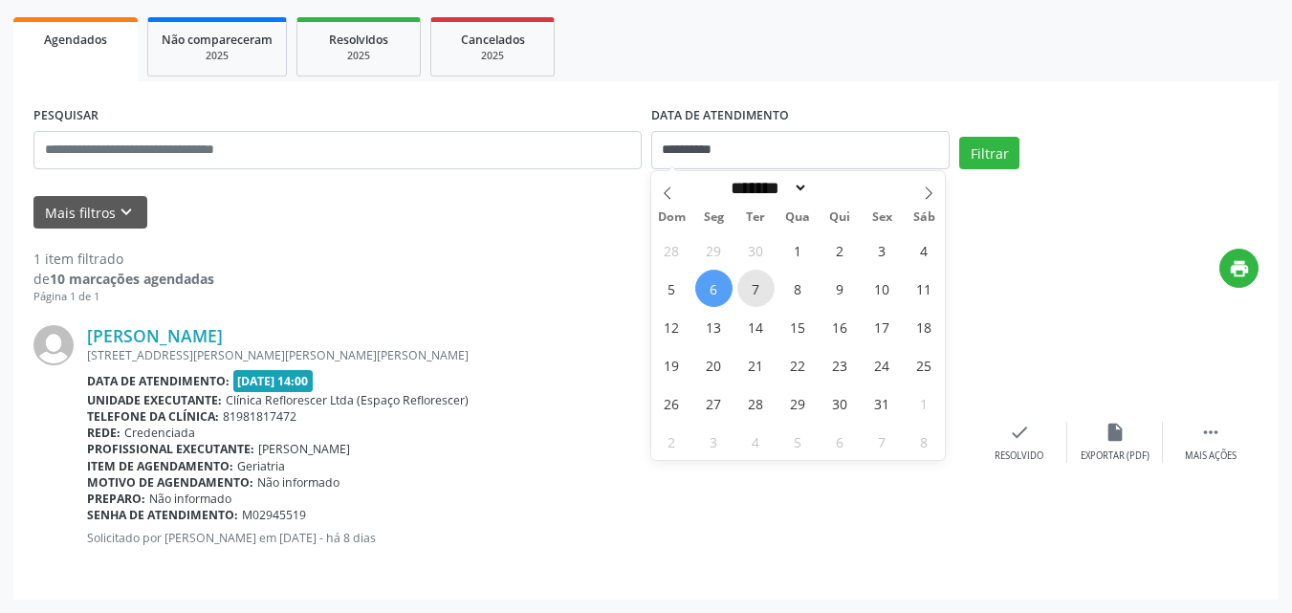
click at [760, 293] on span "7" at bounding box center [755, 288] width 37 height 37
type input "**********"
click at [760, 293] on span "7" at bounding box center [755, 288] width 37 height 37
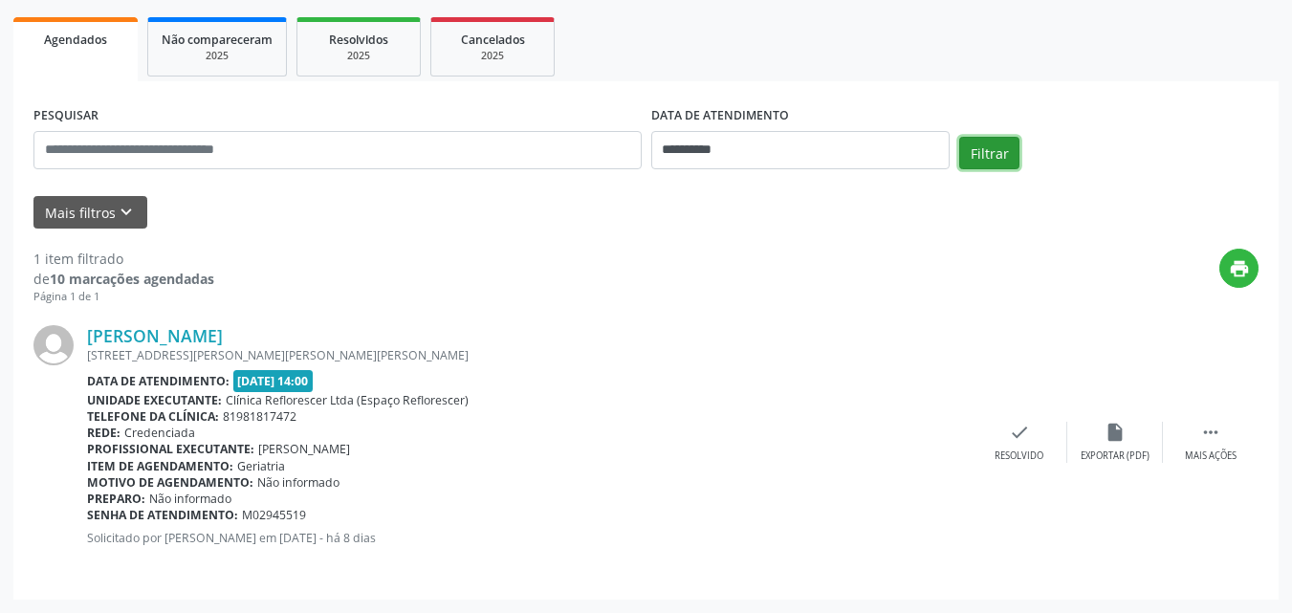
click at [1001, 165] on button "Filtrar" at bounding box center [989, 153] width 60 height 33
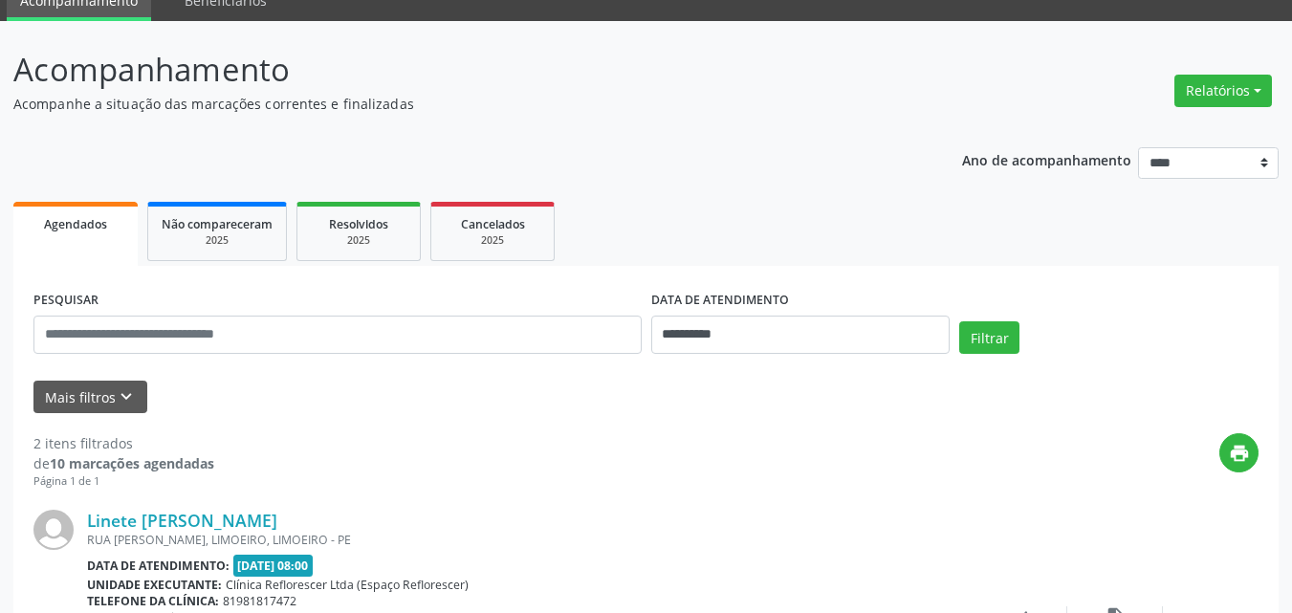
scroll to position [67, 0]
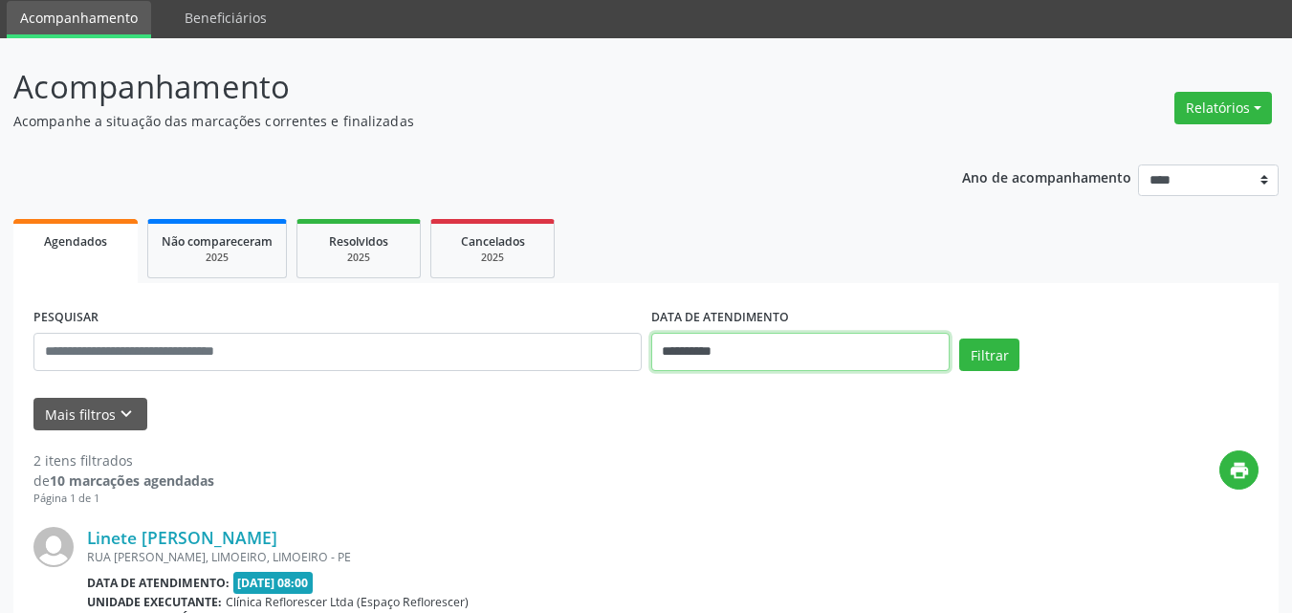
click at [805, 346] on input "**********" at bounding box center [800, 352] width 299 height 38
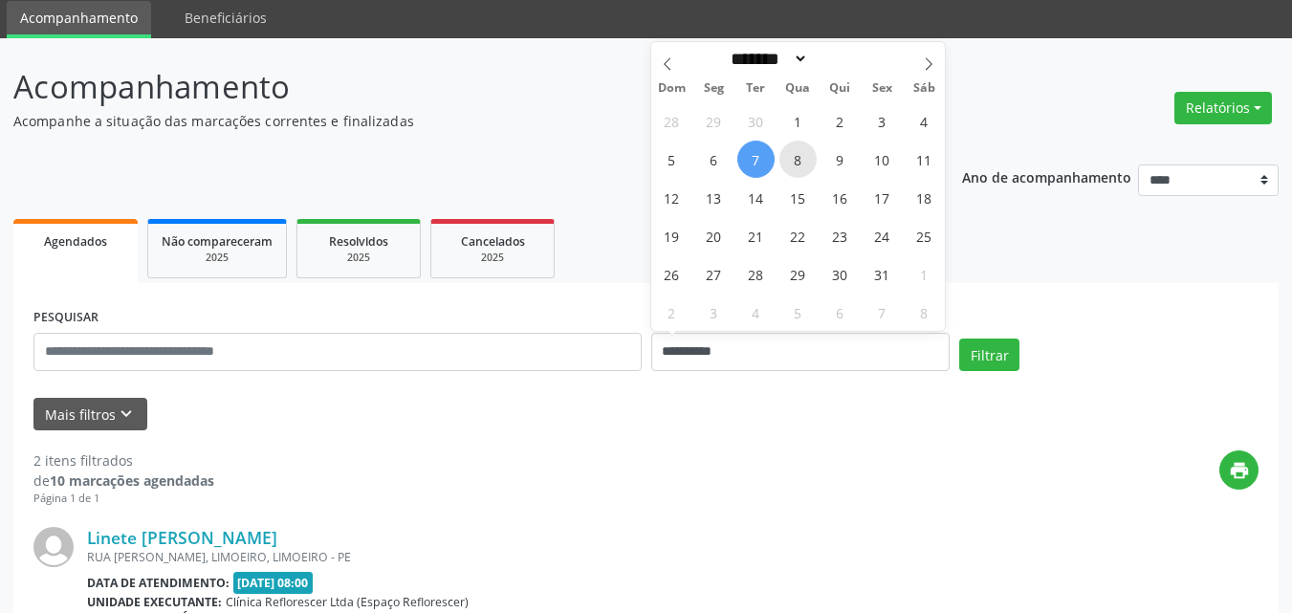
click at [805, 165] on span "8" at bounding box center [798, 159] width 37 height 37
type input "**********"
click at [805, 163] on span "8" at bounding box center [798, 159] width 37 height 37
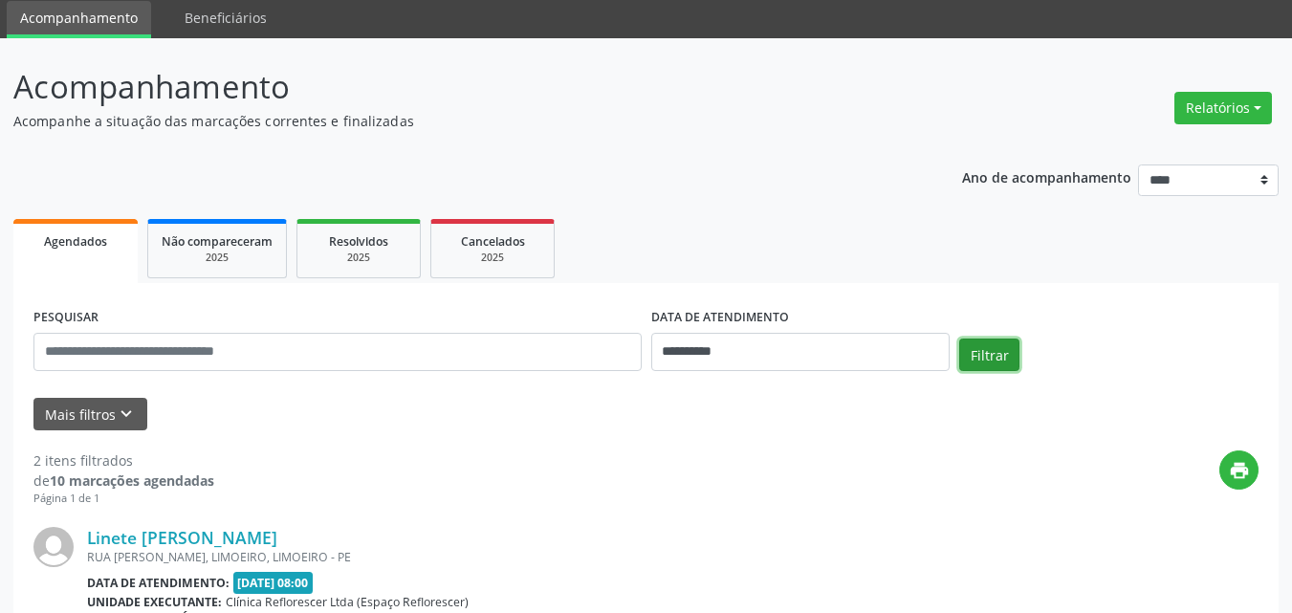
click at [996, 357] on button "Filtrar" at bounding box center [989, 355] width 60 height 33
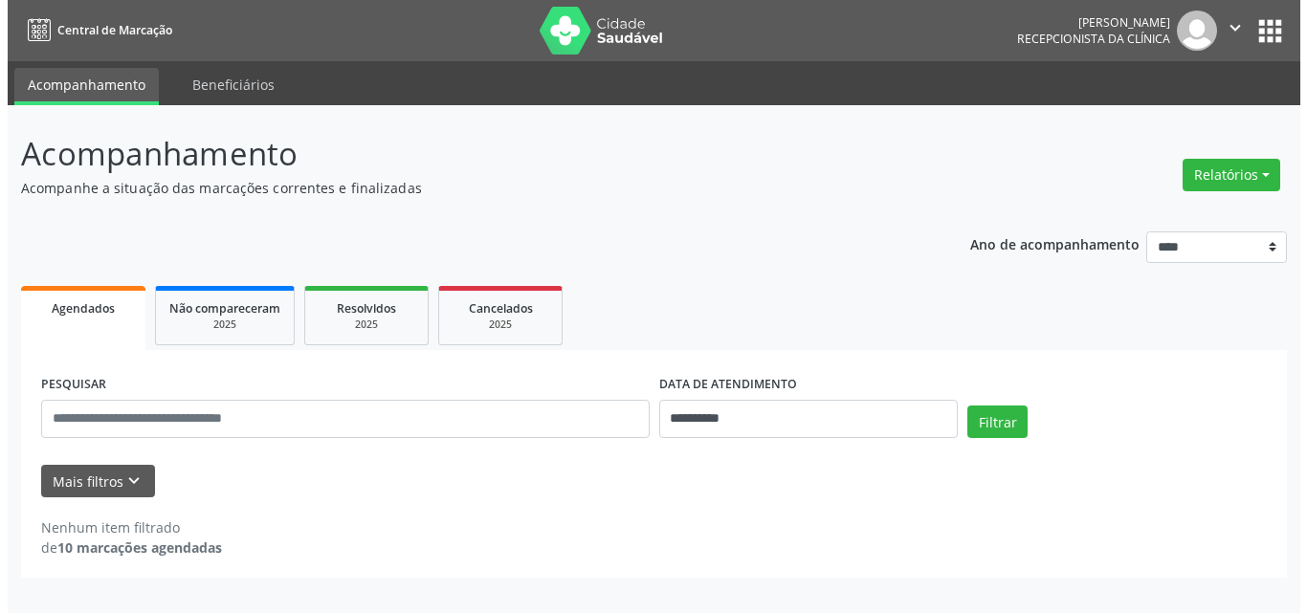
scroll to position [0, 0]
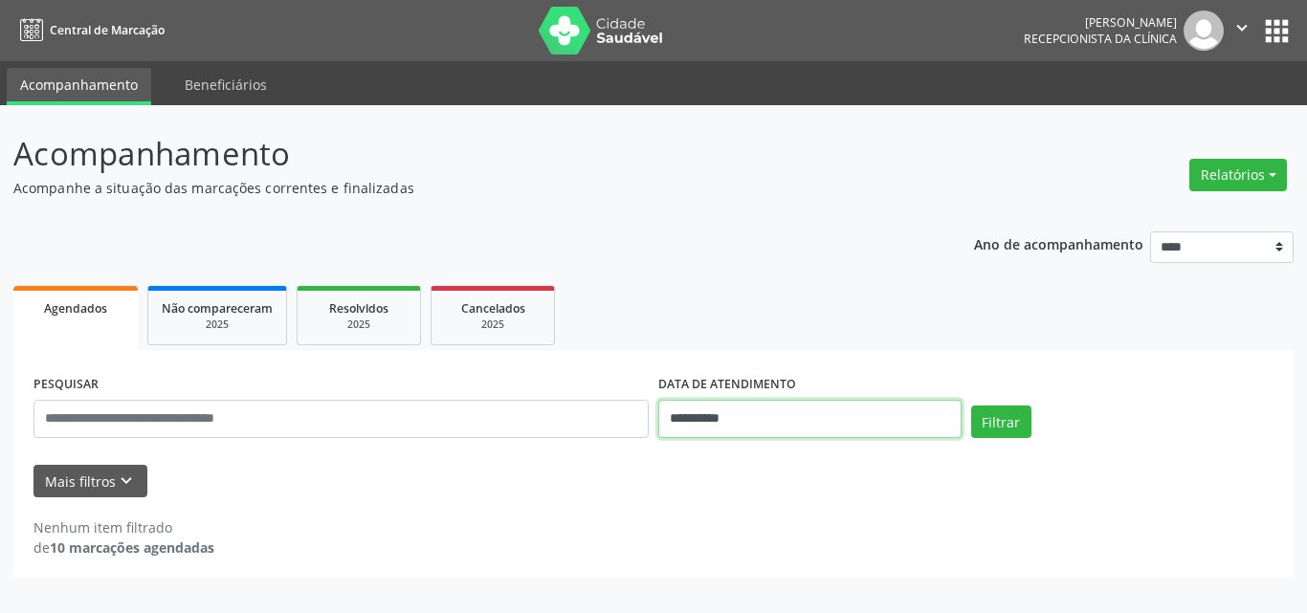
click at [829, 425] on input "**********" at bounding box center [809, 419] width 303 height 38
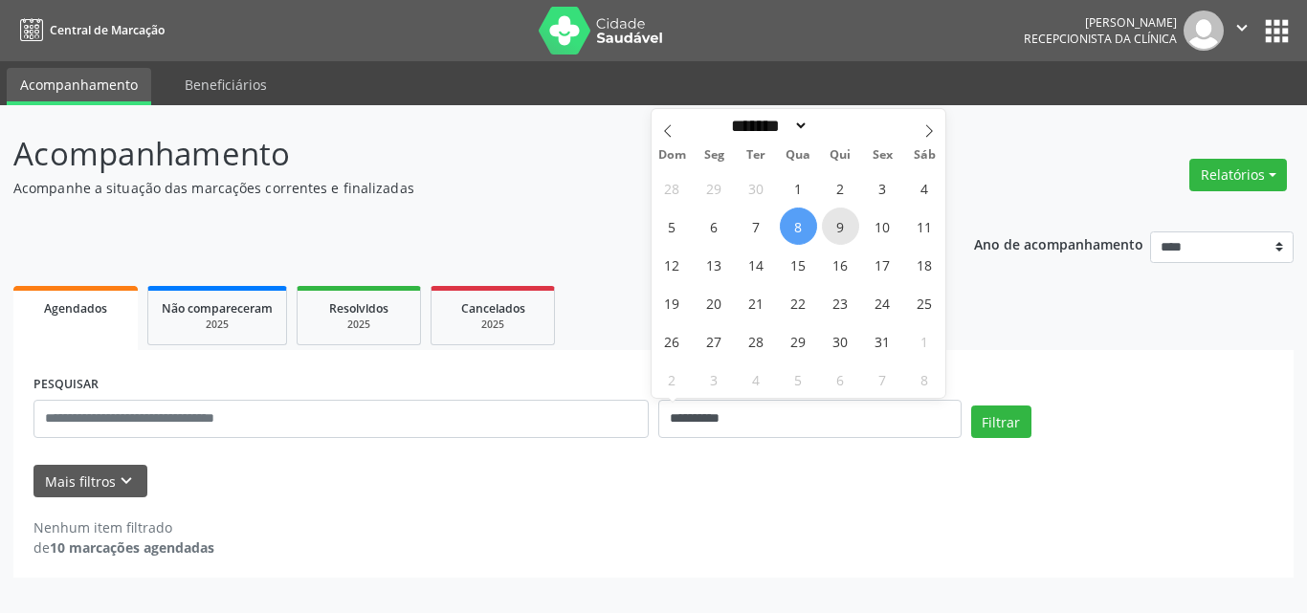
click at [848, 232] on span "9" at bounding box center [840, 226] width 37 height 37
type input "**********"
click at [848, 232] on span "9" at bounding box center [840, 226] width 37 height 37
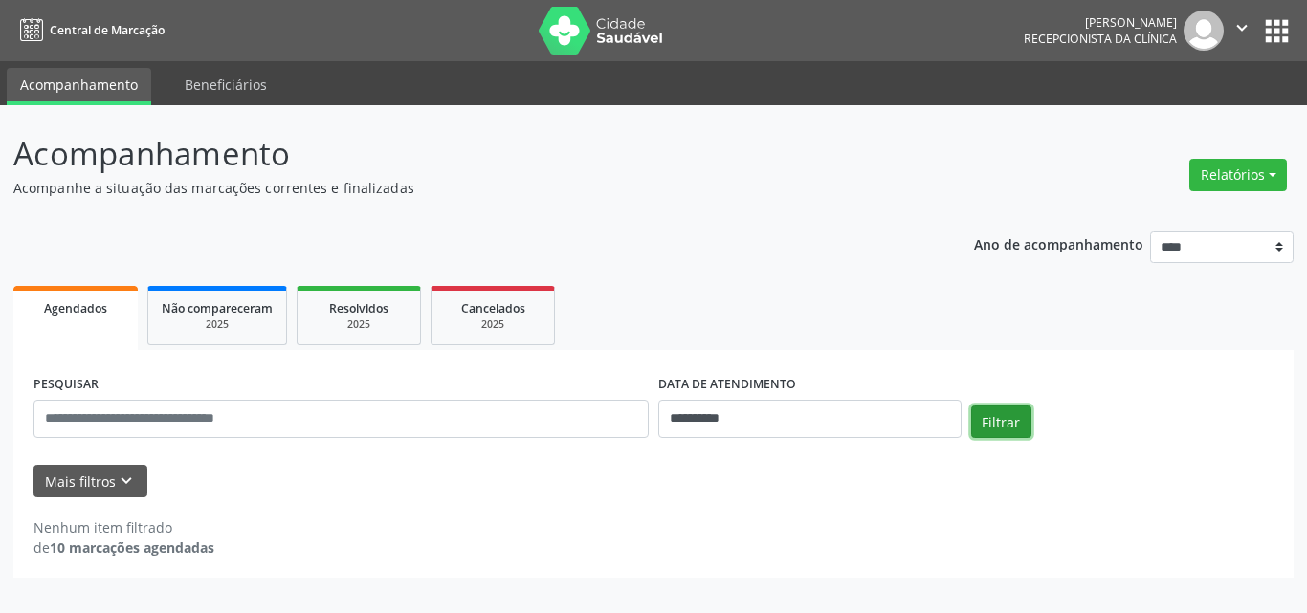
click at [1003, 425] on button "Filtrar" at bounding box center [1001, 422] width 60 height 33
click at [695, 209] on div "**********" at bounding box center [653, 354] width 1280 height 448
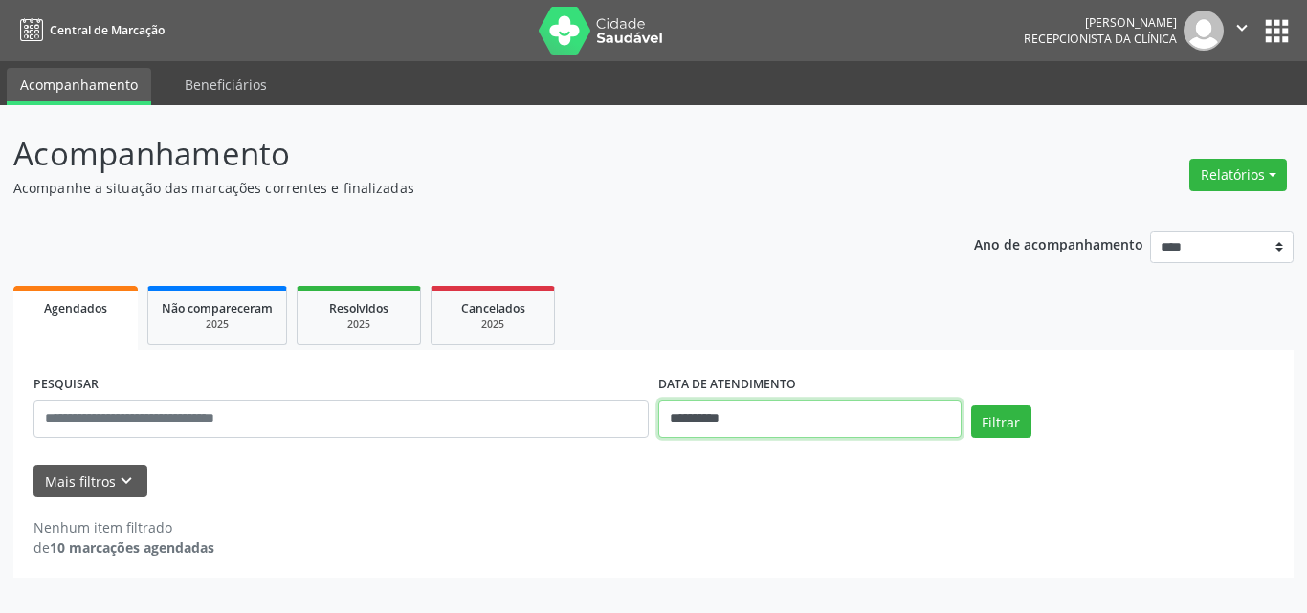
click at [763, 409] on input "**********" at bounding box center [809, 419] width 303 height 38
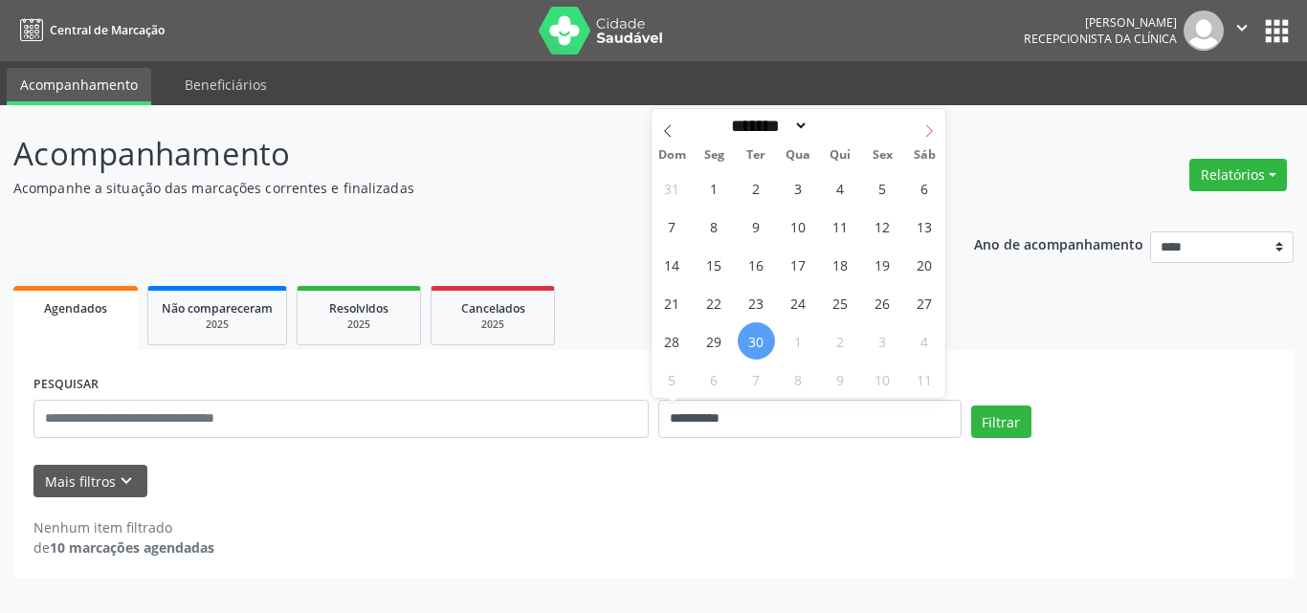
click at [930, 136] on icon at bounding box center [928, 130] width 13 height 13
select select "*"
click at [711, 233] on span "6" at bounding box center [713, 226] width 37 height 37
type input "**********"
click at [719, 234] on span "6" at bounding box center [713, 226] width 37 height 37
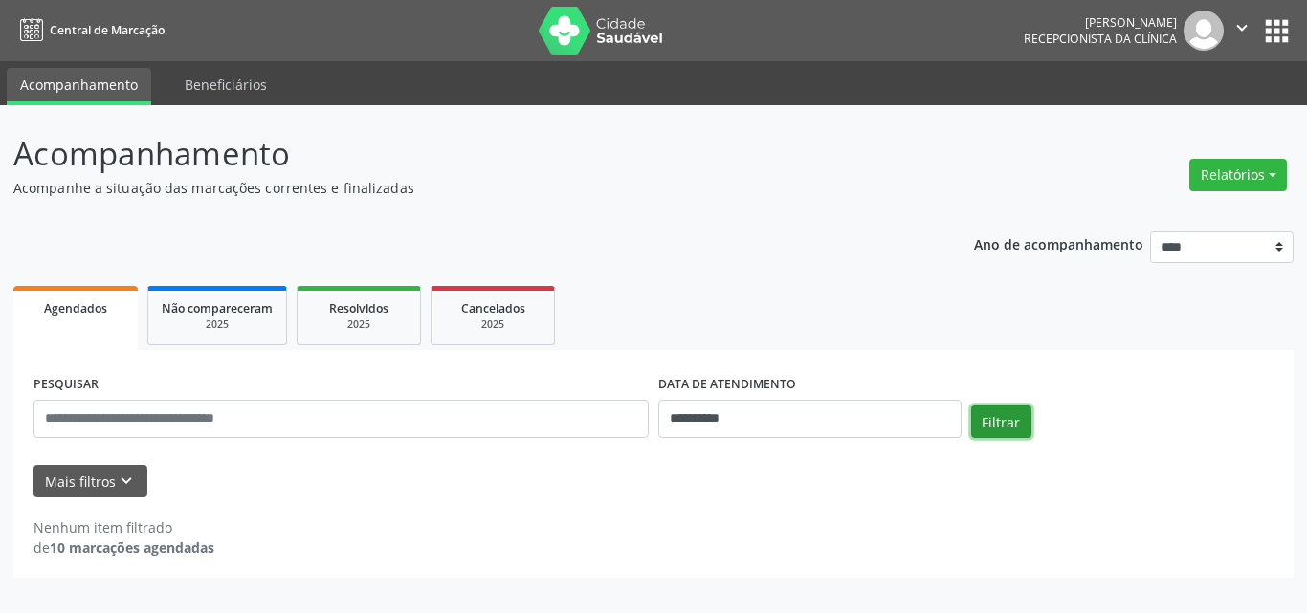
click at [991, 421] on button "Filtrar" at bounding box center [1001, 422] width 60 height 33
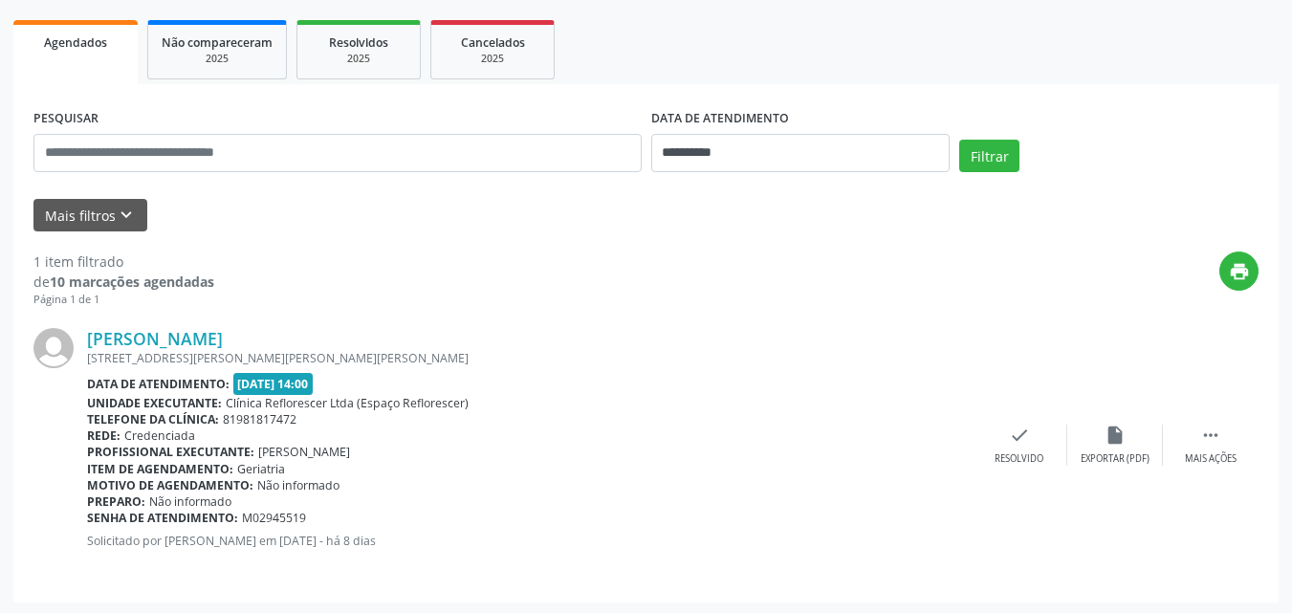
scroll to position [269, 0]
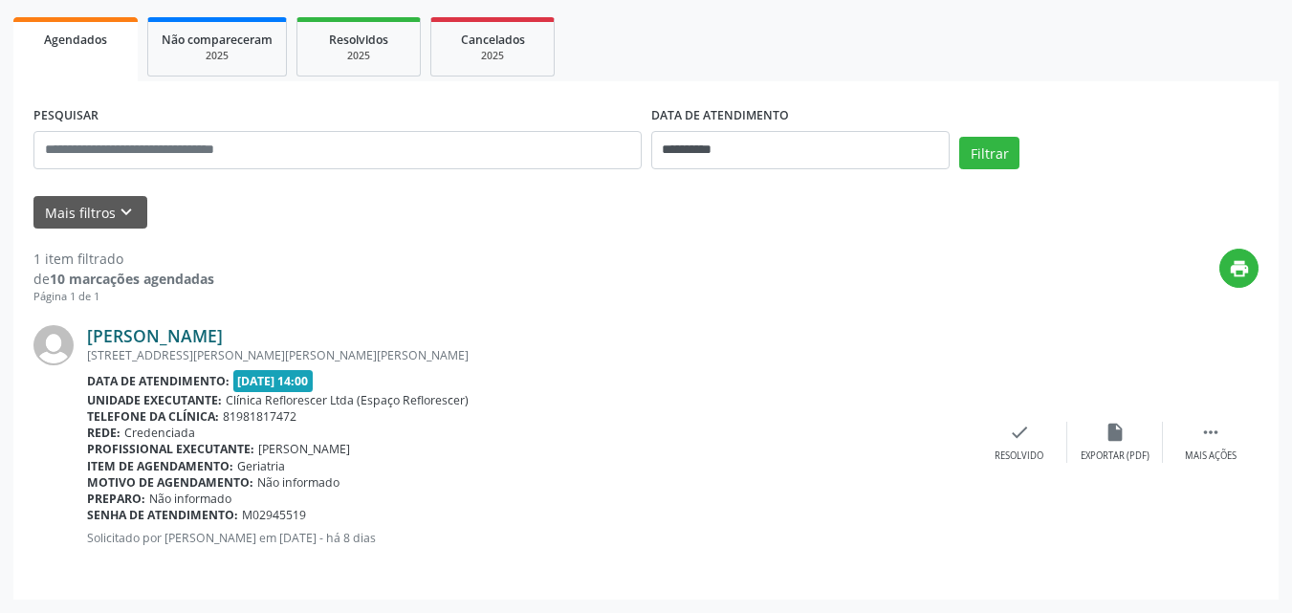
click at [223, 335] on link "[PERSON_NAME]" at bounding box center [155, 335] width 136 height 21
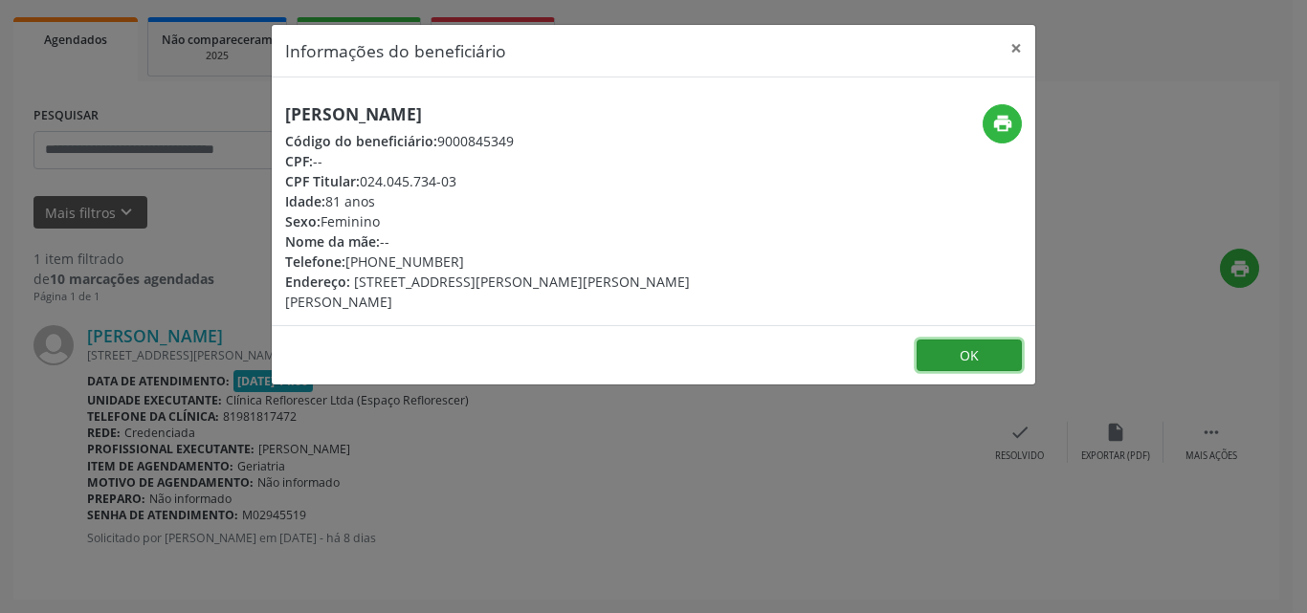
click at [931, 343] on button "OK" at bounding box center [968, 356] width 105 height 33
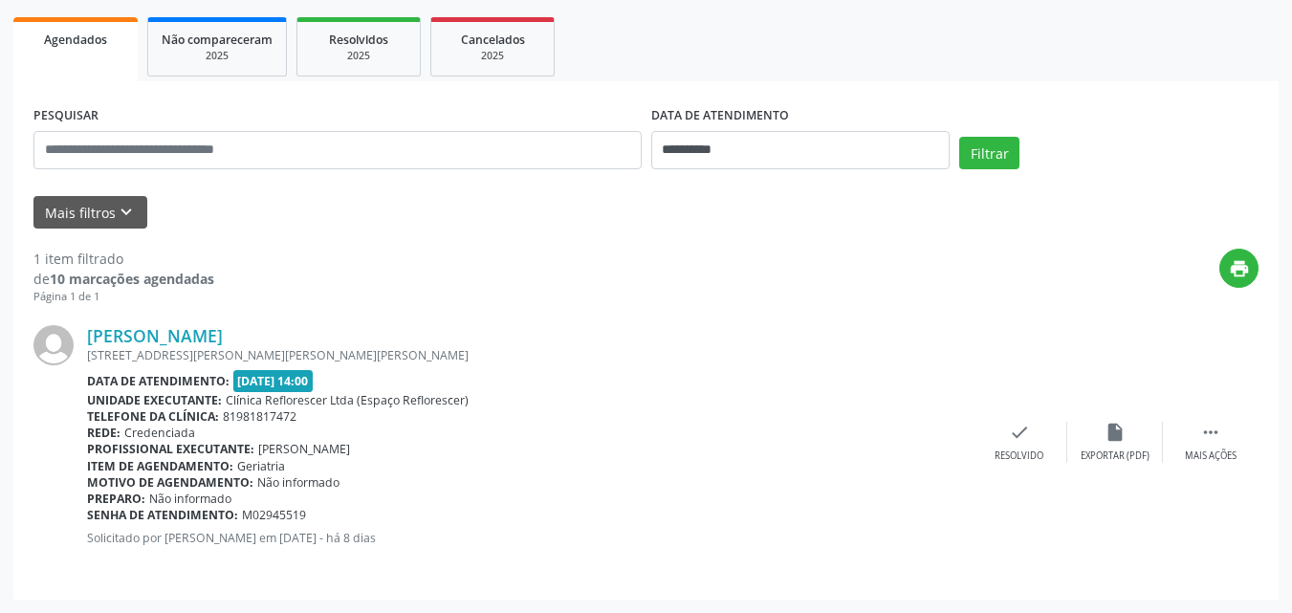
click at [692, 303] on div "print" at bounding box center [736, 277] width 1045 height 56
click at [742, 151] on input "**********" at bounding box center [800, 150] width 299 height 38
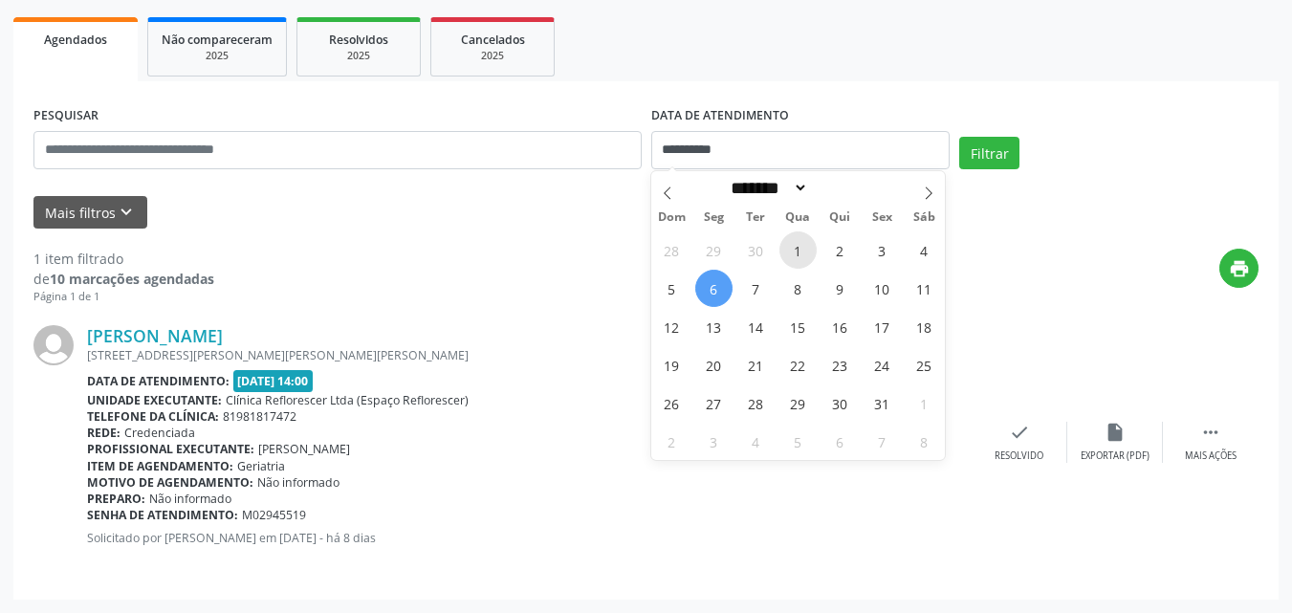
click at [805, 248] on span "1" at bounding box center [798, 249] width 37 height 37
type input "**********"
click at [805, 248] on span "1" at bounding box center [798, 249] width 37 height 37
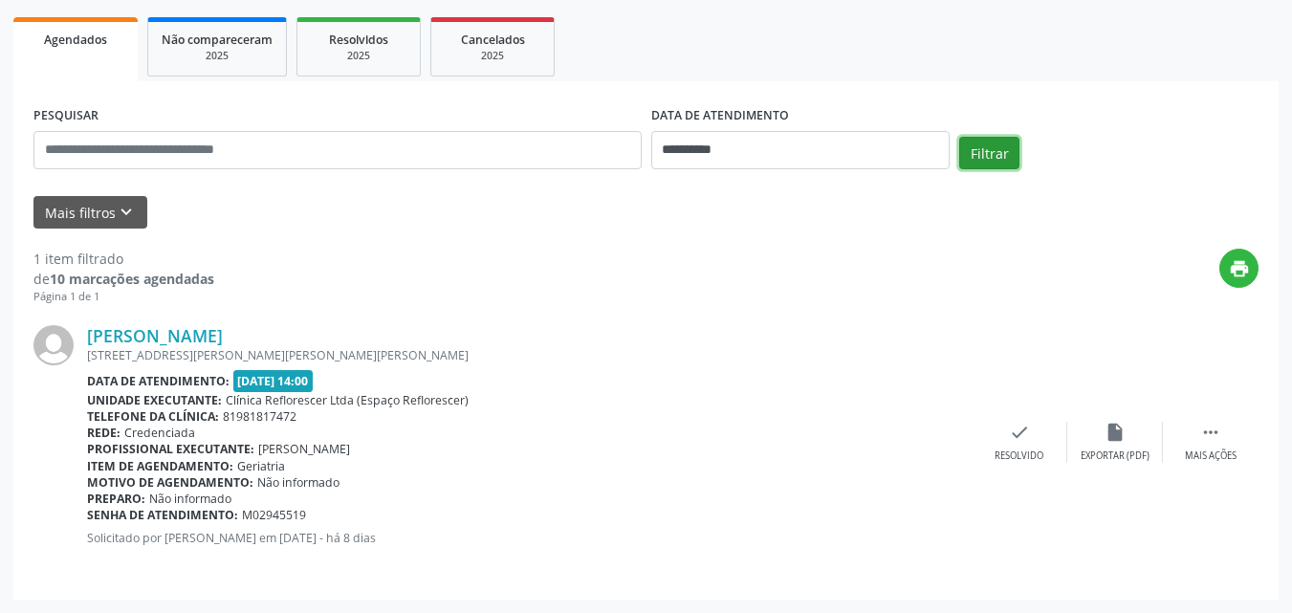
click at [978, 155] on button "Filtrar" at bounding box center [989, 153] width 60 height 33
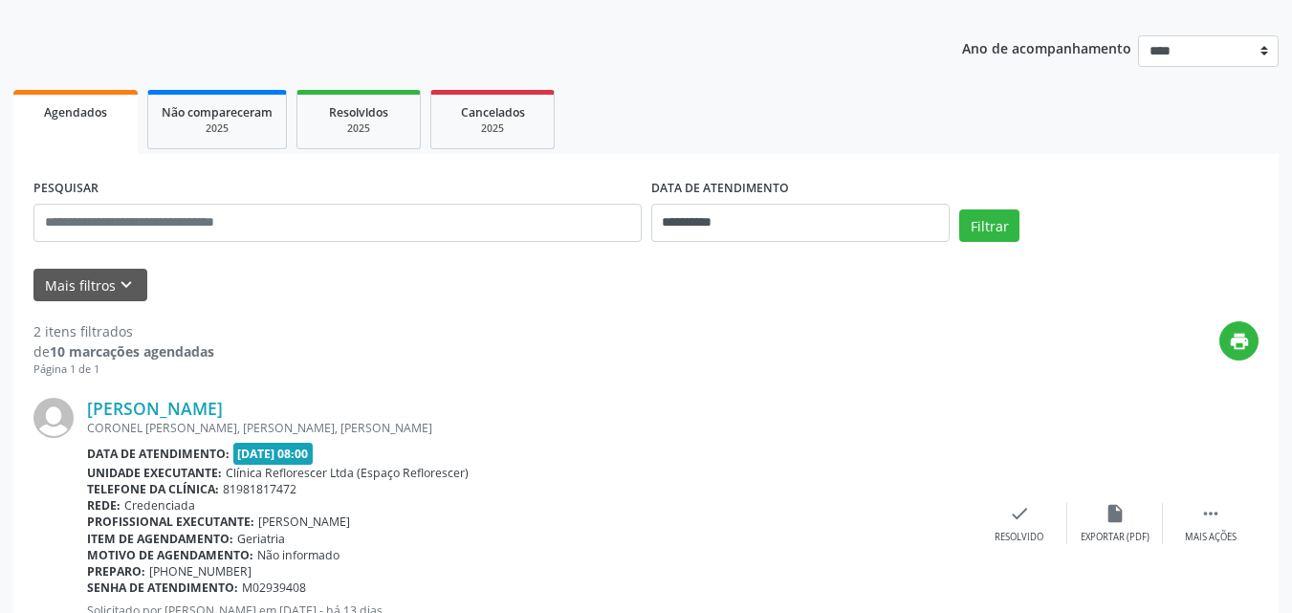
scroll to position [195, 0]
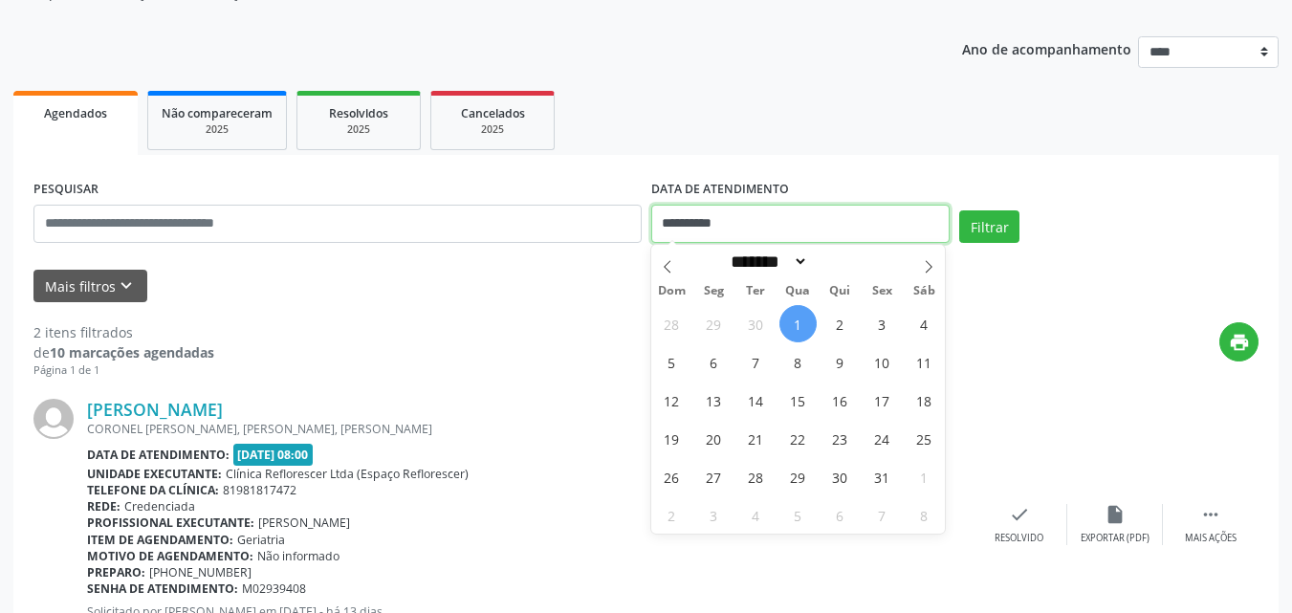
click at [878, 224] on input "**********" at bounding box center [800, 224] width 299 height 38
click at [834, 327] on span "2" at bounding box center [840, 323] width 37 height 37
type input "**********"
click at [834, 327] on span "2" at bounding box center [840, 323] width 37 height 37
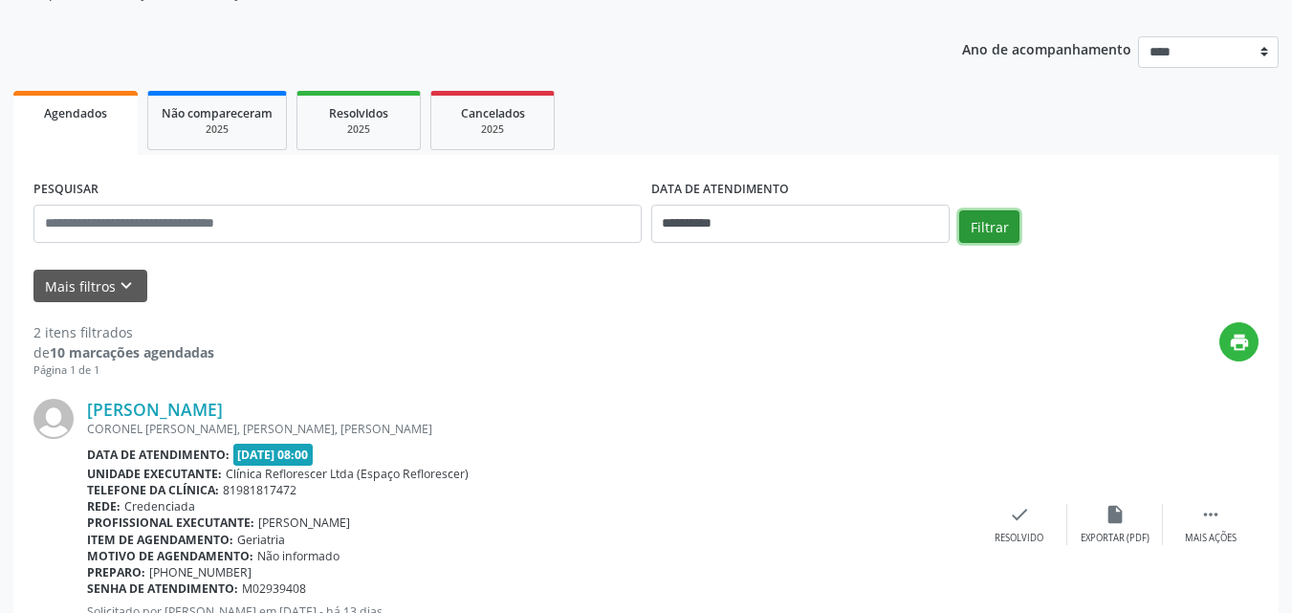
click at [995, 228] on button "Filtrar" at bounding box center [989, 226] width 60 height 33
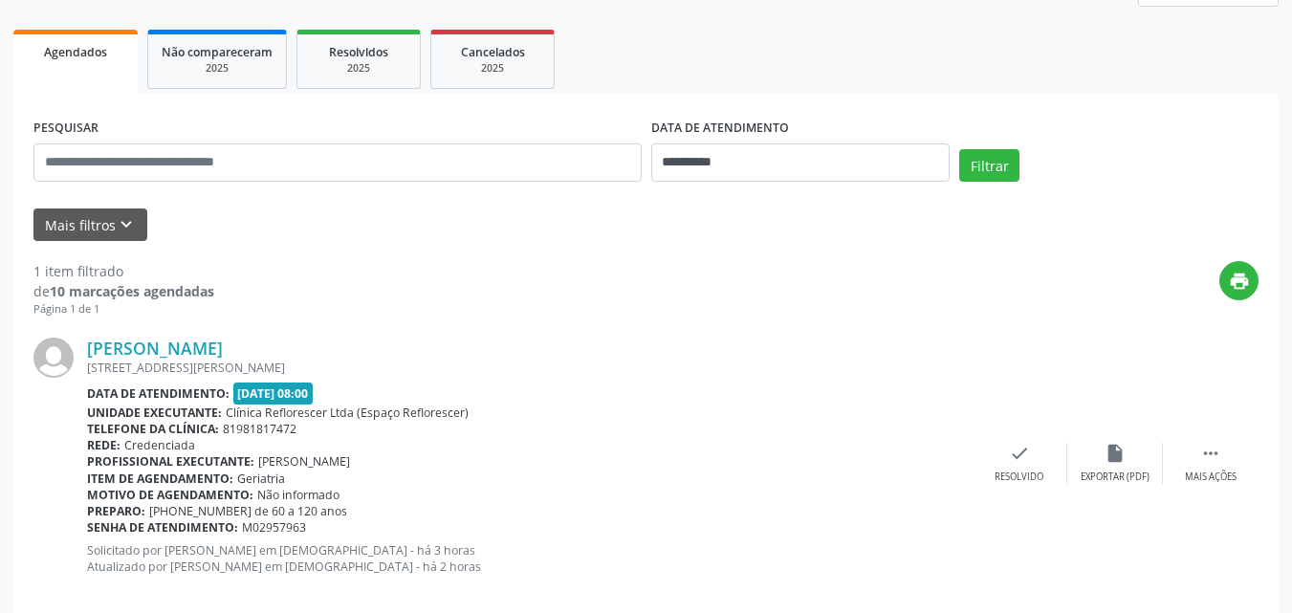
scroll to position [286, 0]
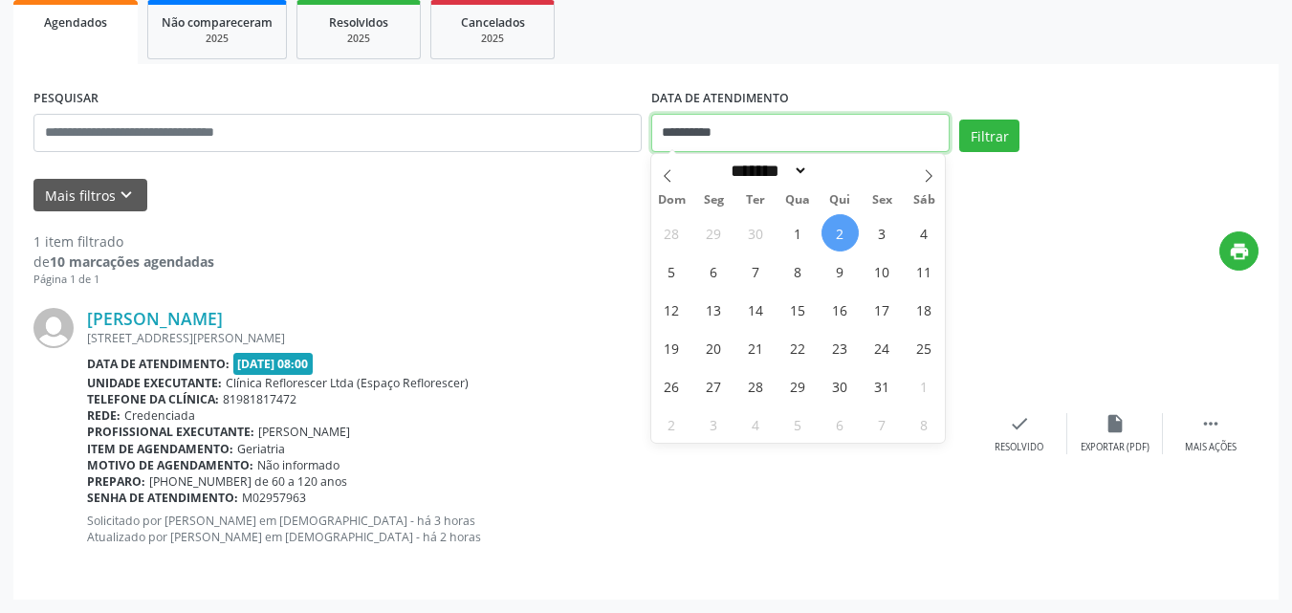
click at [873, 142] on input "**********" at bounding box center [800, 133] width 299 height 38
click at [884, 236] on span "3" at bounding box center [882, 232] width 37 height 37
type input "**********"
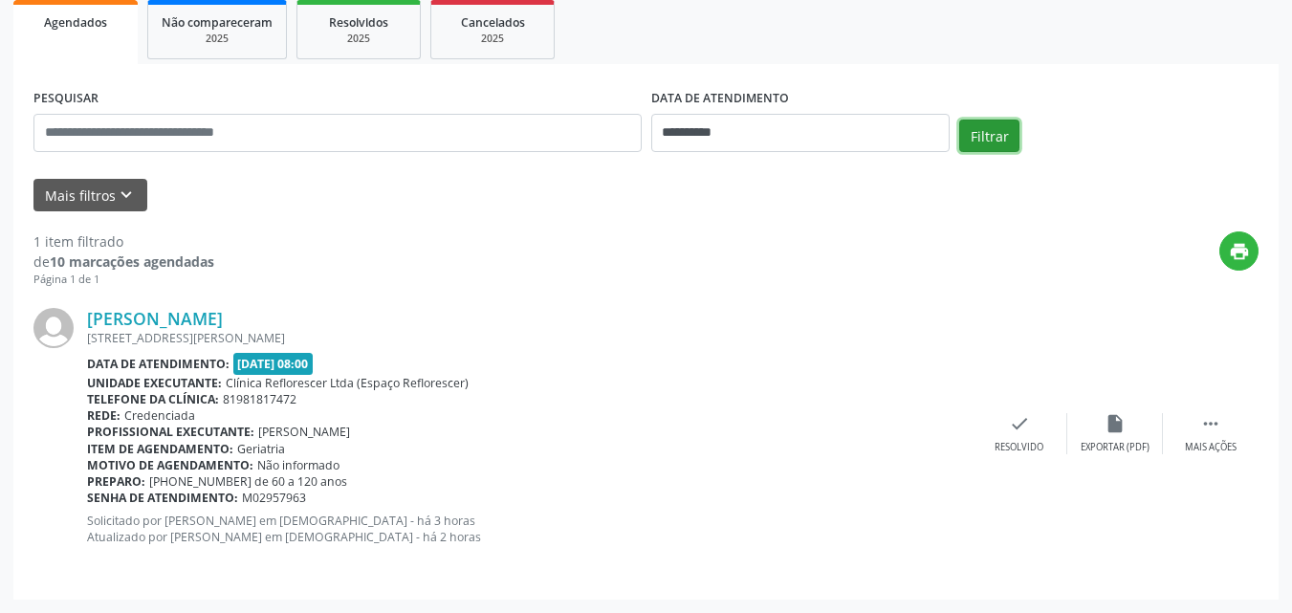
click at [980, 138] on button "Filtrar" at bounding box center [989, 136] width 60 height 33
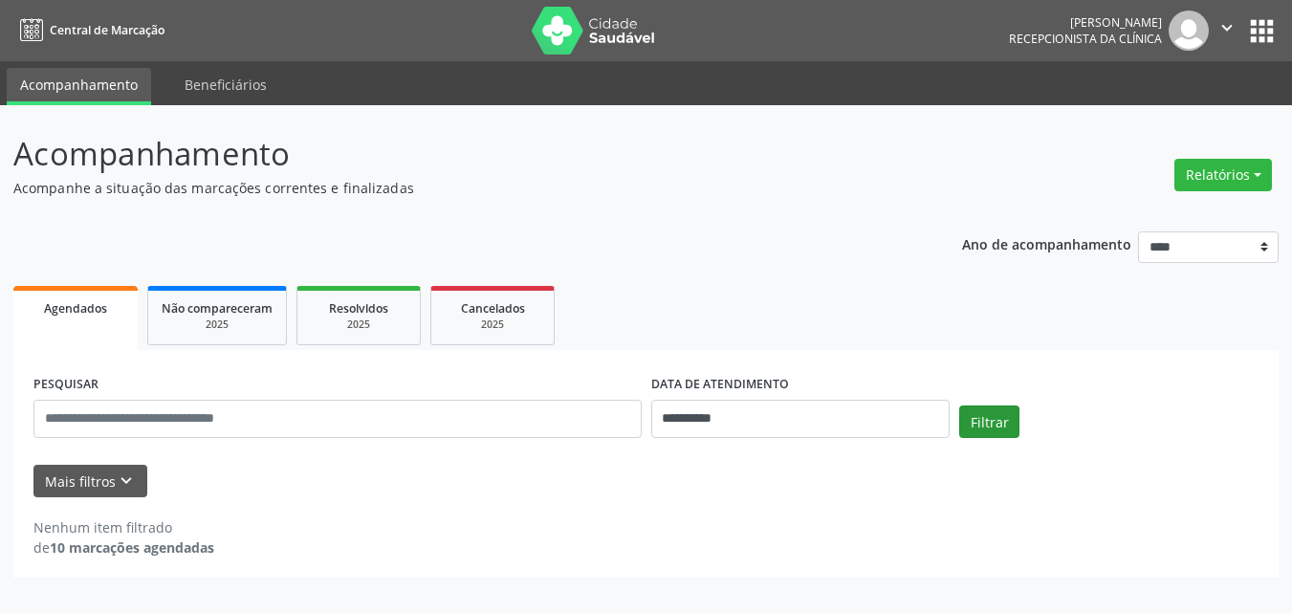
scroll to position [0, 0]
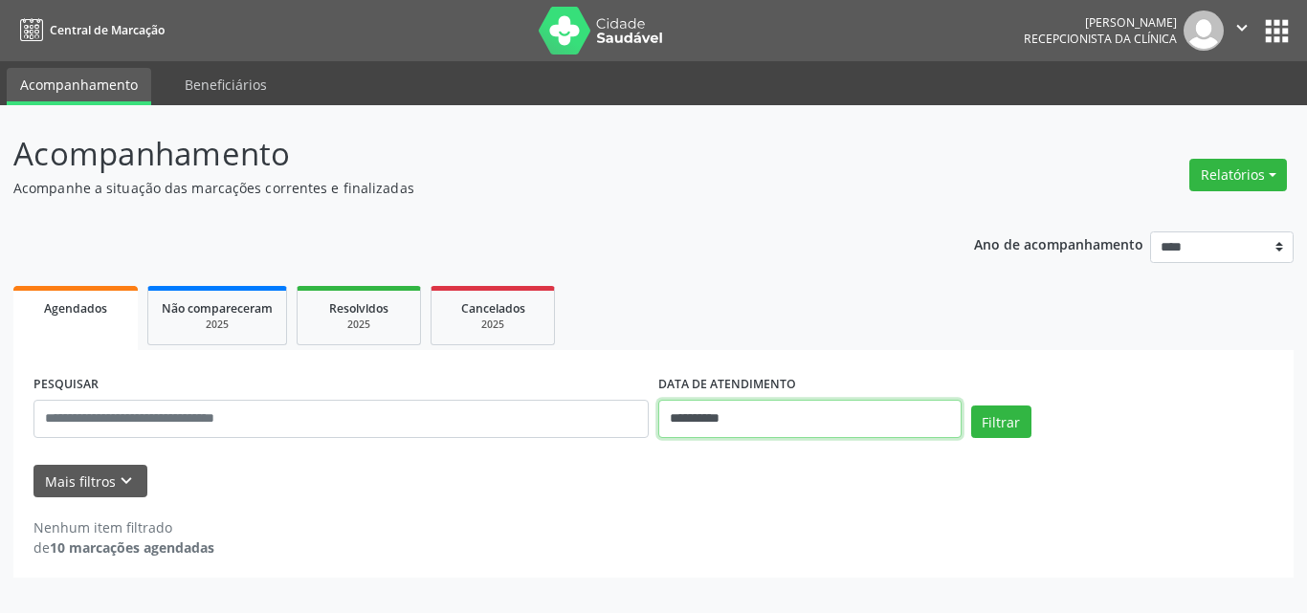
click at [875, 412] on input "**********" at bounding box center [809, 419] width 303 height 38
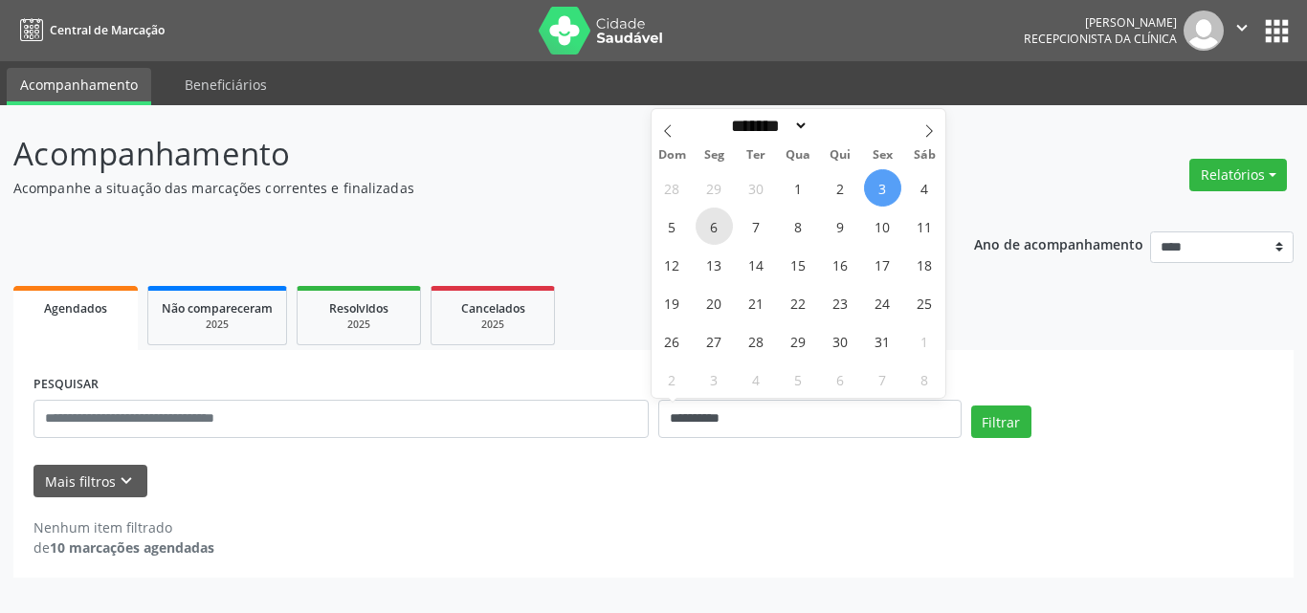
click at [720, 233] on span "6" at bounding box center [713, 226] width 37 height 37
type input "**********"
click at [720, 233] on span "6" at bounding box center [713, 226] width 37 height 37
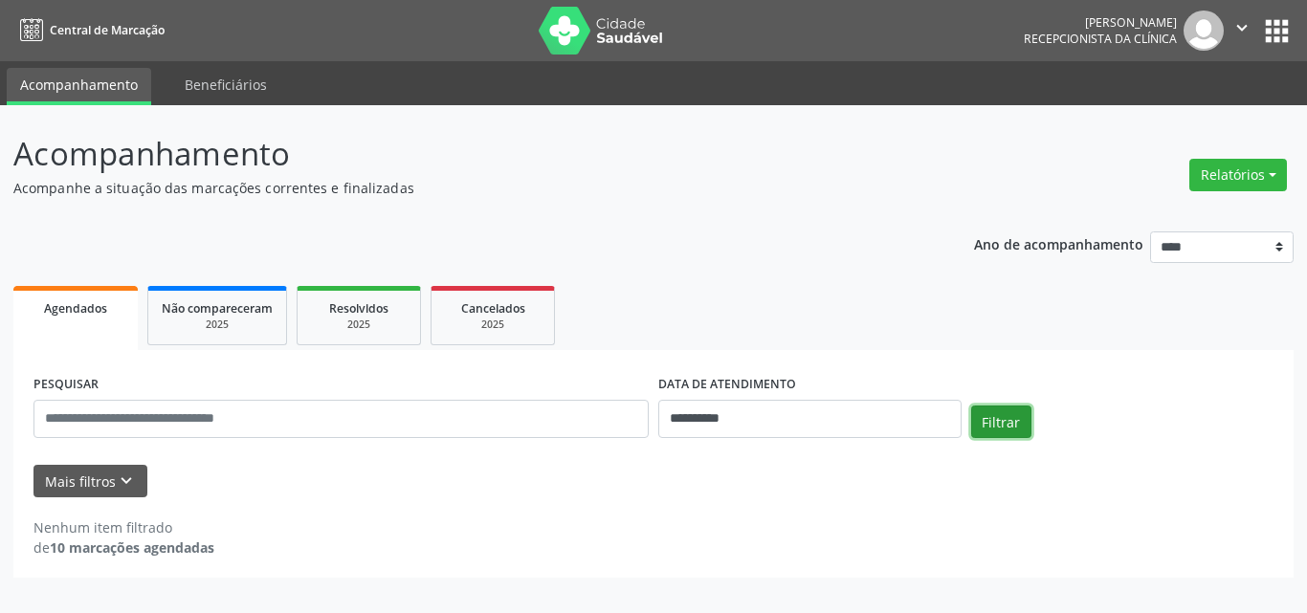
click at [1007, 418] on button "Filtrar" at bounding box center [1001, 422] width 60 height 33
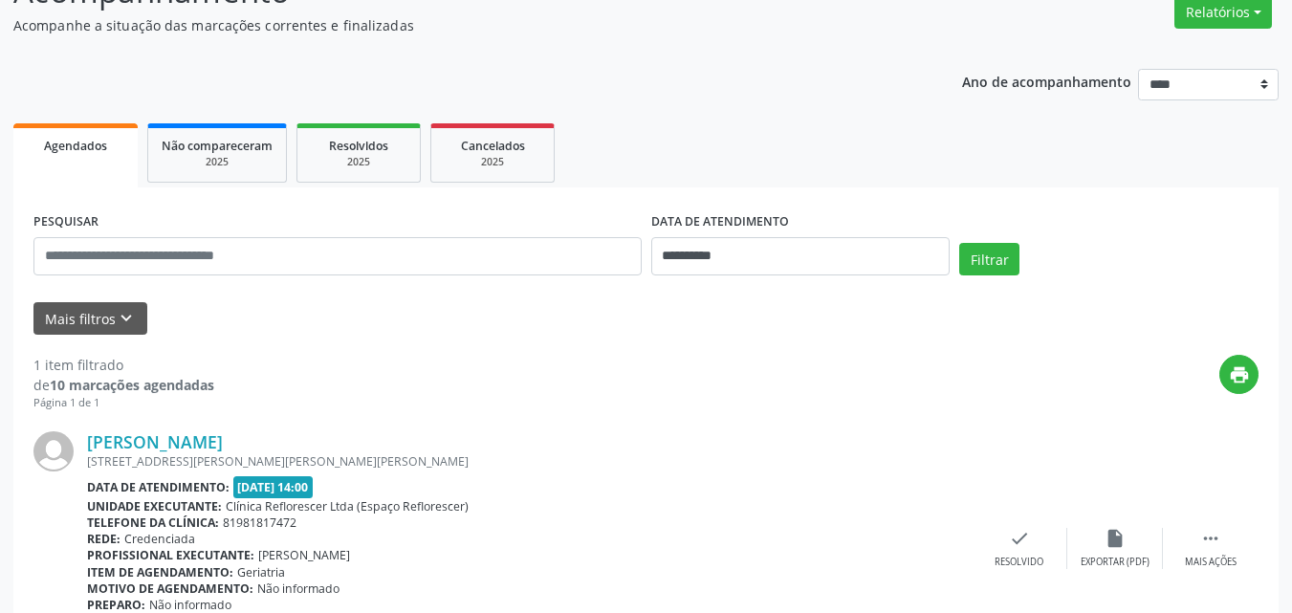
scroll to position [269, 0]
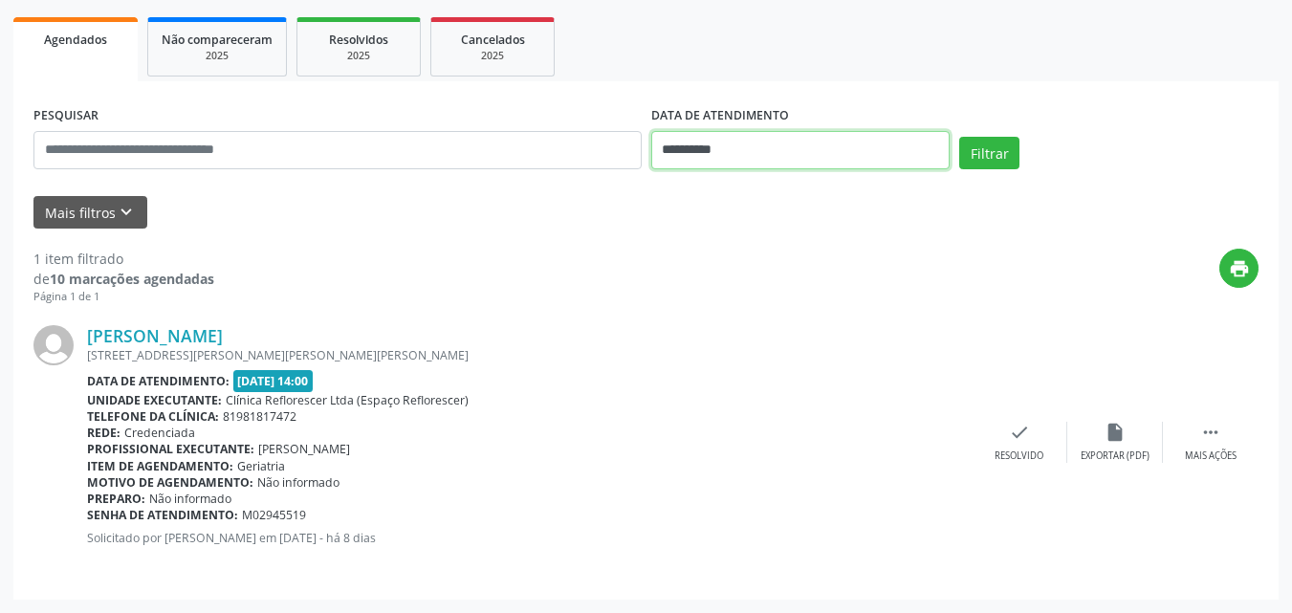
click at [735, 143] on input "**********" at bounding box center [800, 150] width 299 height 38
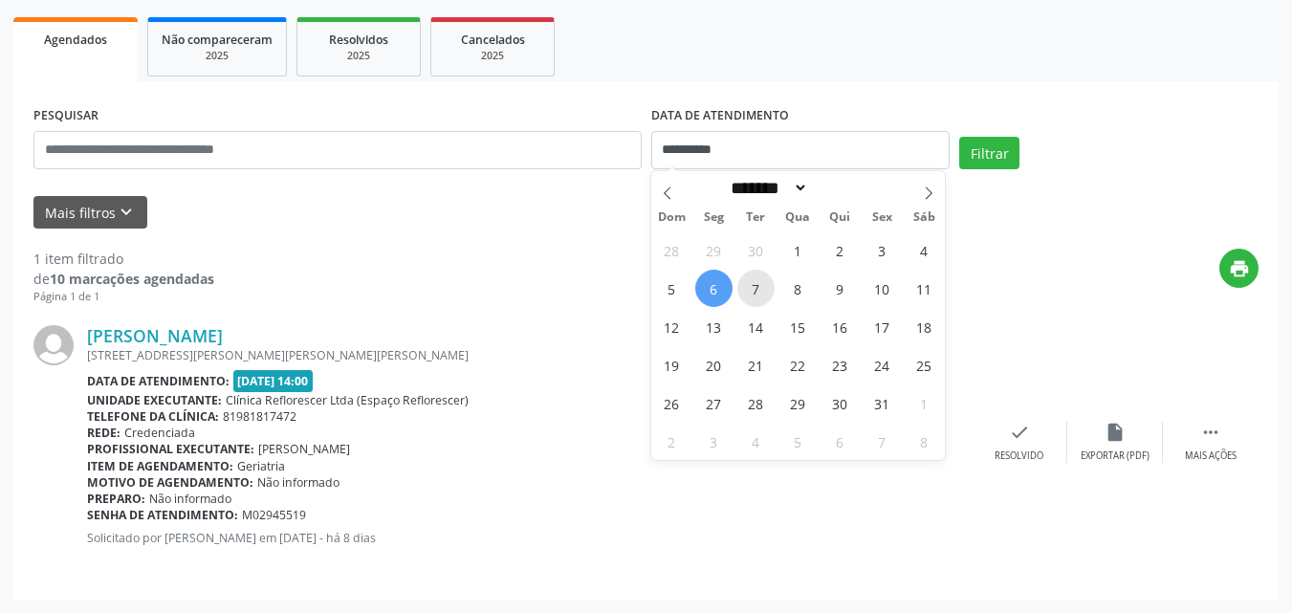
click at [759, 294] on span "7" at bounding box center [755, 288] width 37 height 37
type input "**********"
click at [759, 294] on span "7" at bounding box center [755, 288] width 37 height 37
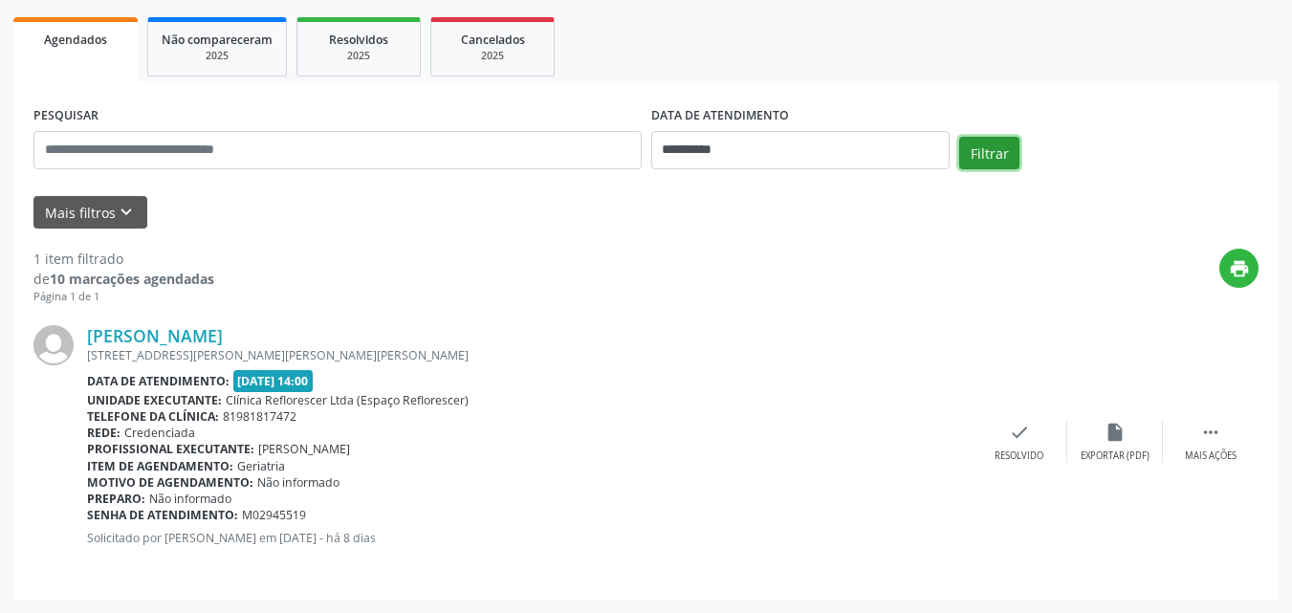
click at [992, 157] on button "Filtrar" at bounding box center [989, 153] width 60 height 33
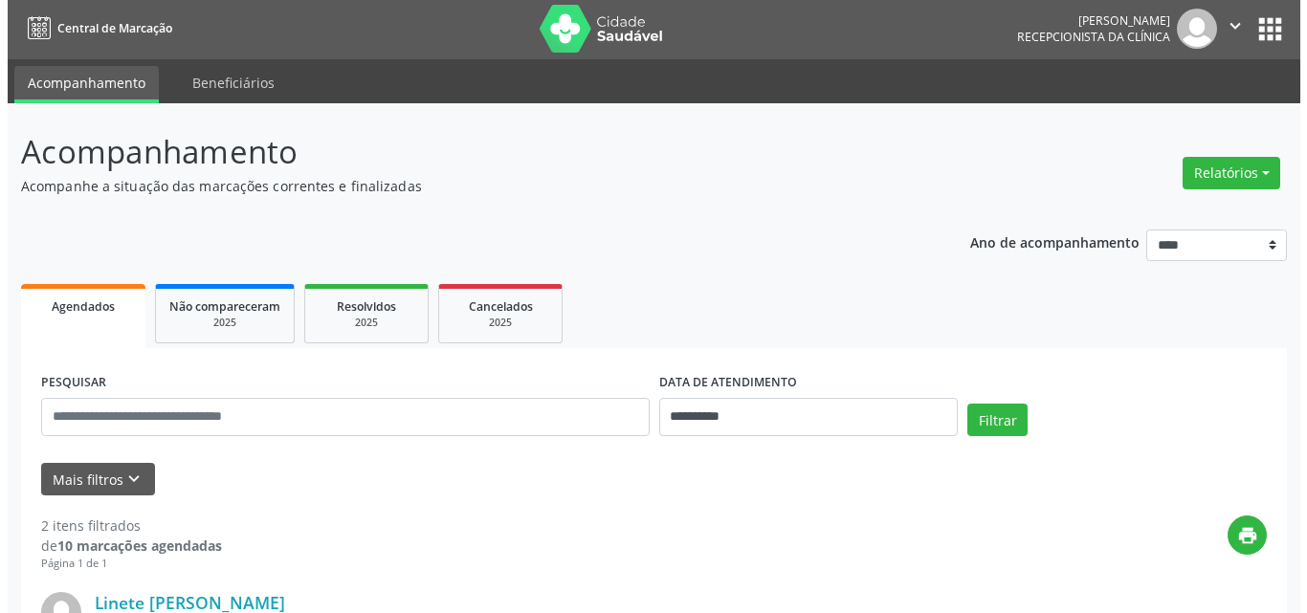
scroll to position [0, 0]
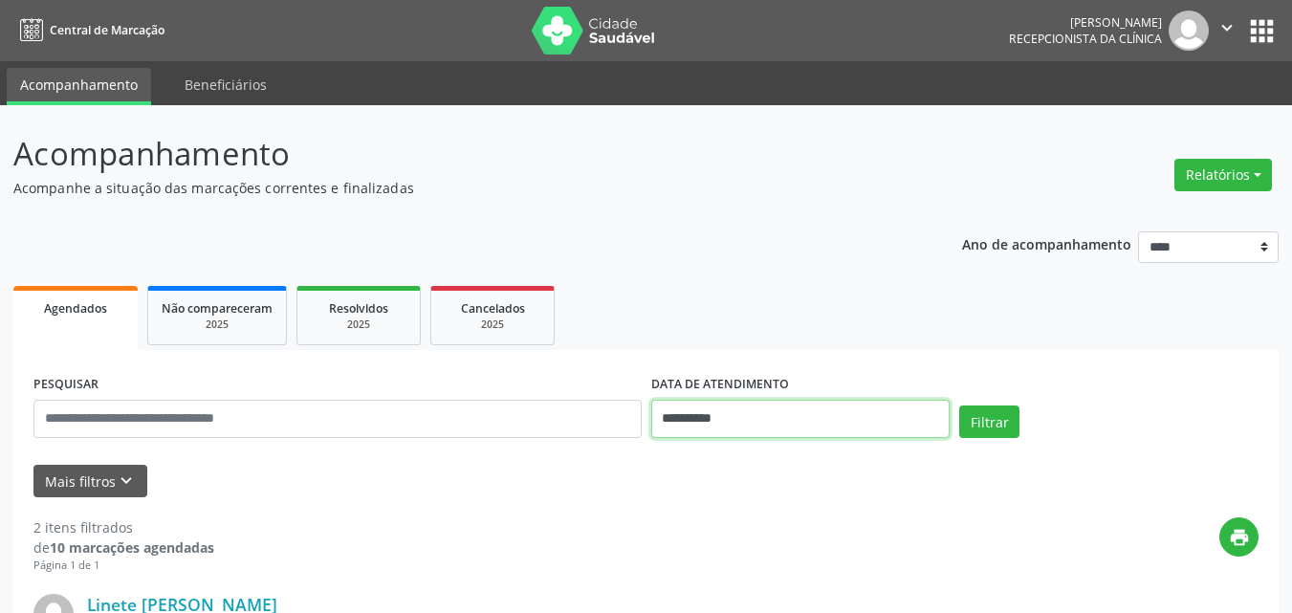
click at [691, 418] on input "**********" at bounding box center [800, 419] width 299 height 38
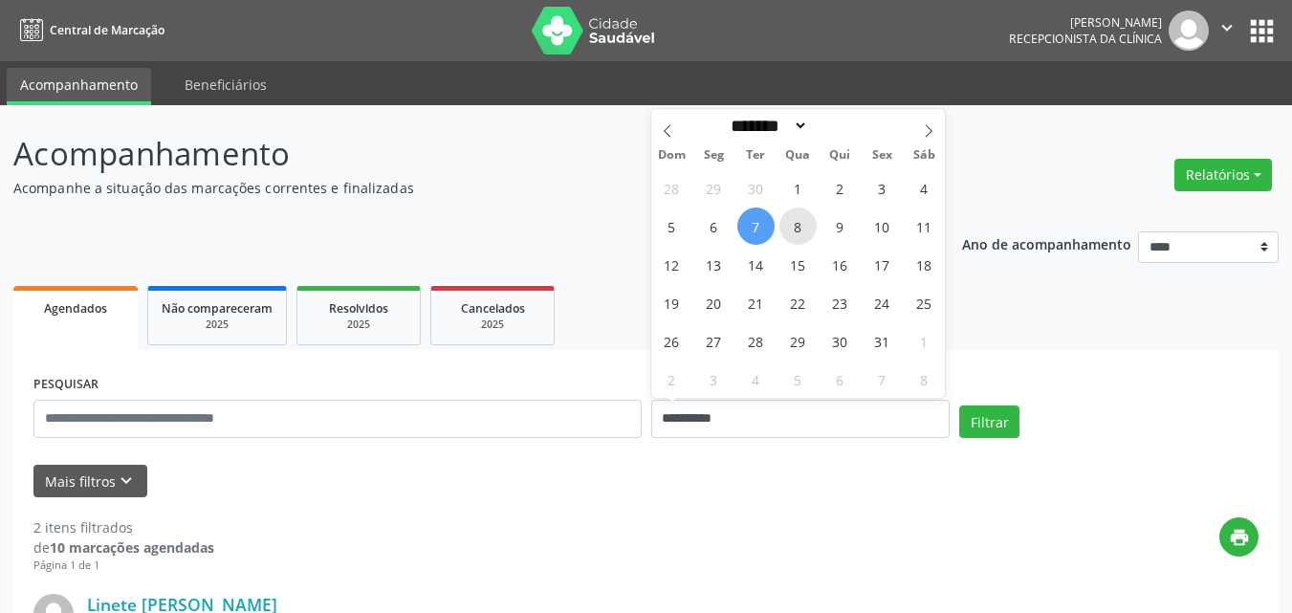
click at [805, 234] on span "8" at bounding box center [798, 226] width 37 height 37
type input "**********"
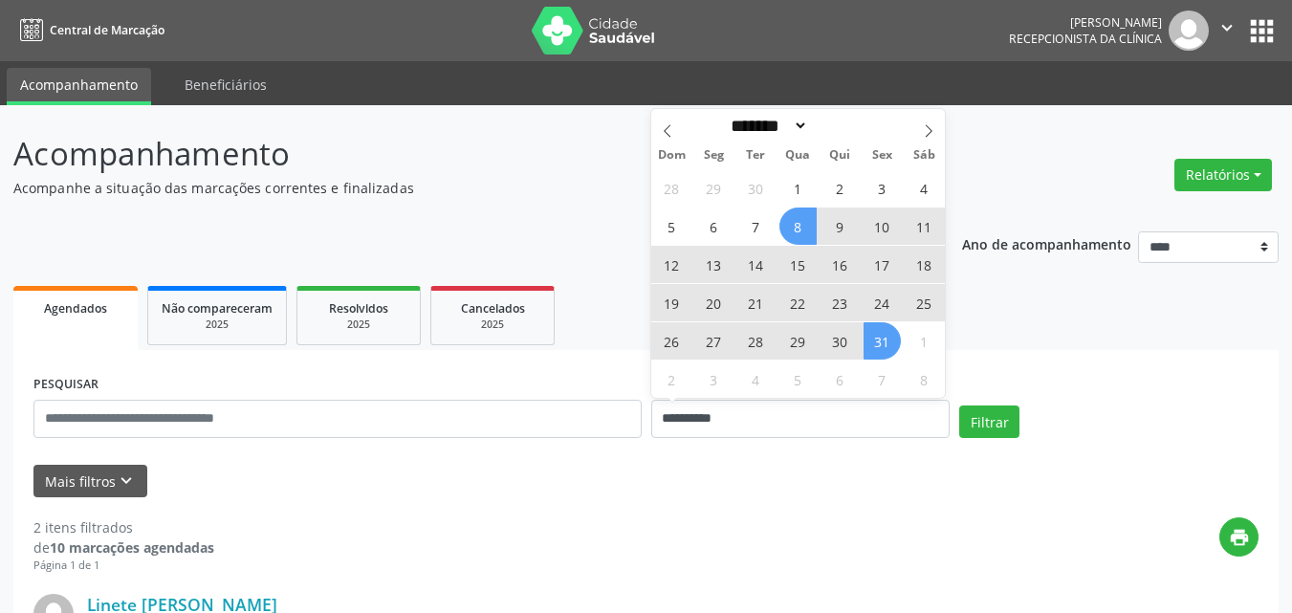
click at [870, 341] on span "31" at bounding box center [882, 340] width 37 height 37
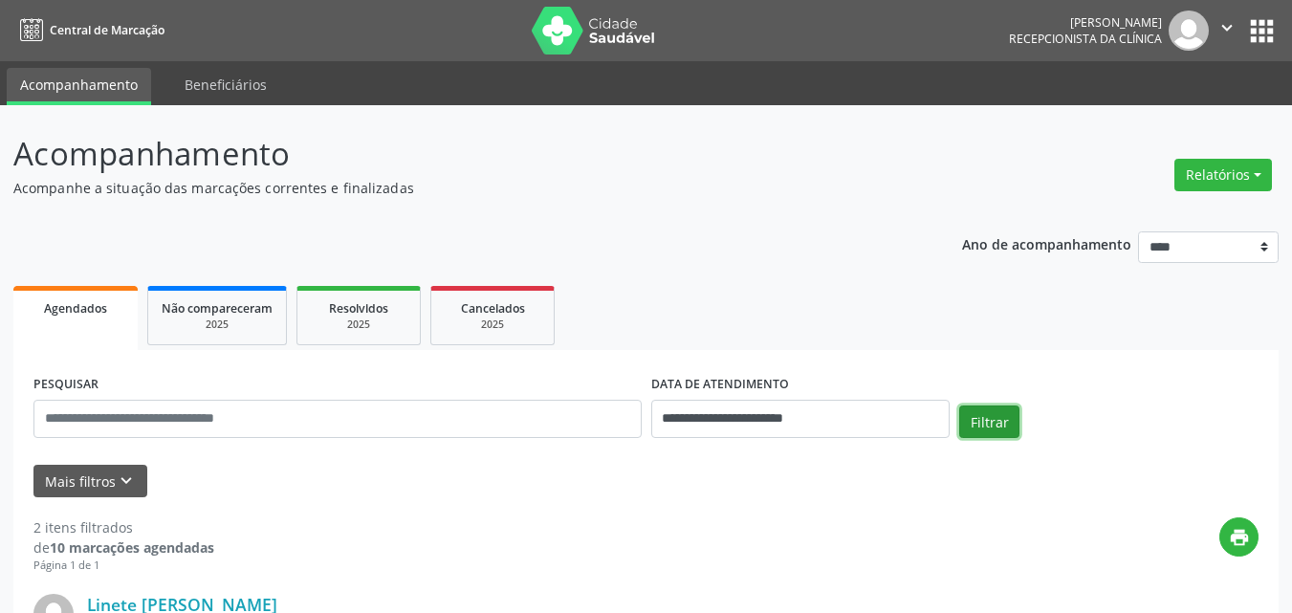
click at [979, 428] on button "Filtrar" at bounding box center [989, 422] width 60 height 33
